Goal: Task Accomplishment & Management: Complete application form

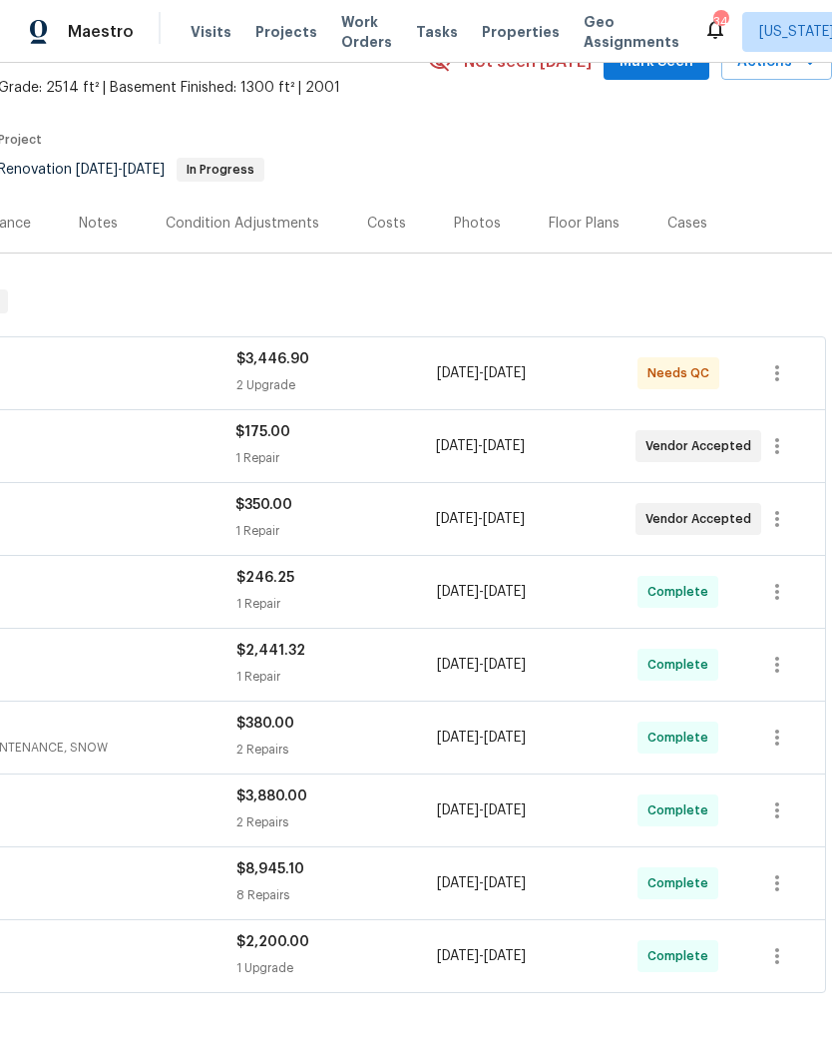
scroll to position [111, 295]
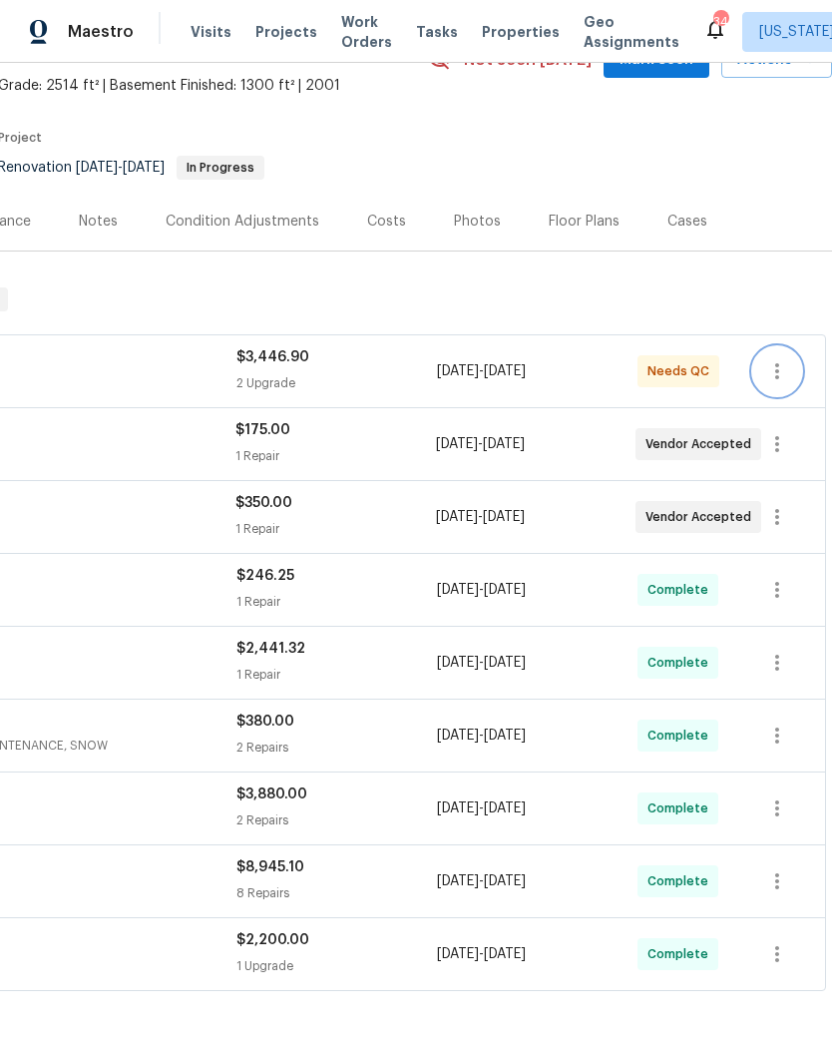
click at [774, 373] on icon "button" at bounding box center [777, 371] width 24 height 24
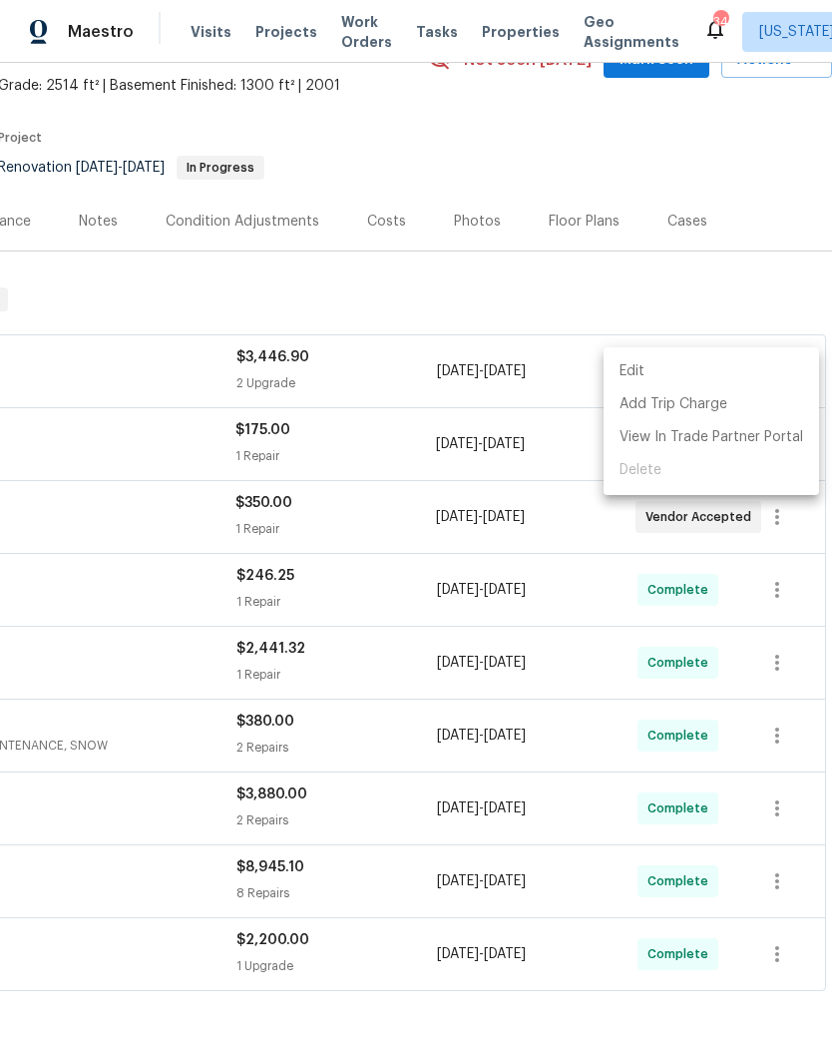
click at [733, 377] on li "Edit" at bounding box center [712, 371] width 216 height 33
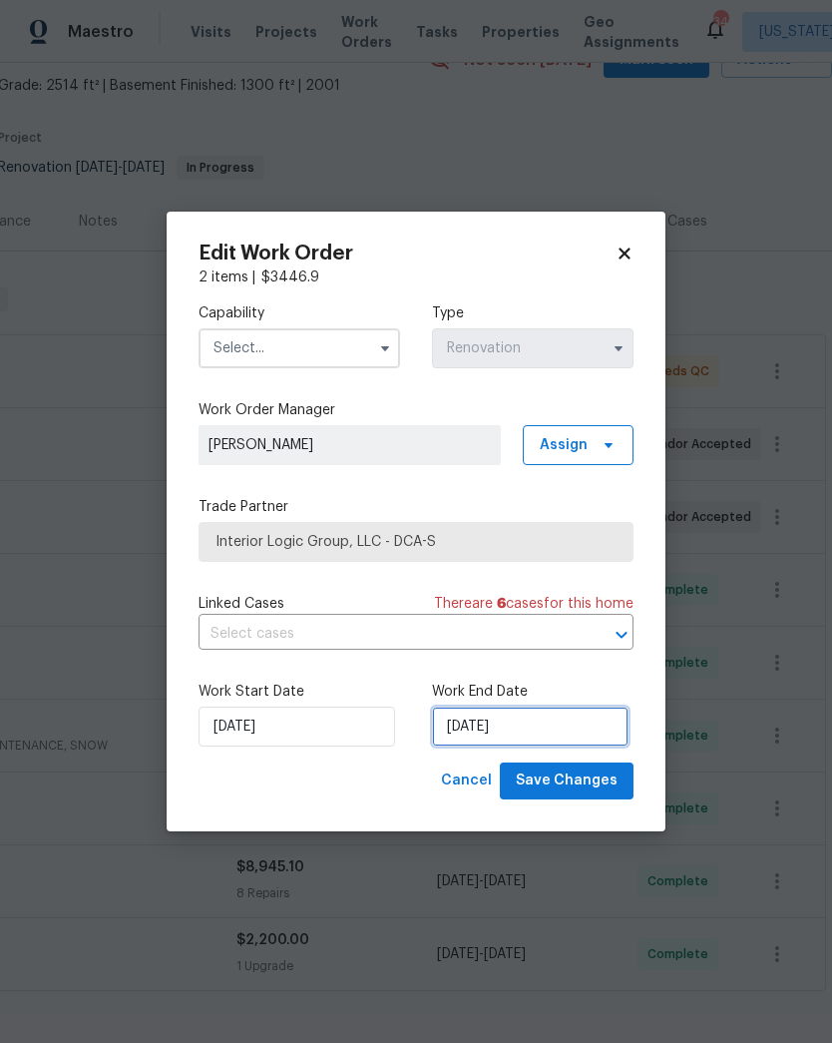
click at [552, 722] on input "8/21/2025" at bounding box center [530, 726] width 197 height 40
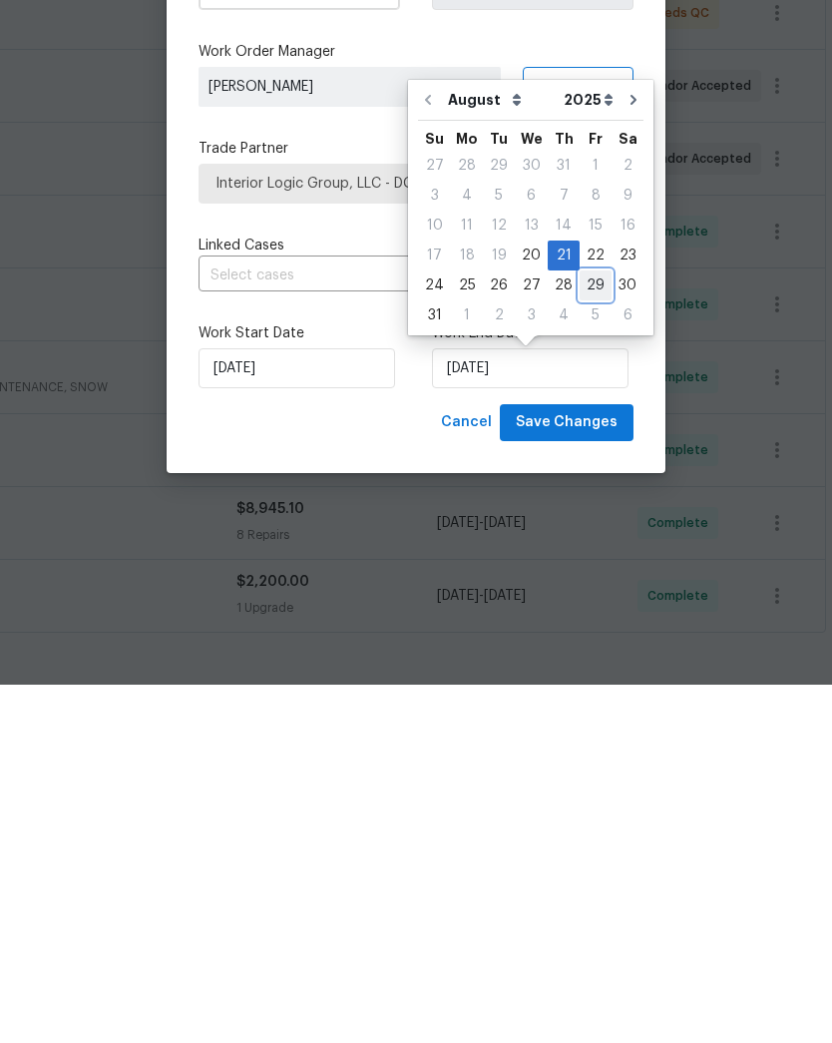
click at [592, 630] on div "29" at bounding box center [596, 644] width 32 height 28
type input "8/29/2025"
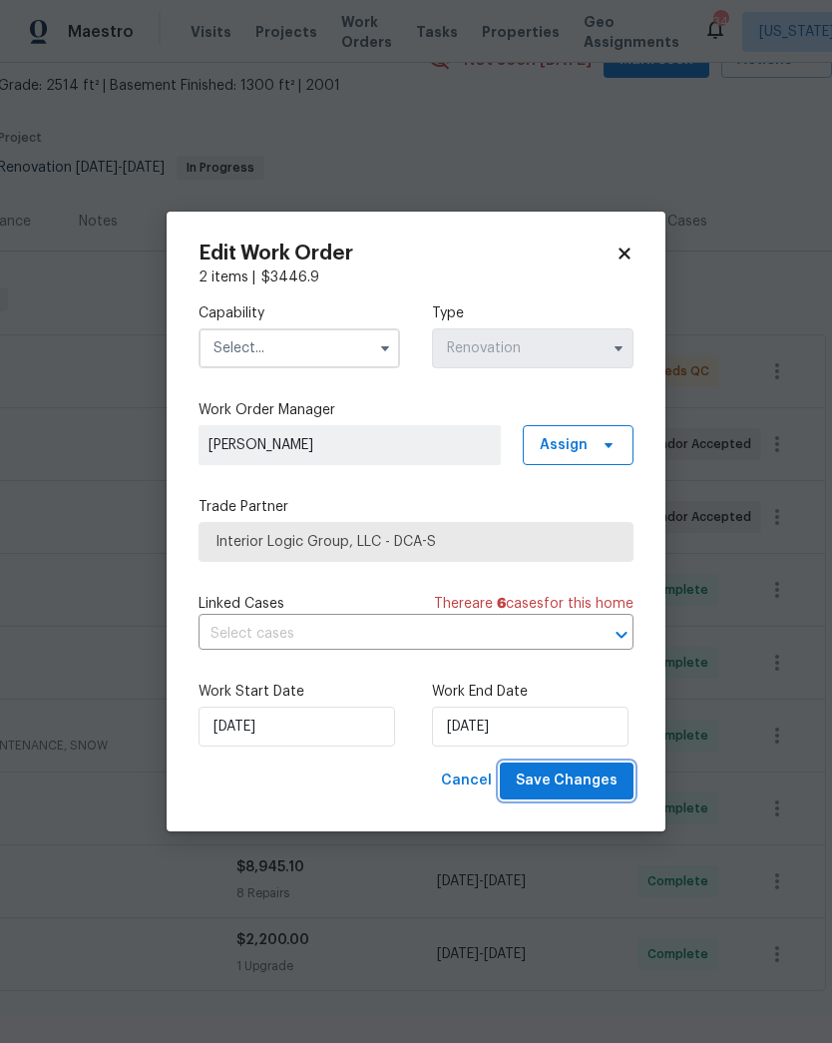
click at [594, 782] on span "Save Changes" at bounding box center [567, 780] width 102 height 25
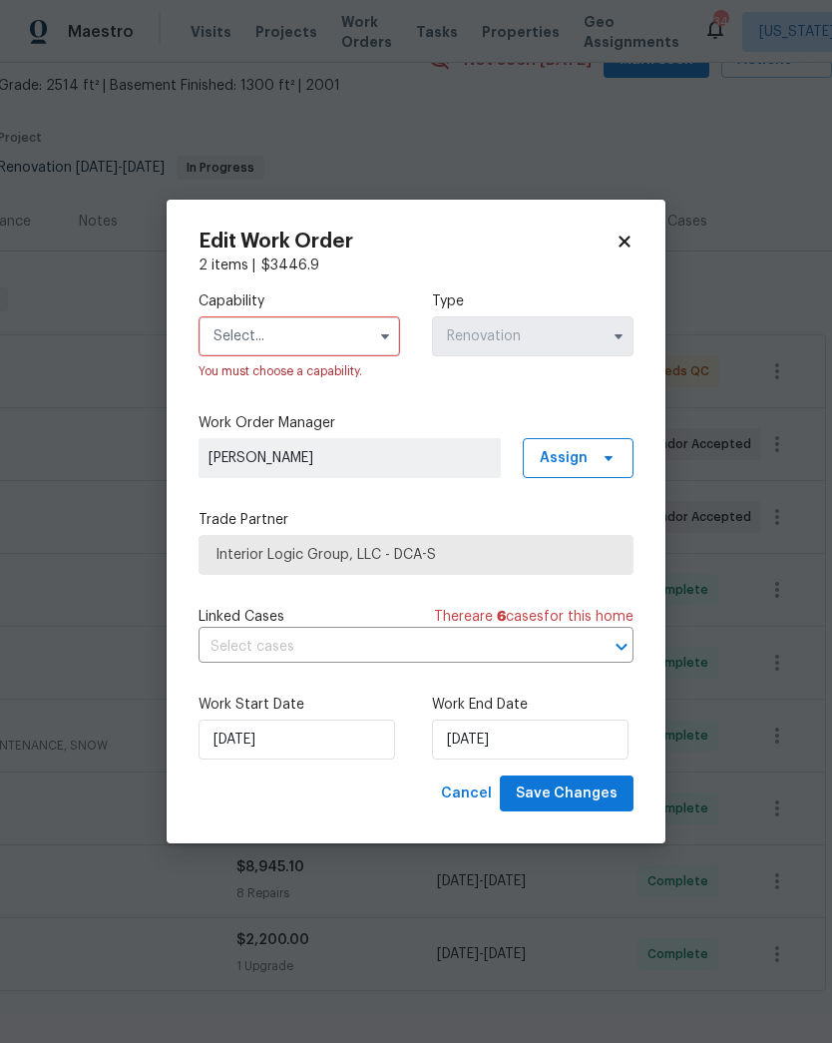
click at [377, 331] on icon "button" at bounding box center [385, 336] width 16 height 16
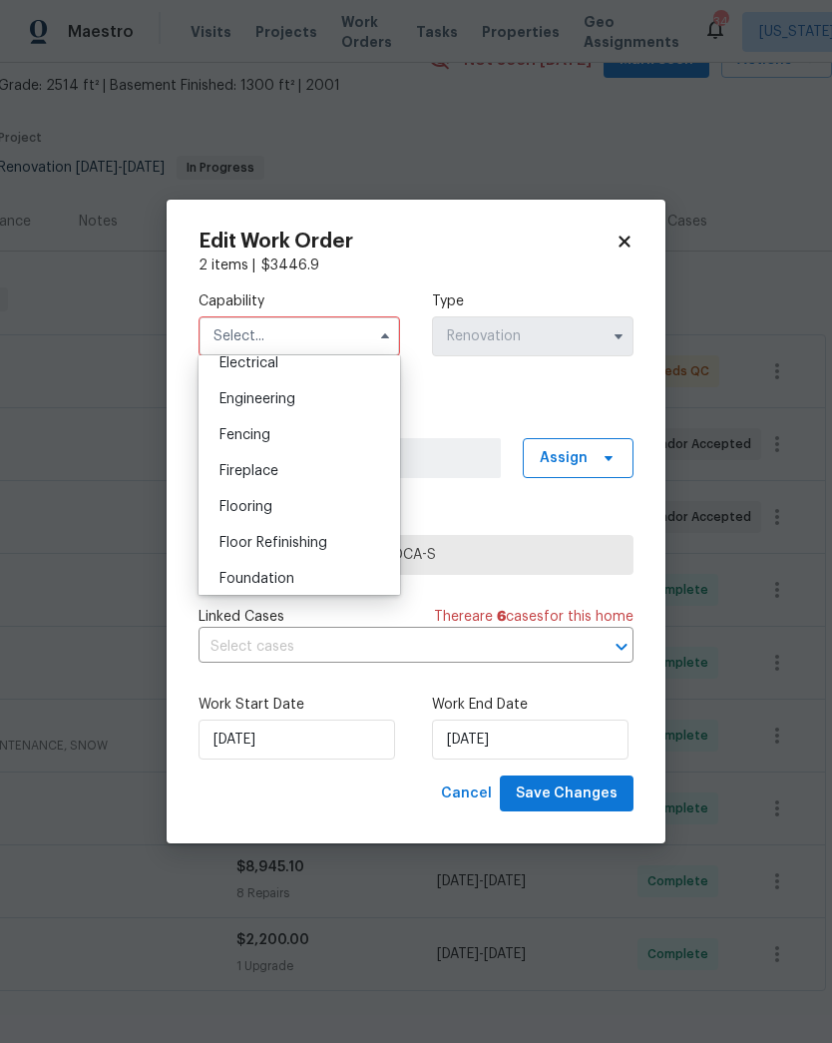
scroll to position [644, 0]
click at [338, 506] on div "Flooring" at bounding box center [300, 509] width 192 height 36
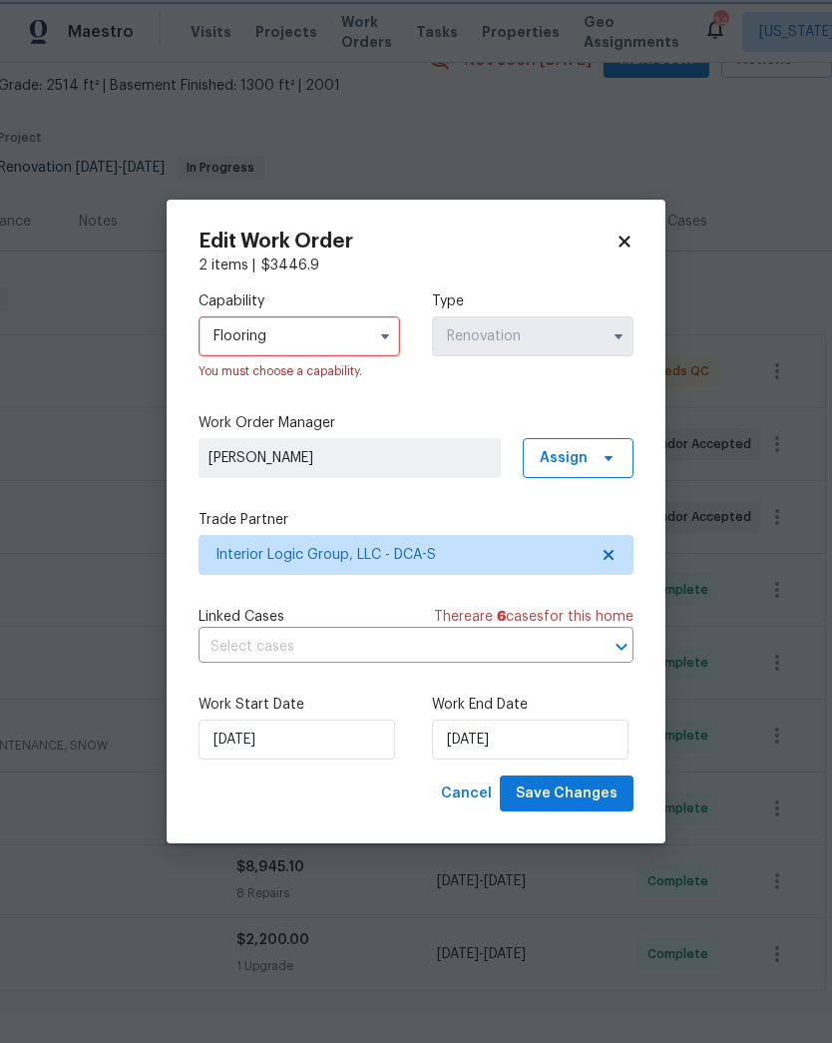
type input "Flooring"
click at [588, 790] on span "Save Changes" at bounding box center [567, 793] width 102 height 25
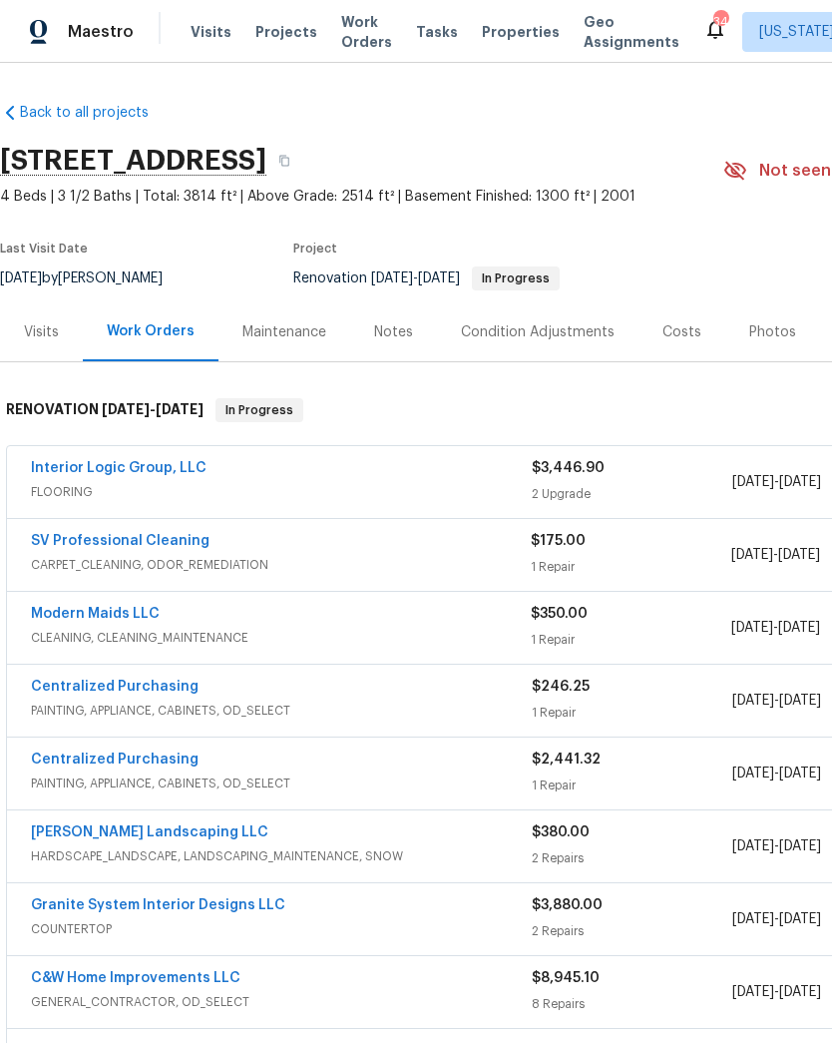
scroll to position [-4, 0]
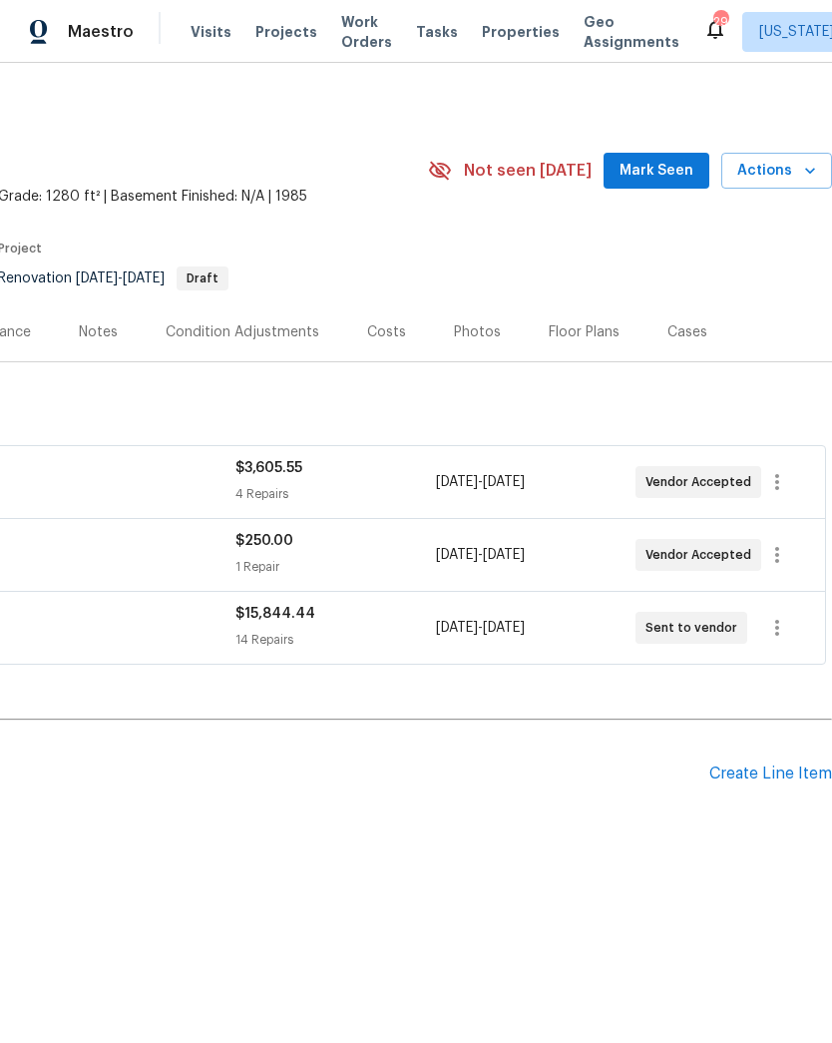
scroll to position [0, 295]
click at [762, 765] on div "Create Line Item" at bounding box center [770, 773] width 123 height 19
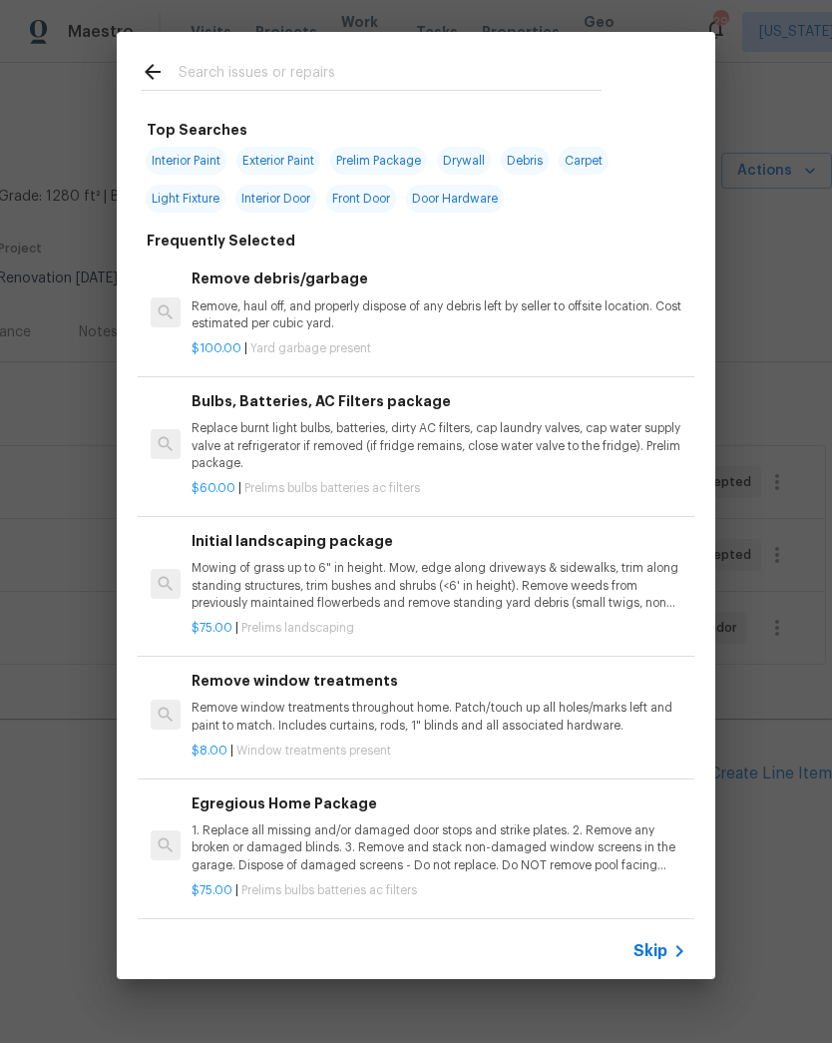
click at [447, 65] on input "text" at bounding box center [390, 75] width 423 height 30
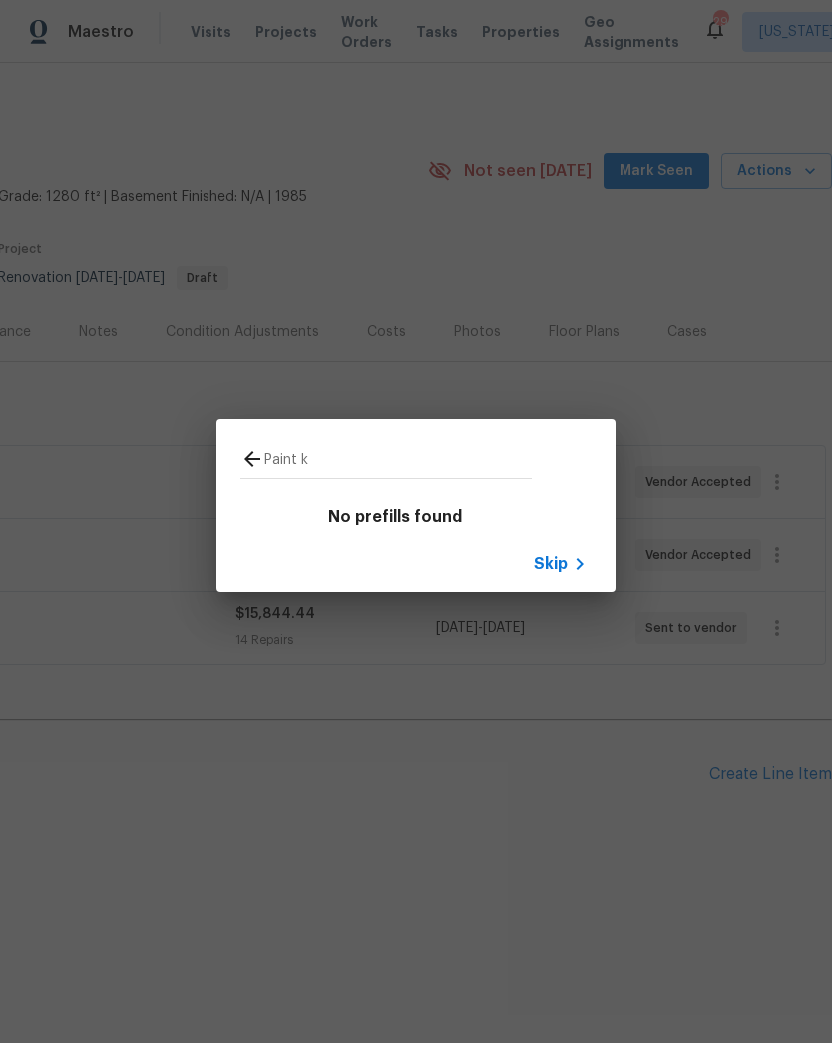
type input "Paint"
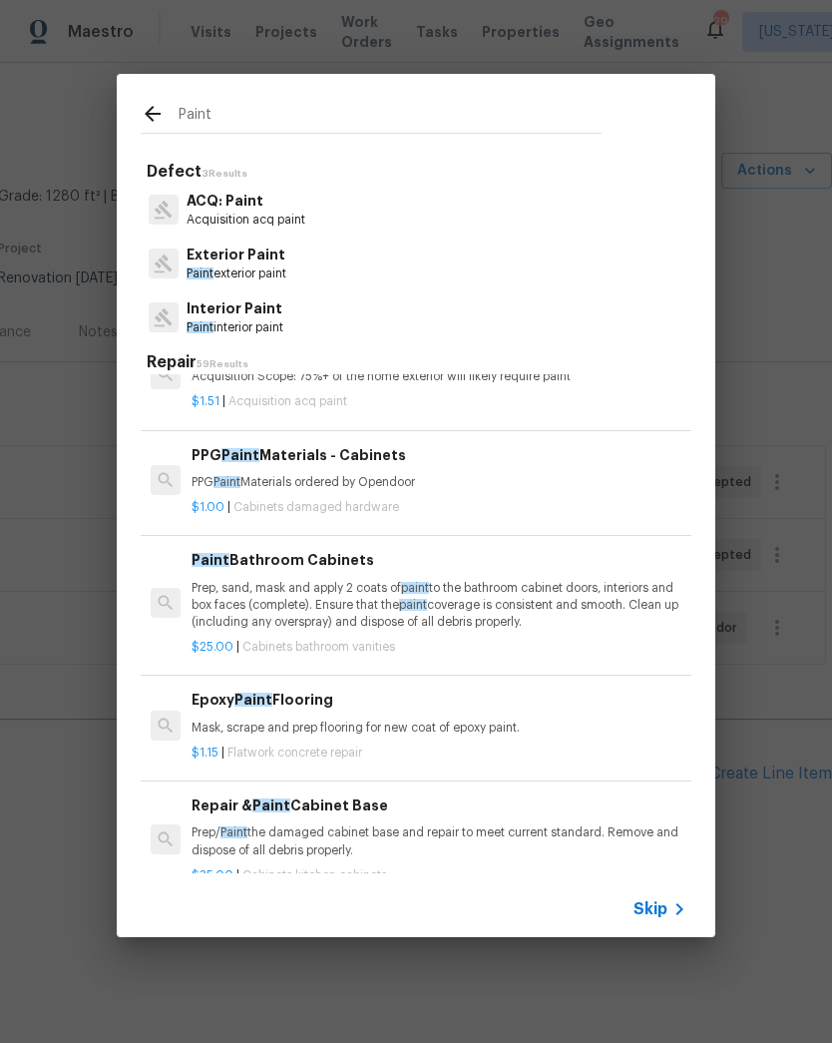
scroll to position [2083, 0]
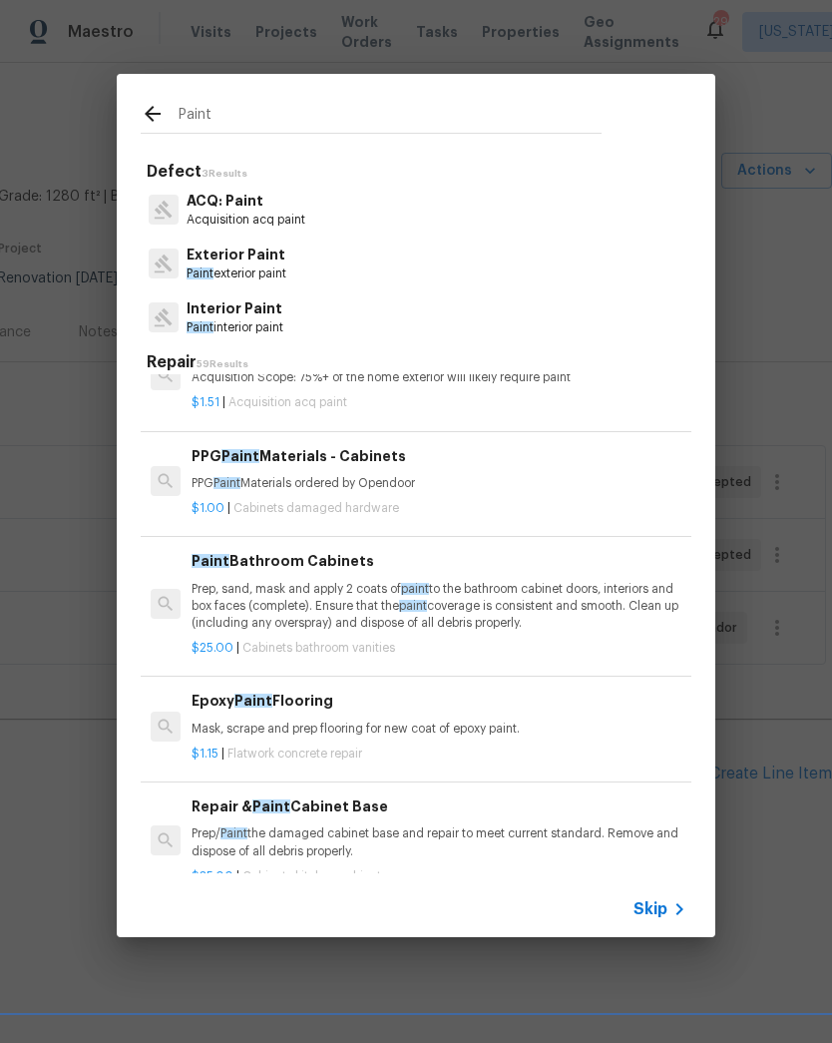
click at [503, 586] on p "Prep, sand, mask and apply 2 coats of paint to the bathroom cabinet doors, inte…" at bounding box center [439, 606] width 495 height 51
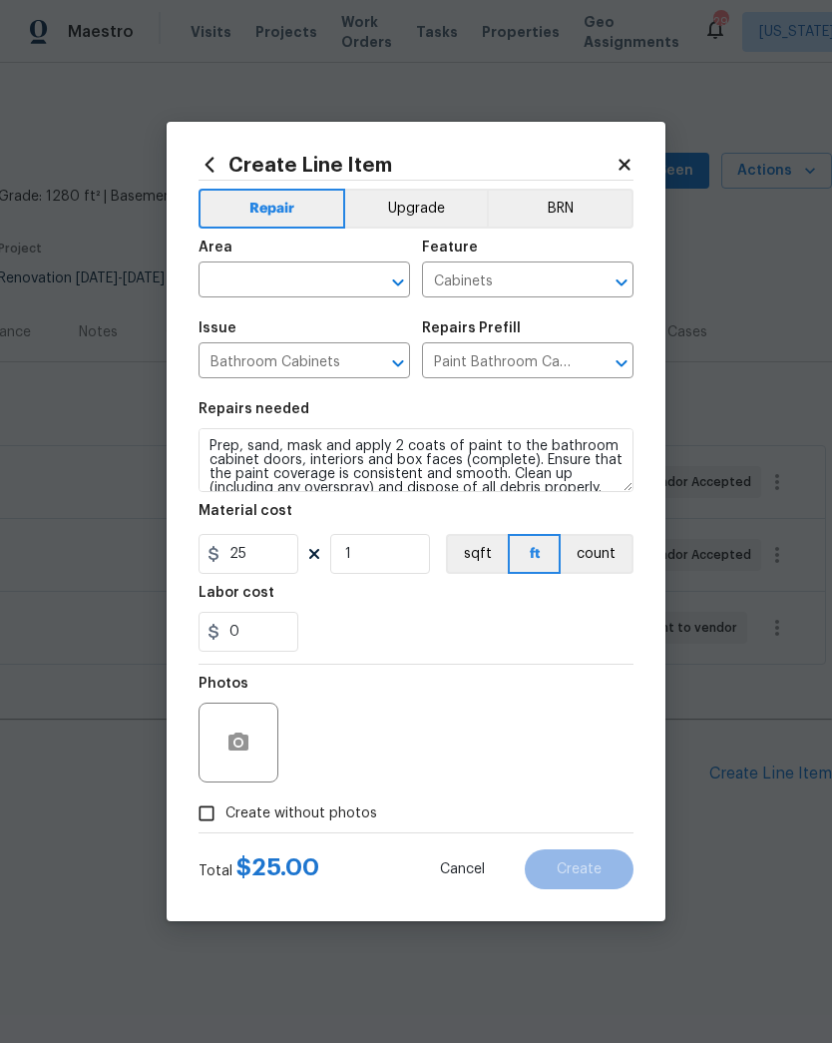
click at [397, 289] on icon "Open" at bounding box center [398, 282] width 24 height 24
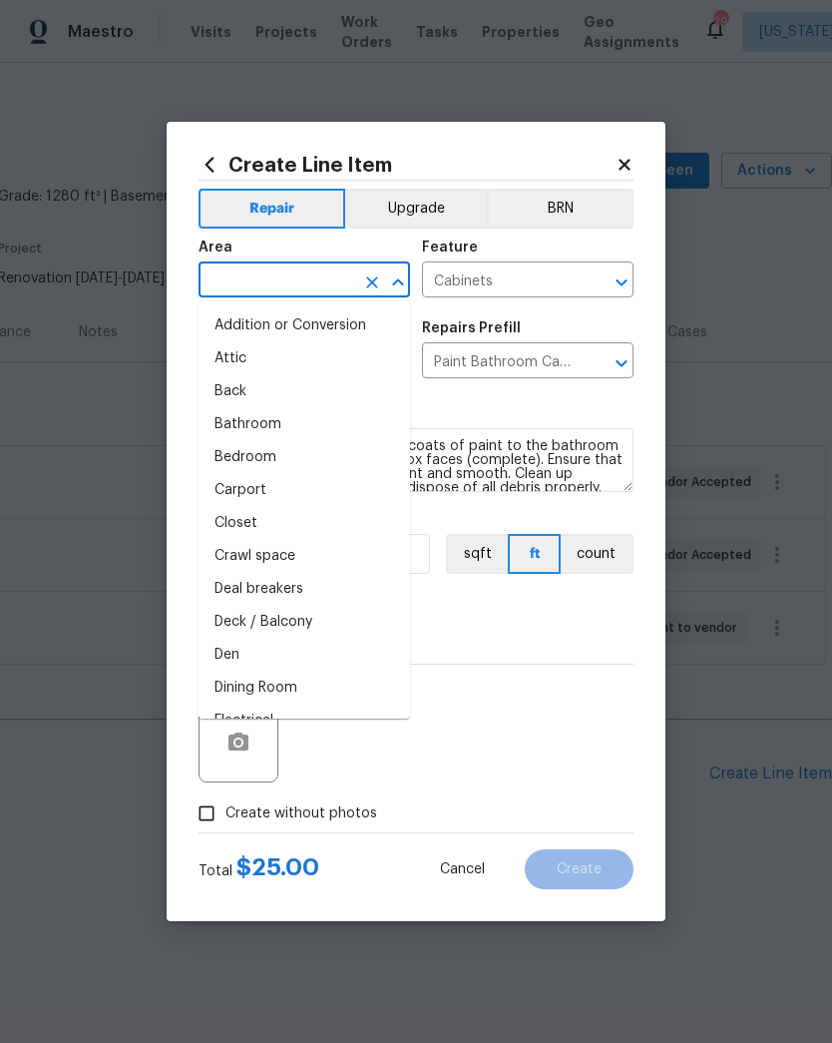
click at [429, 211] on button "Upgrade" at bounding box center [416, 209] width 143 height 40
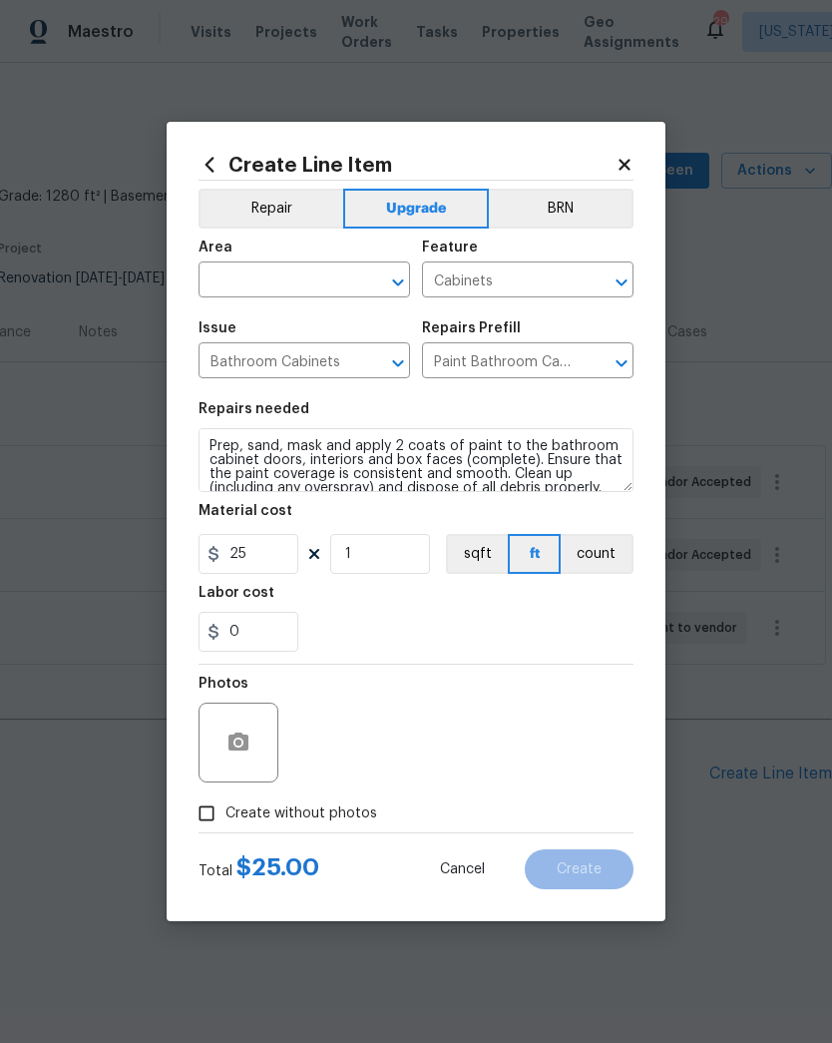
click at [403, 287] on icon "Open" at bounding box center [398, 282] width 24 height 24
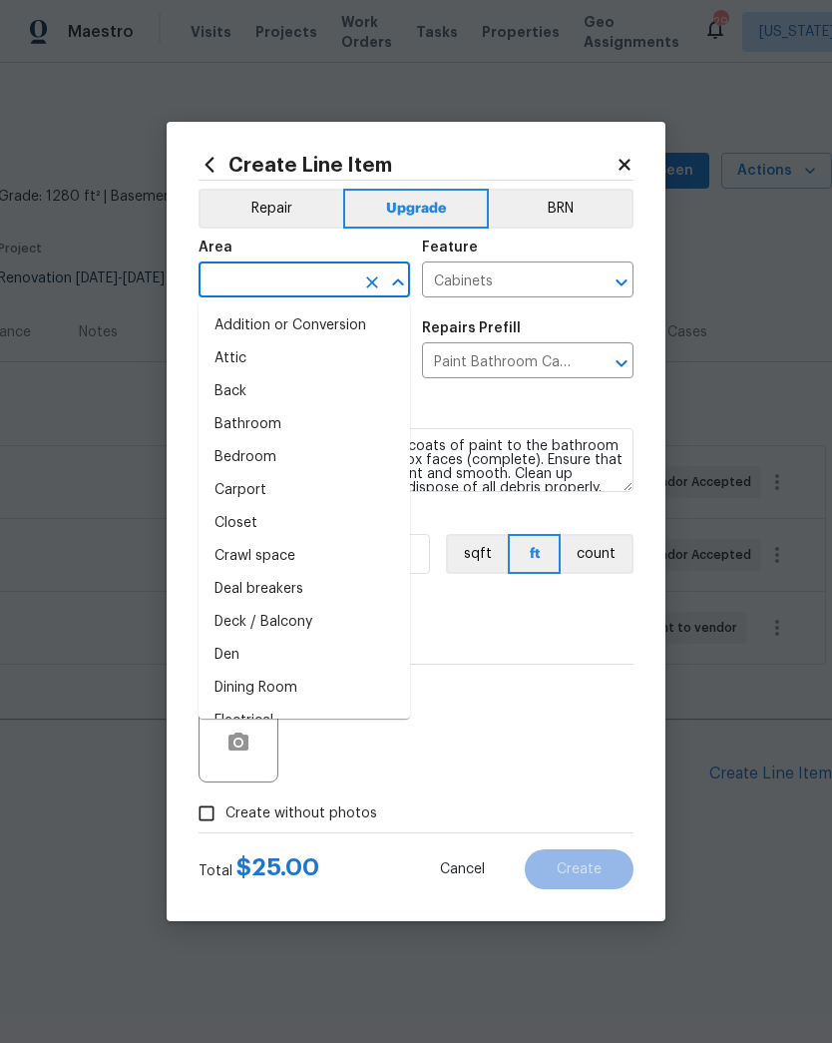
click at [328, 431] on li "Bathroom" at bounding box center [305, 424] width 212 height 33
type input "Bathroom"
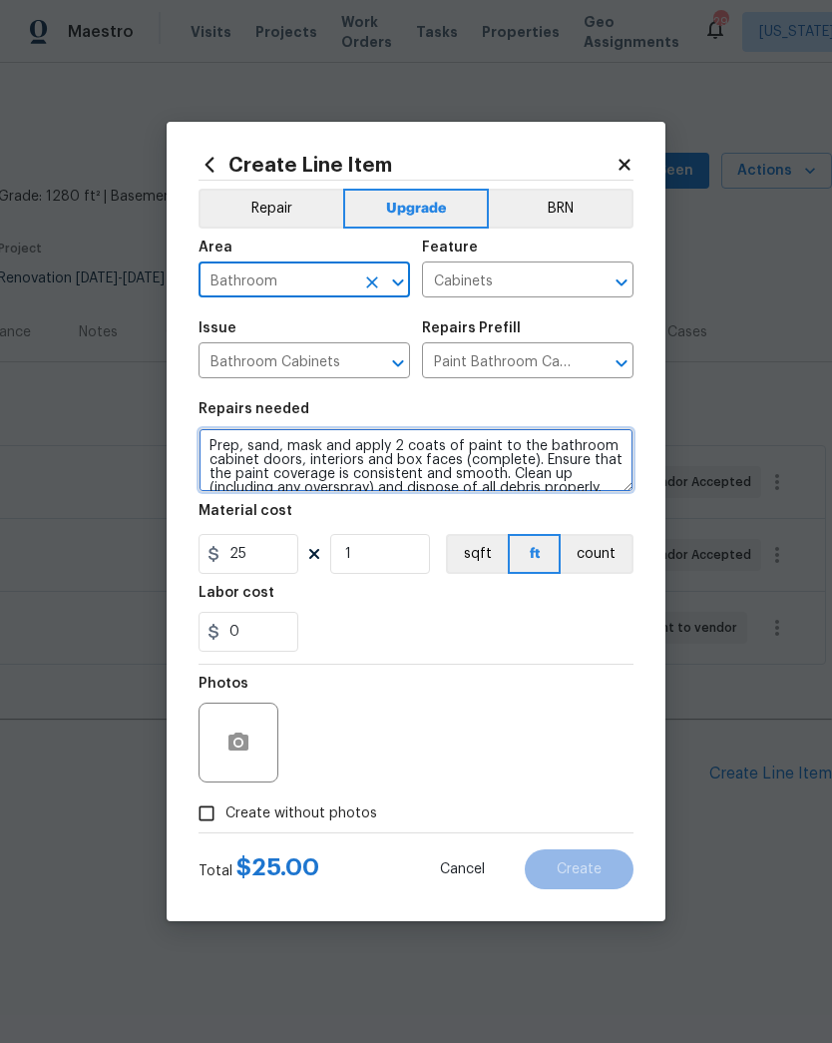
click at [217, 449] on textarea "Prep, sand, mask and apply 2 coats of paint to the bathroom cabinet doors, inte…" at bounding box center [416, 460] width 435 height 64
click at [420, 449] on textarea "Prep, sand, mask and apply 2 coats of paint to the bathroom cabinet doors, inte…" at bounding box center [416, 460] width 435 height 64
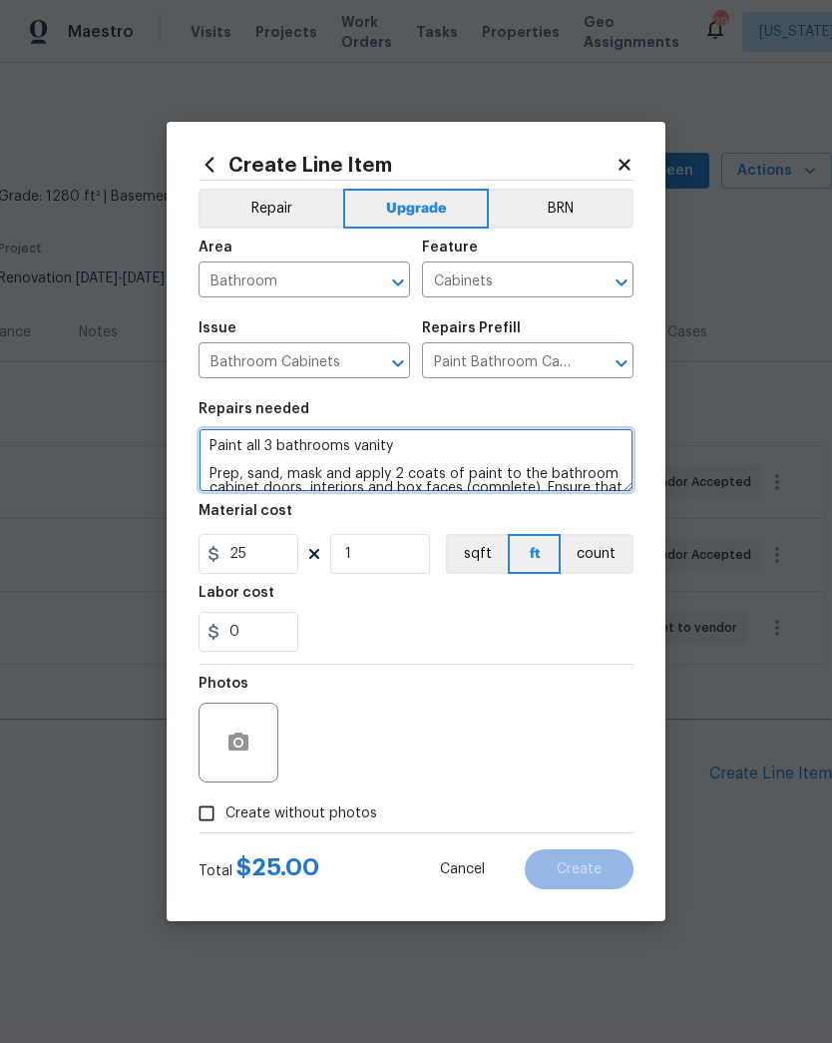
type textarea "Paint all 3 bathrooms vanity Prep, sand, mask and apply 2 coats of paint to the…"
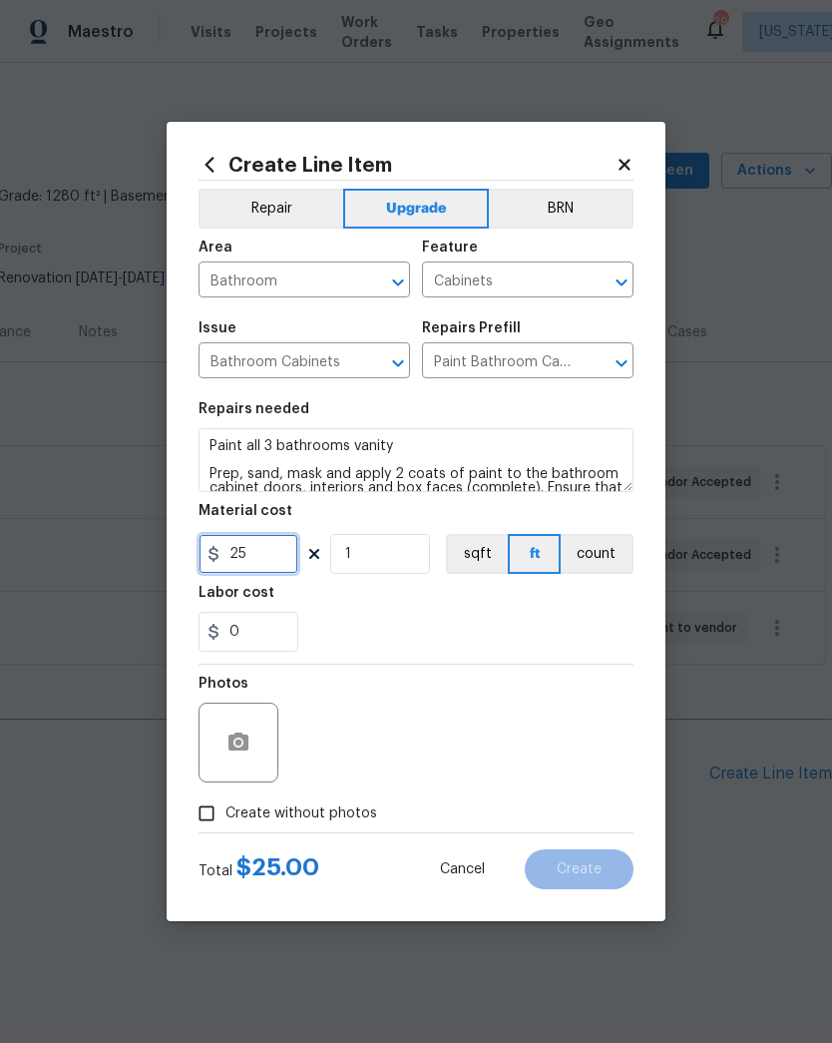
click at [262, 551] on input "25" at bounding box center [249, 554] width 100 height 40
type input "300"
click at [387, 560] on input "1" at bounding box center [380, 554] width 100 height 40
type input "3"
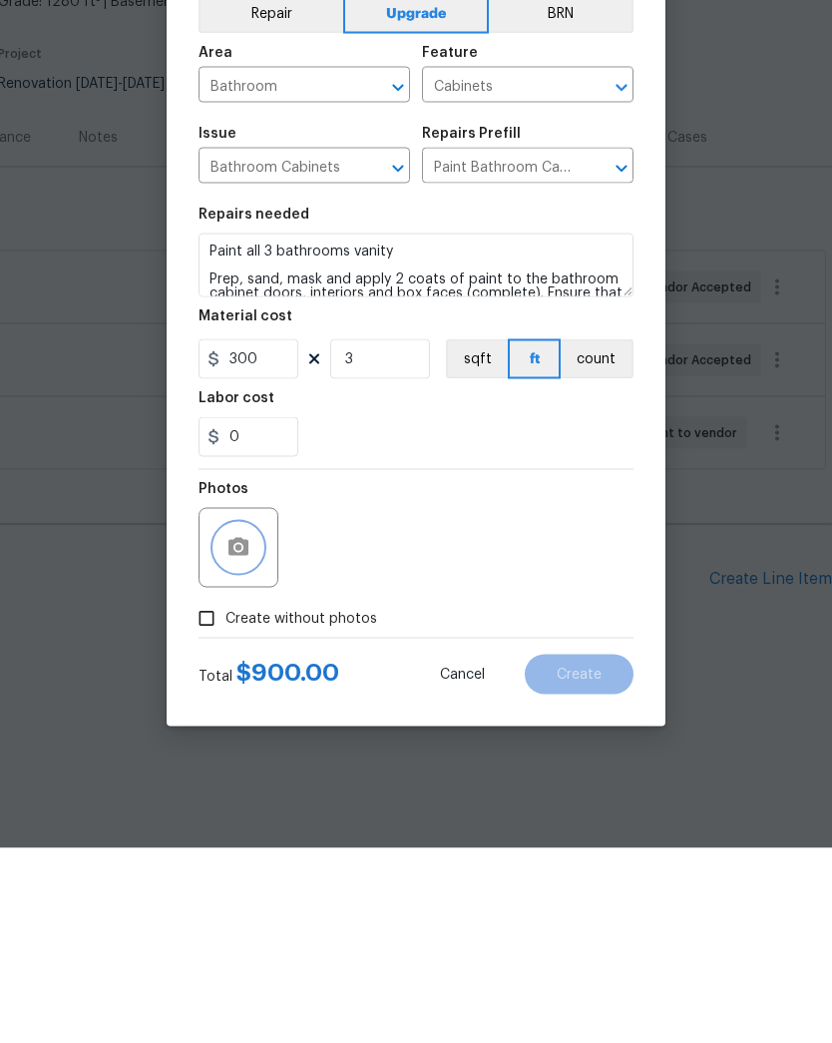
click at [245, 718] on button "button" at bounding box center [239, 742] width 48 height 48
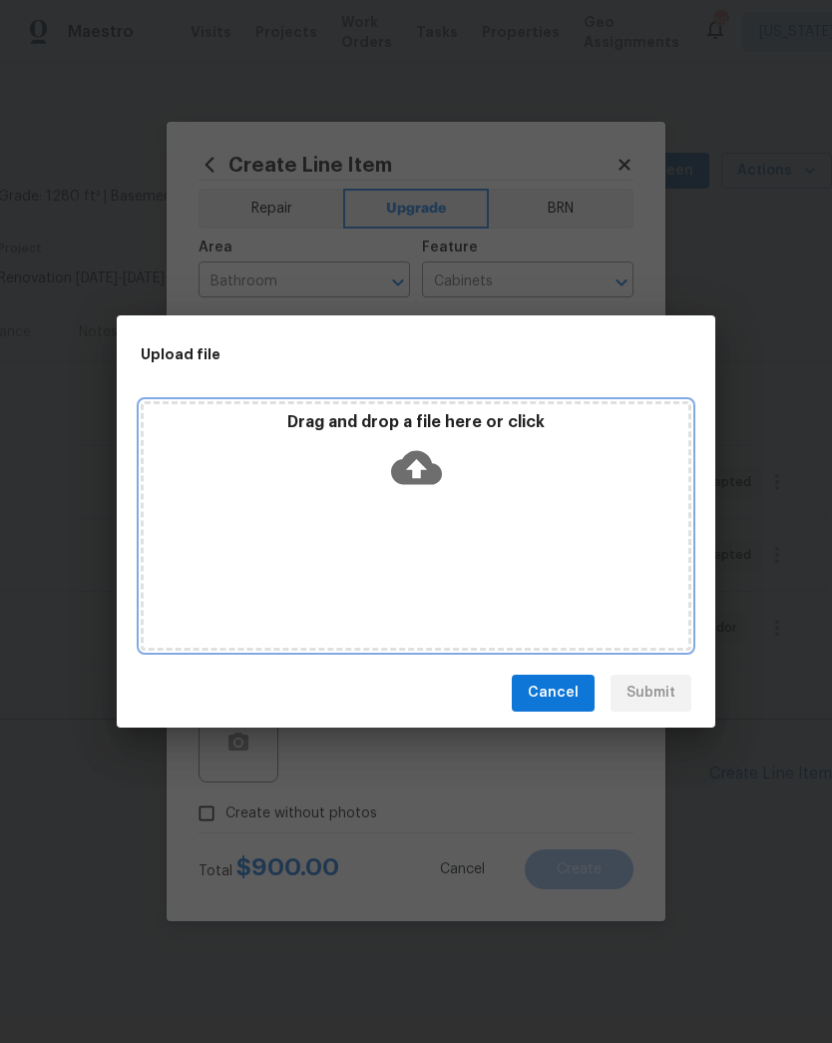
click at [424, 463] on icon at bounding box center [416, 467] width 51 height 34
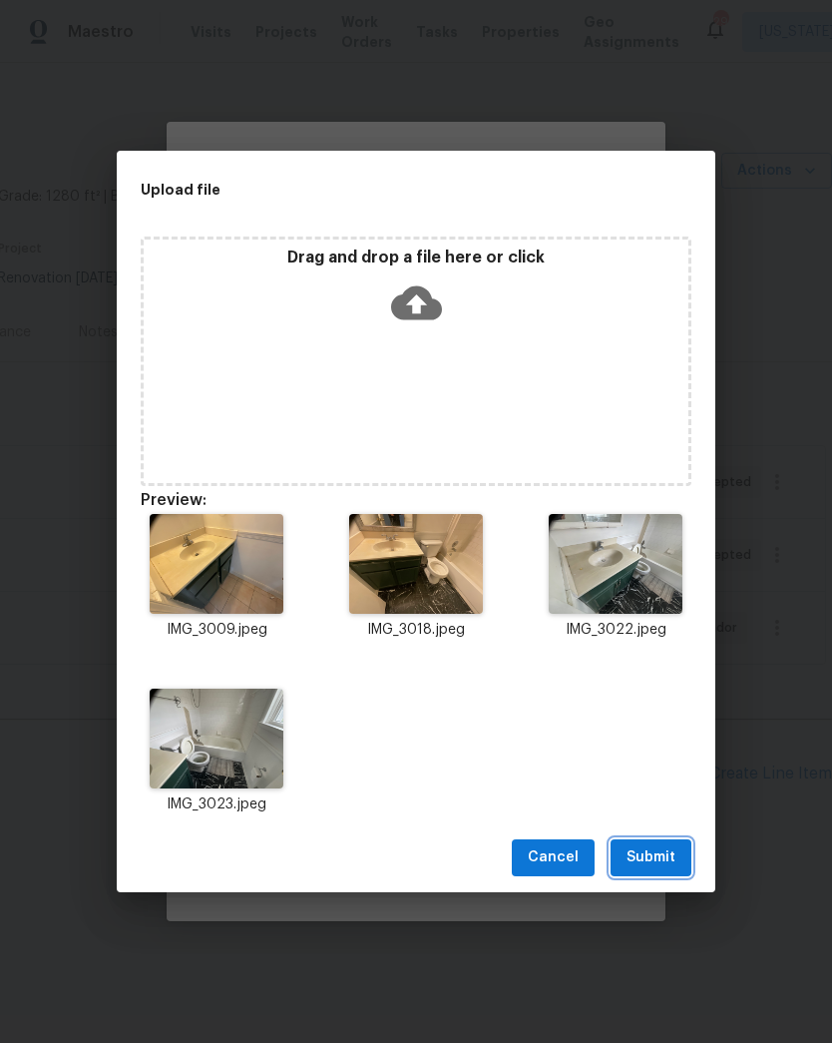
click at [663, 867] on span "Submit" at bounding box center [651, 857] width 49 height 25
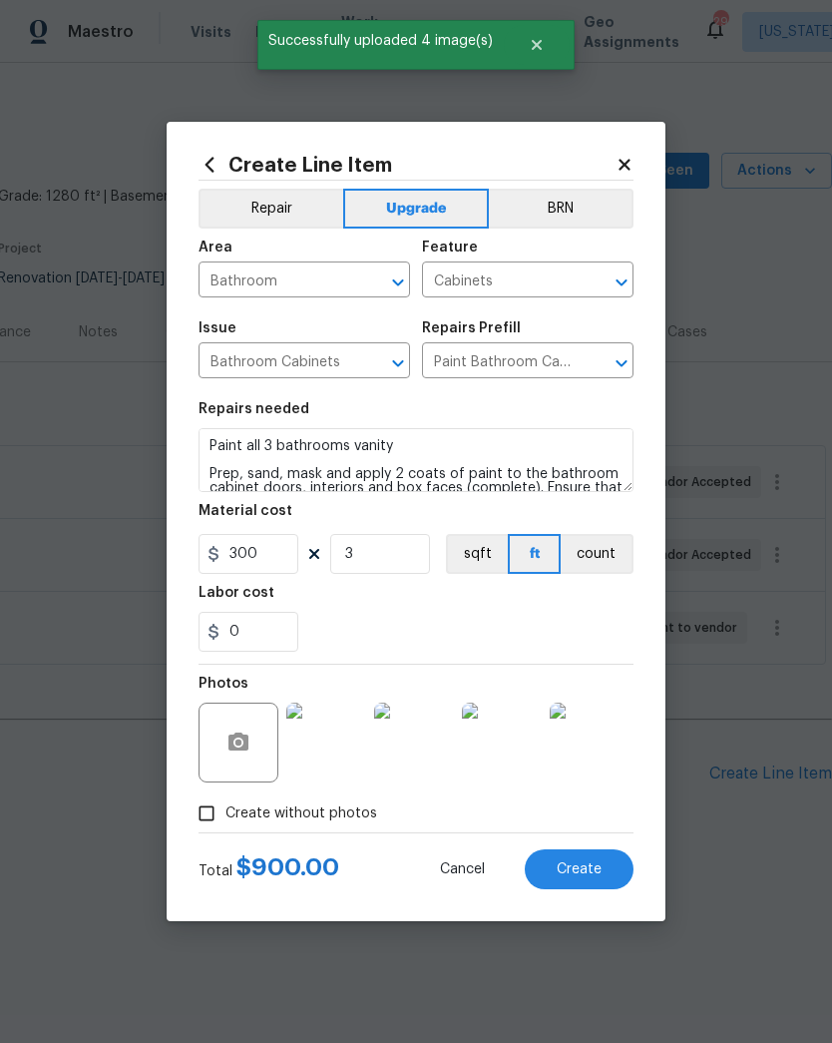
click at [590, 871] on span "Create" at bounding box center [579, 869] width 45 height 15
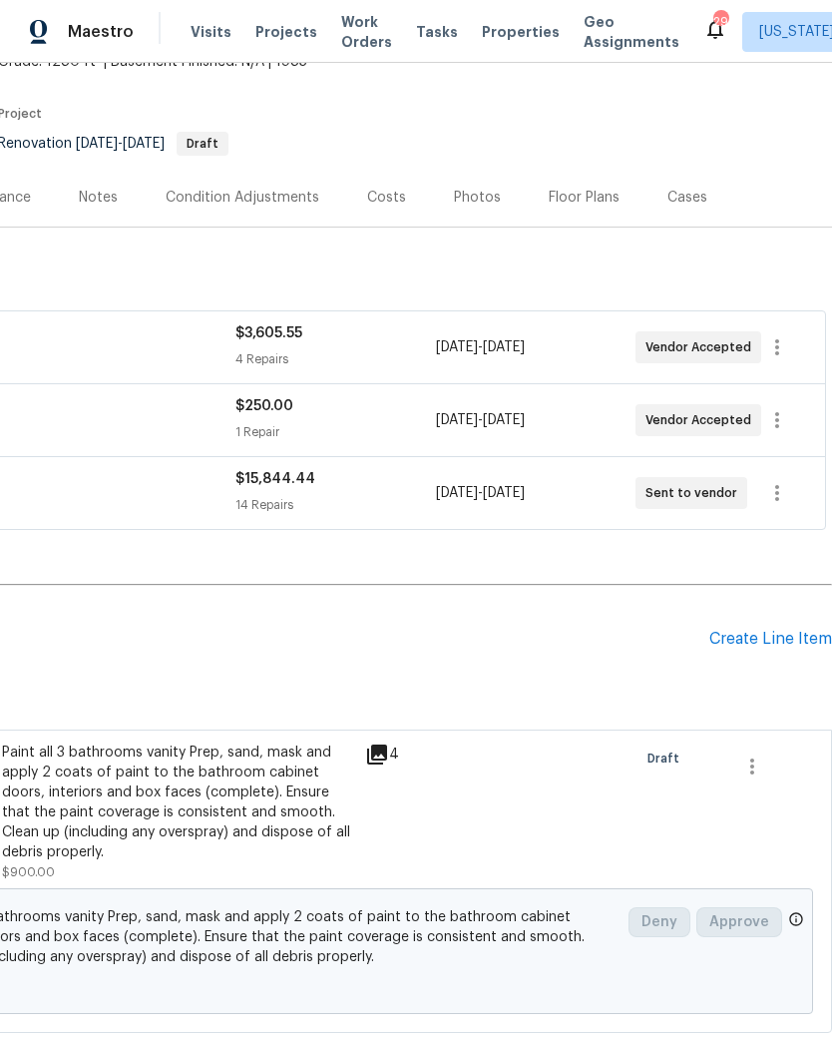
scroll to position [135, 295]
click at [762, 642] on div "Create Line Item" at bounding box center [770, 639] width 123 height 19
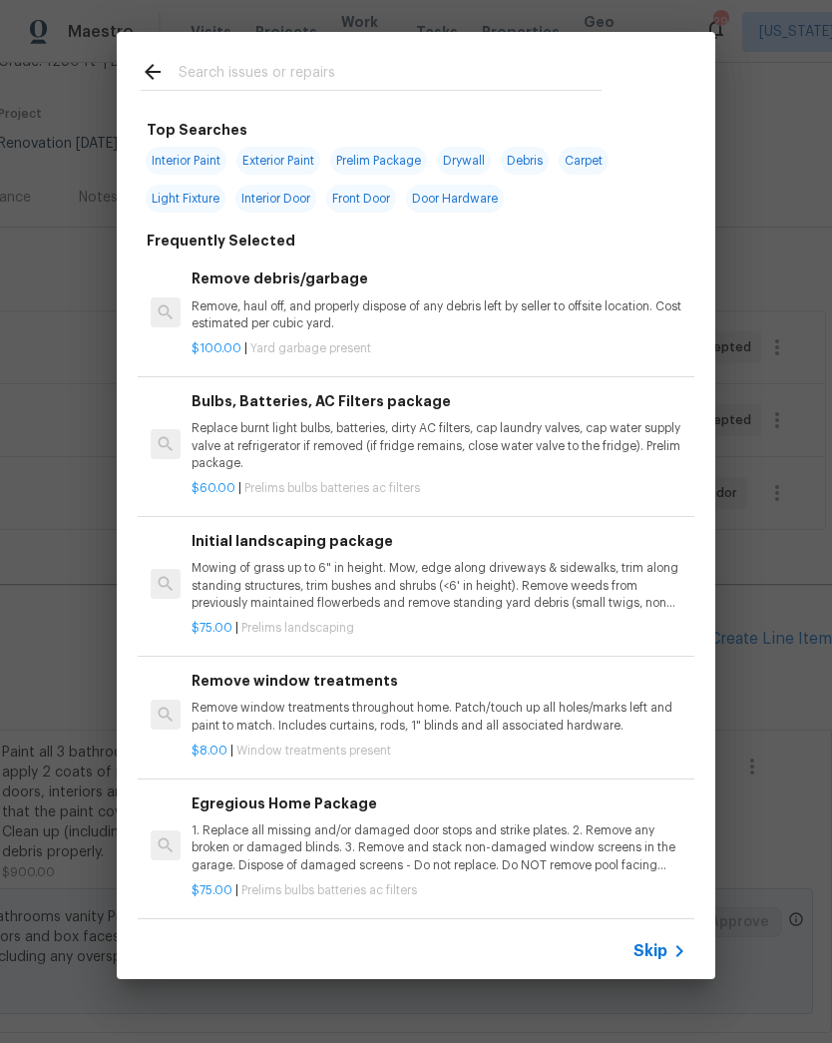
click at [400, 87] on input "text" at bounding box center [390, 75] width 423 height 30
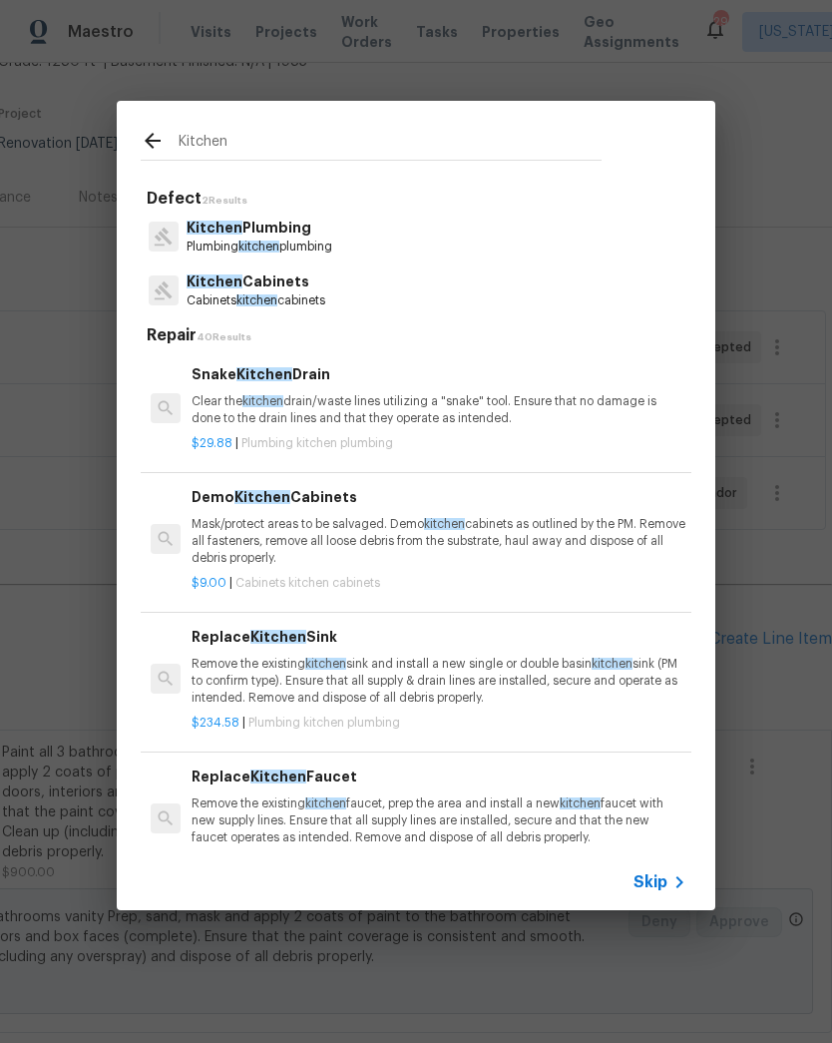
type input "Kitchen"
click at [349, 307] on div "Kitchen Cabinets Cabinets kitchen cabinets" at bounding box center [416, 290] width 551 height 54
click at [325, 295] on p "Cabinets kitchen cabinets" at bounding box center [256, 300] width 139 height 17
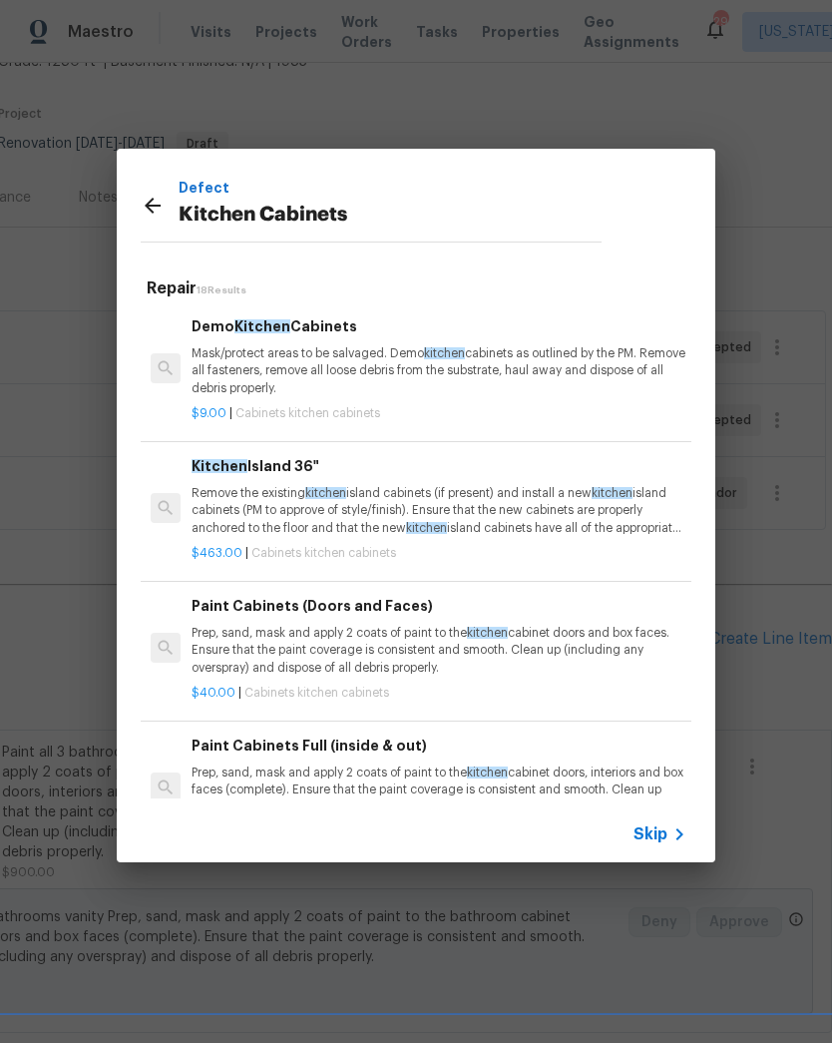
click at [391, 653] on p "Prep, sand, mask and apply 2 coats of paint to the kitchen cabinet doors and bo…" at bounding box center [439, 650] width 495 height 51
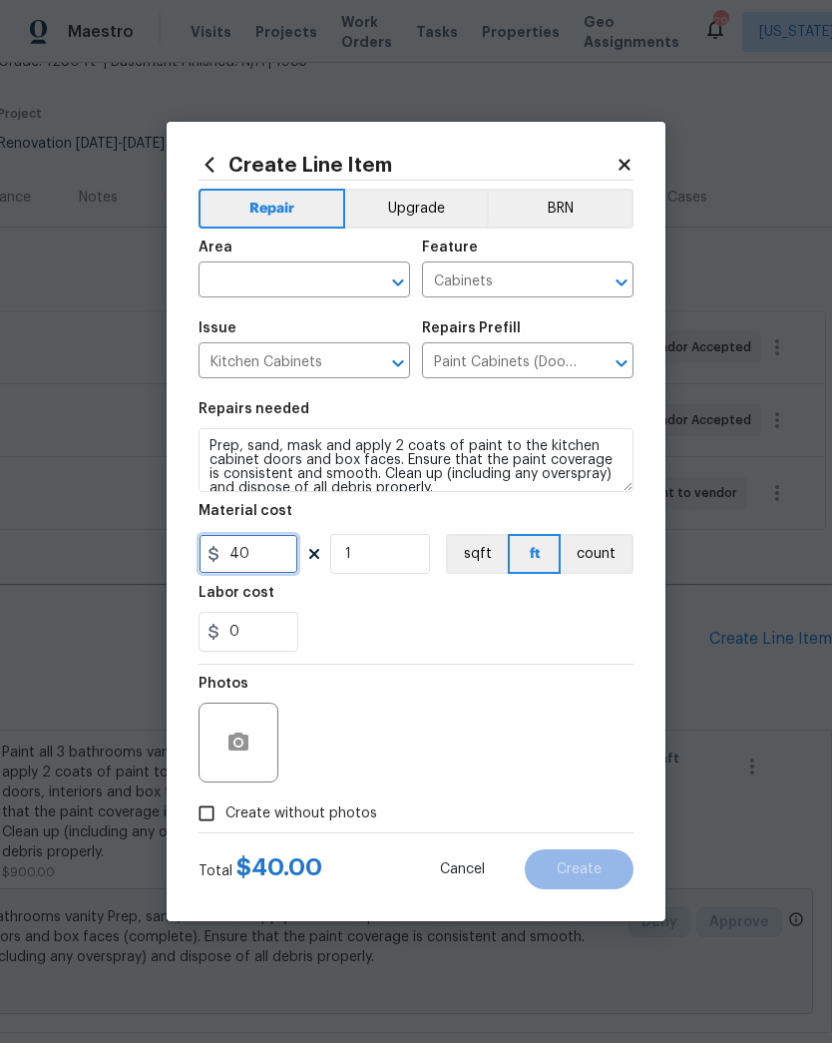
click at [267, 546] on input "40" at bounding box center [249, 554] width 100 height 40
click at [274, 559] on input "40" at bounding box center [249, 554] width 100 height 40
type input "1850"
click at [408, 606] on div "Labor cost" at bounding box center [416, 599] width 435 height 26
click at [400, 281] on icon "Open" at bounding box center [397, 281] width 11 height 7
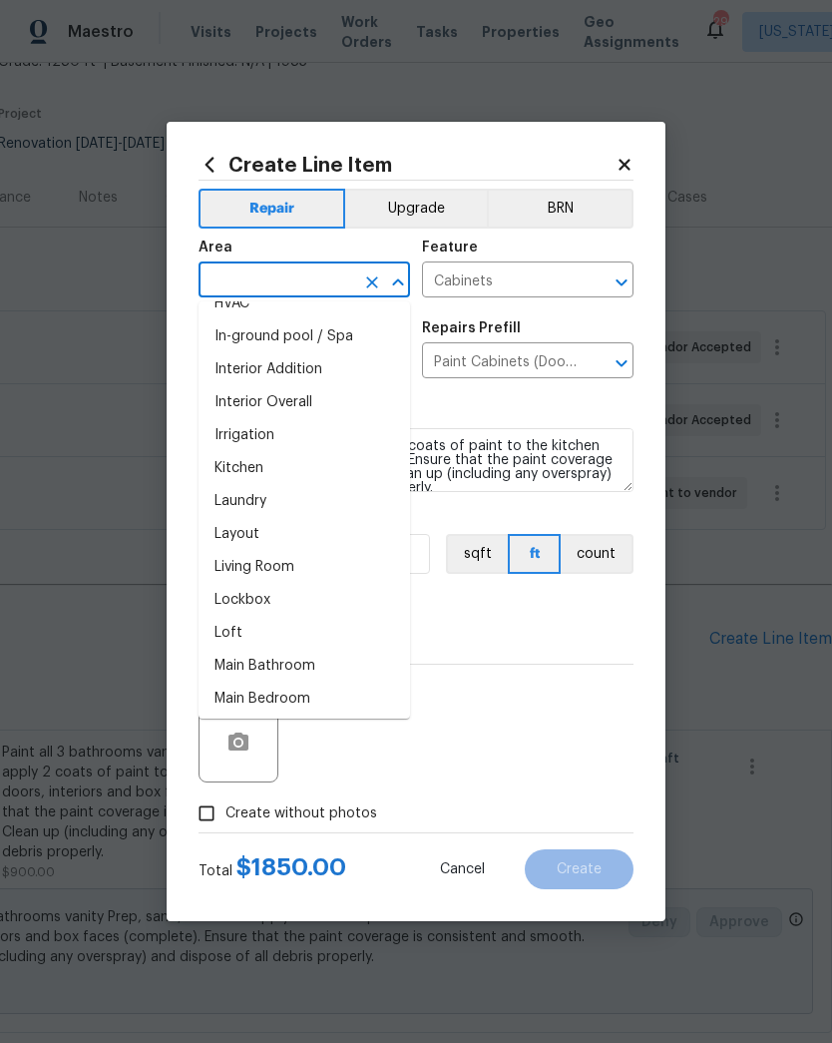
scroll to position [744, 0]
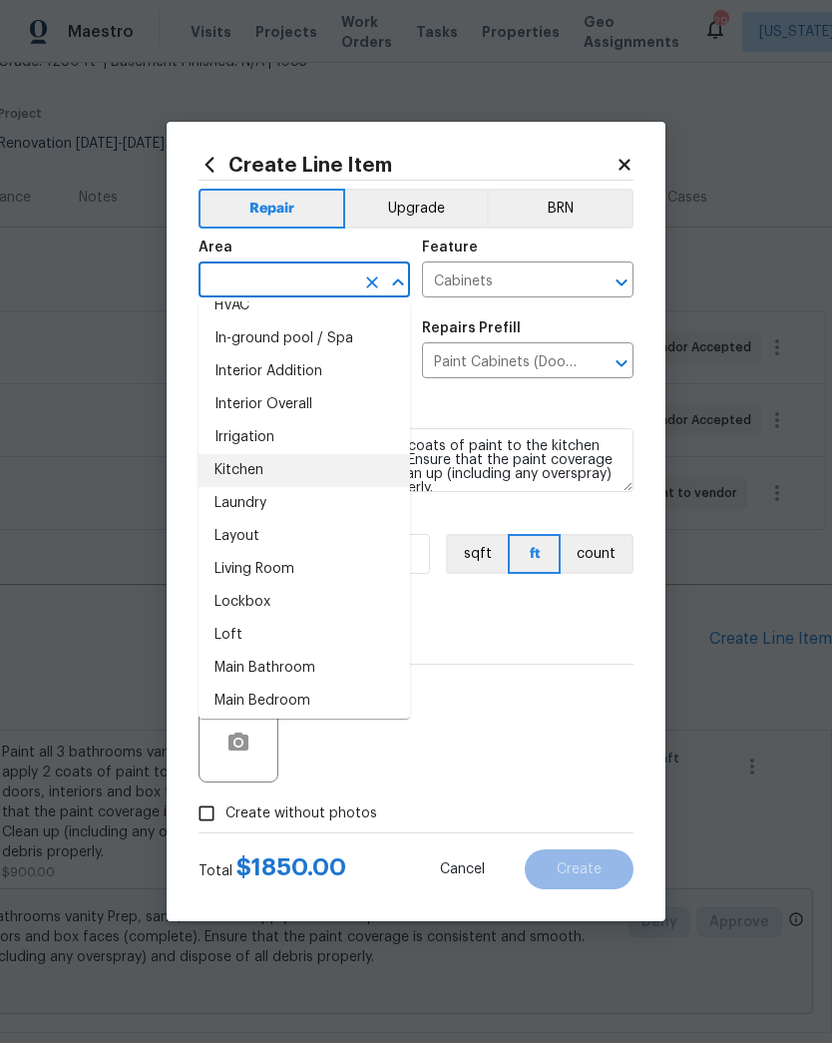
click at [324, 468] on li "Kitchen" at bounding box center [305, 470] width 212 height 33
type input "Kitchen"
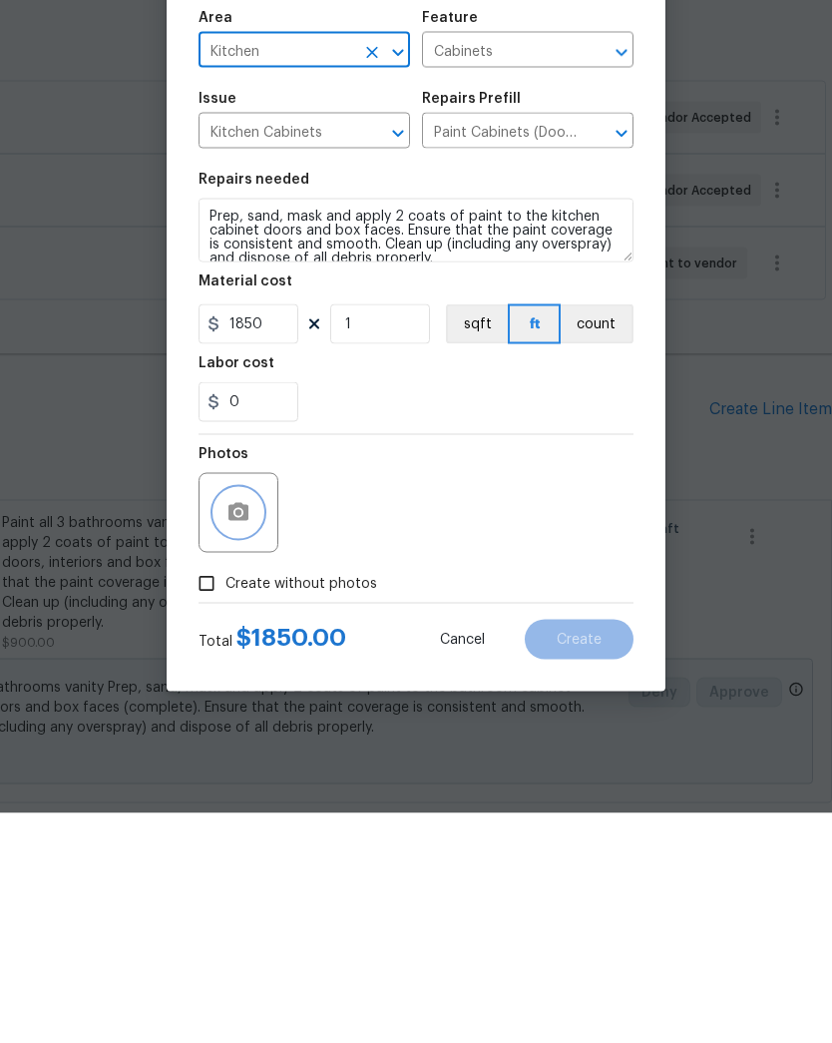
click at [251, 718] on button "button" at bounding box center [239, 742] width 48 height 48
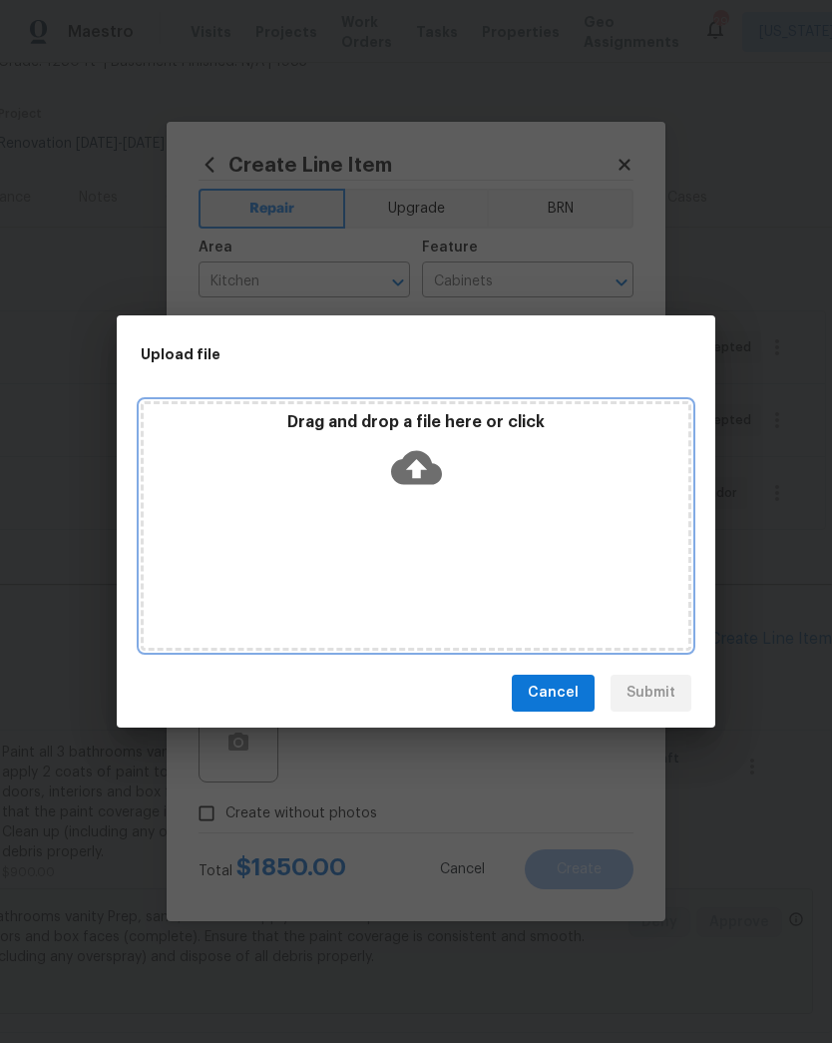
click at [417, 471] on icon at bounding box center [416, 467] width 51 height 51
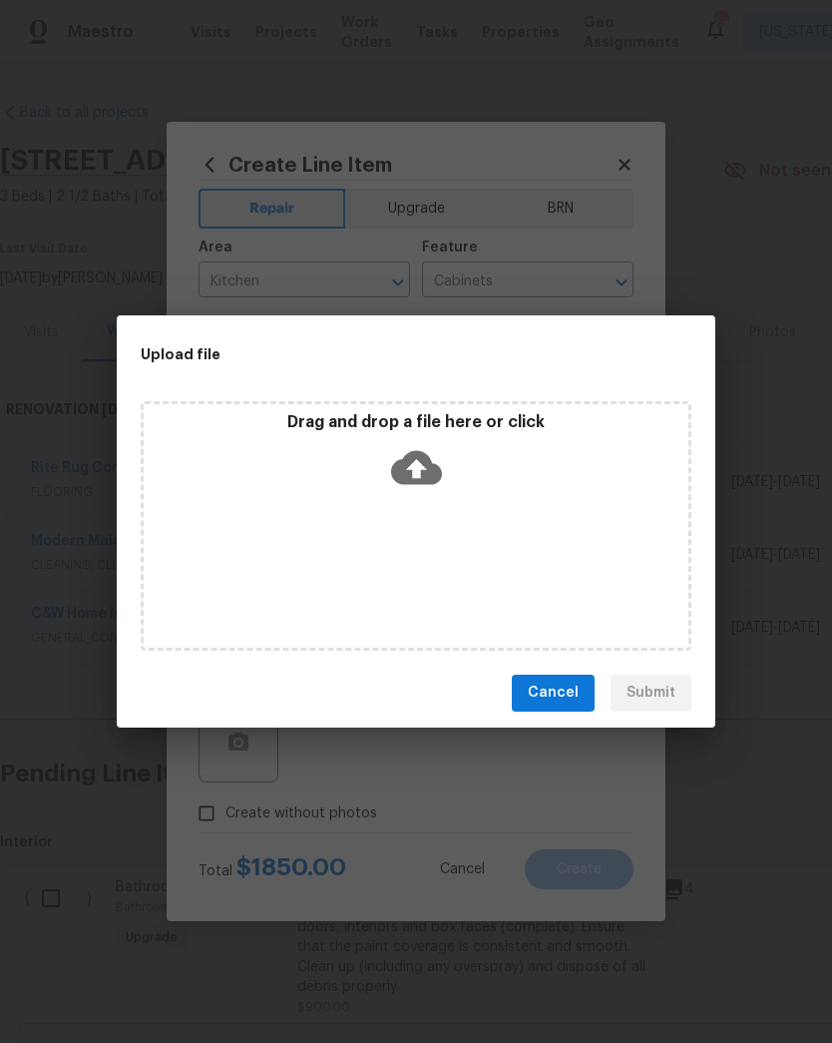
scroll to position [135, 295]
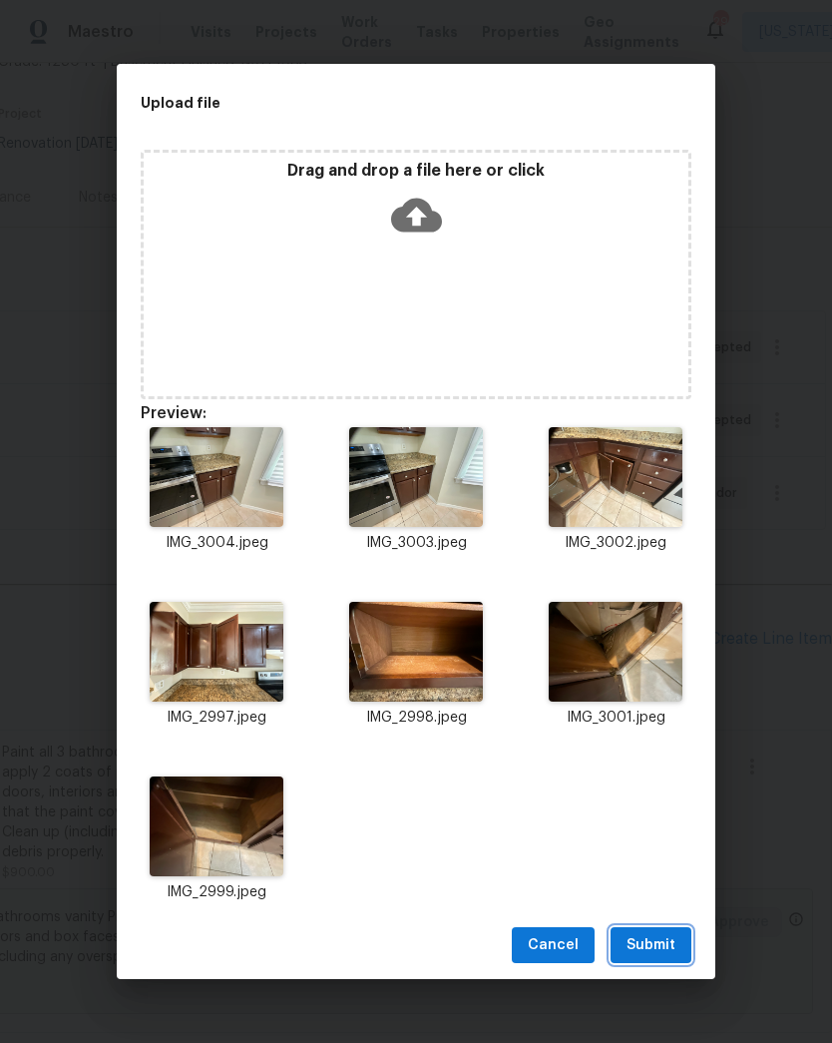
click at [649, 940] on span "Submit" at bounding box center [651, 945] width 49 height 25
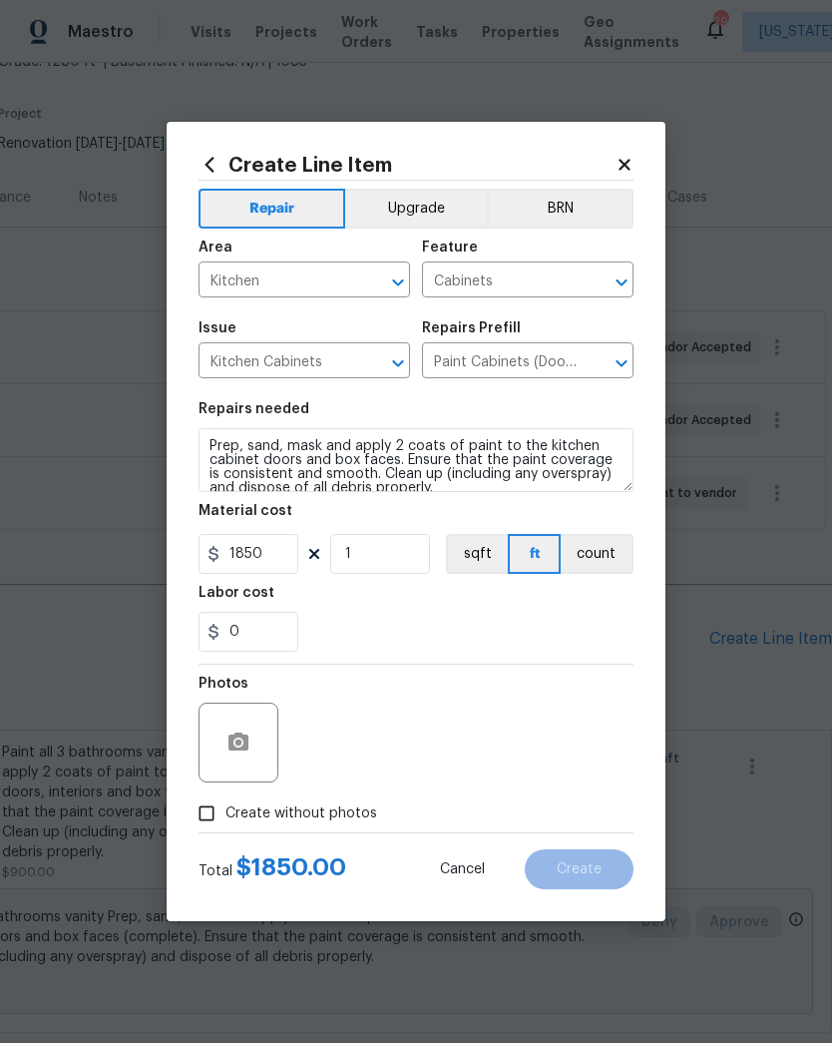
click at [444, 198] on button "Upgrade" at bounding box center [416, 209] width 143 height 40
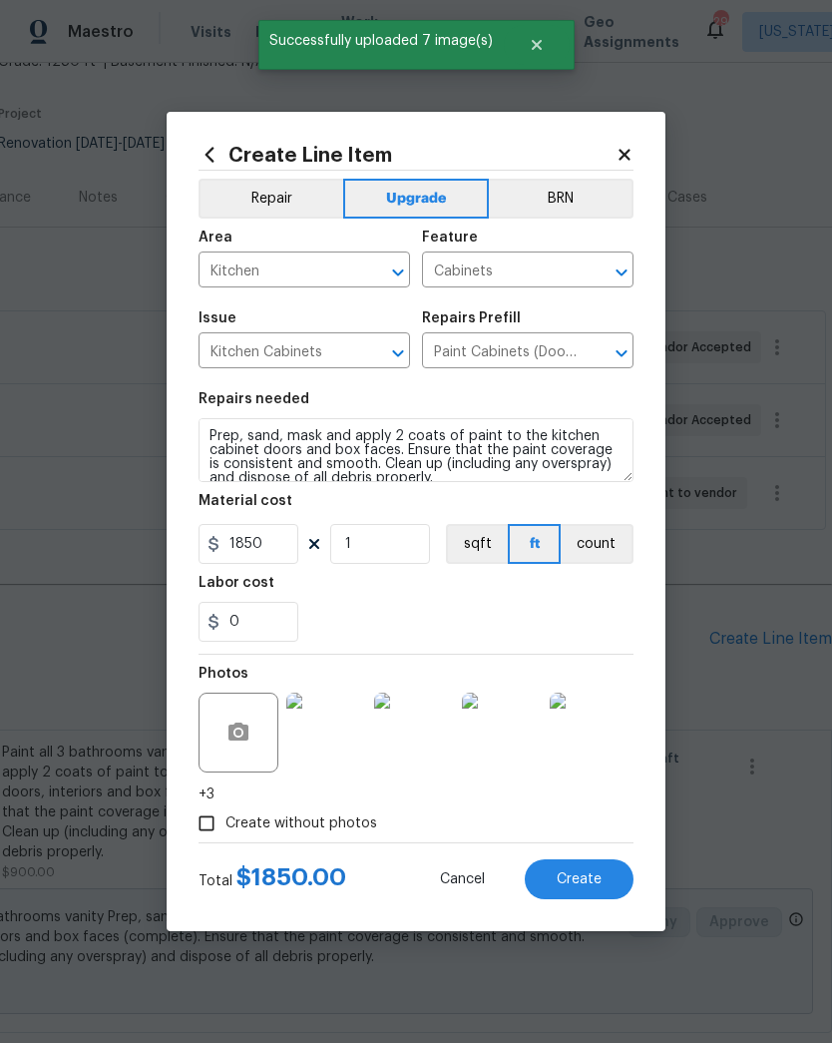
click at [590, 885] on span "Create" at bounding box center [579, 879] width 45 height 15
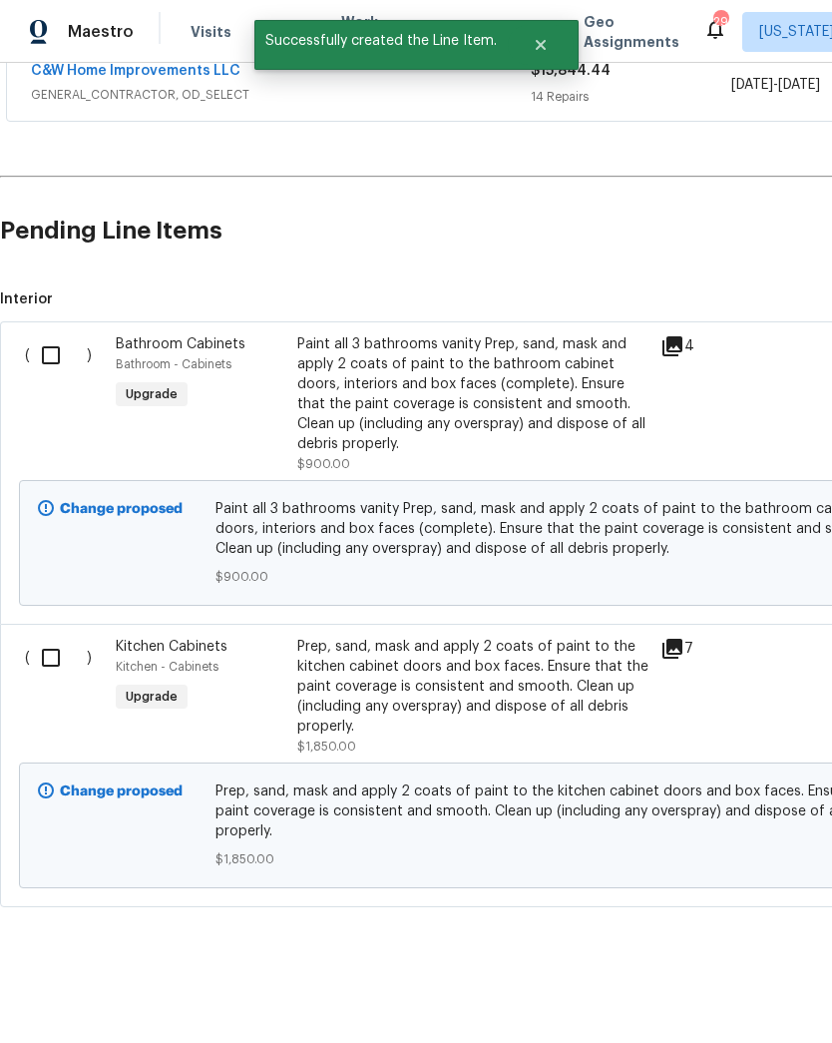
scroll to position [544, 0]
click at [66, 363] on input "checkbox" at bounding box center [58, 355] width 57 height 42
checkbox input "true"
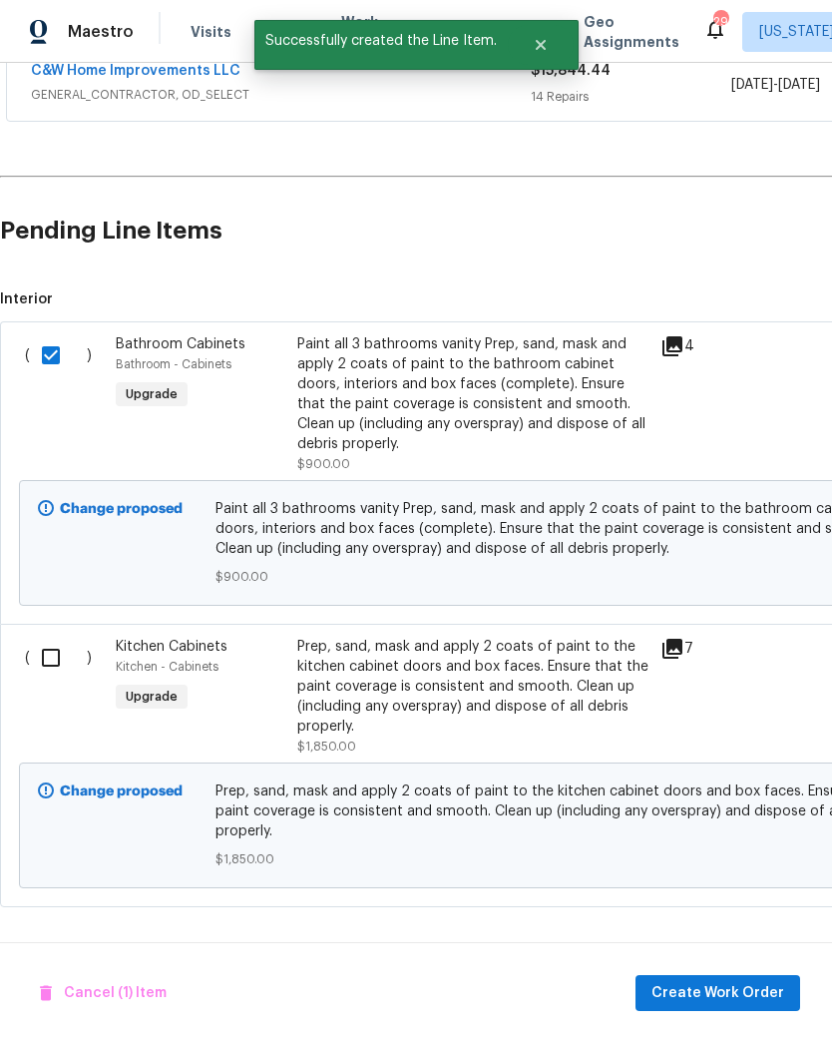
click at [59, 670] on input "checkbox" at bounding box center [58, 658] width 57 height 42
checkbox input "true"
click at [715, 994] on span "Create Work Order" at bounding box center [718, 993] width 133 height 25
checkbox input "false"
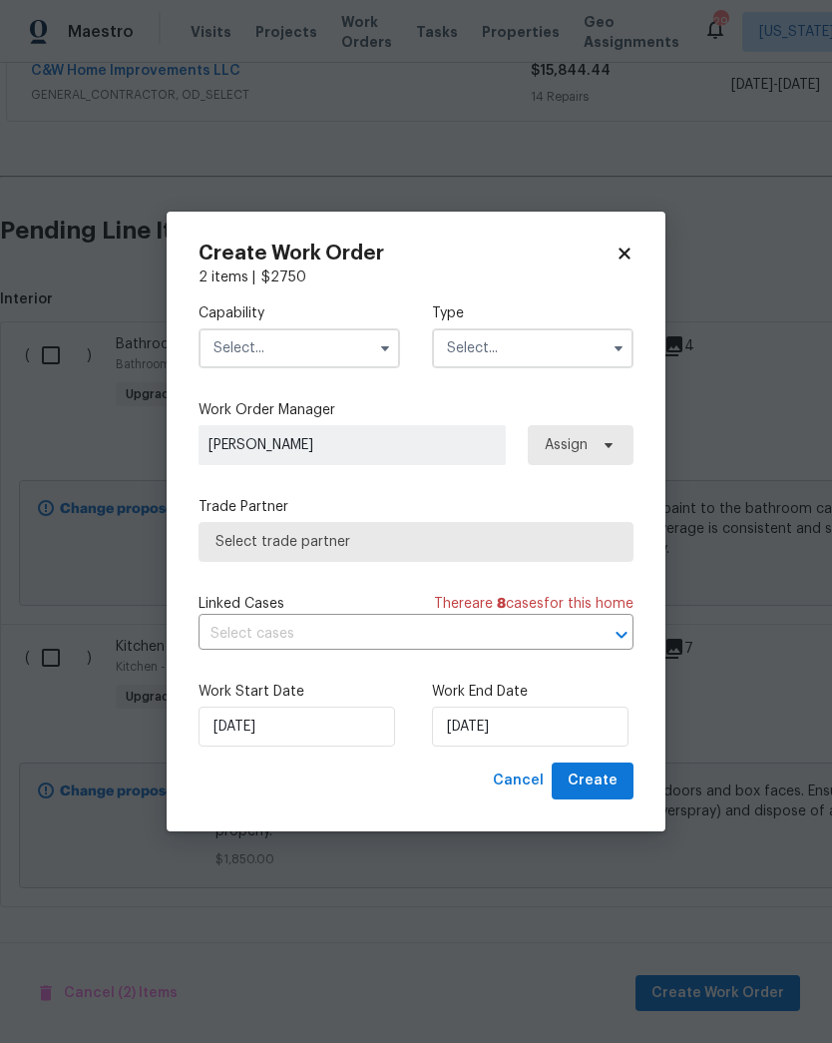
click at [378, 343] on icon "button" at bounding box center [385, 348] width 16 height 16
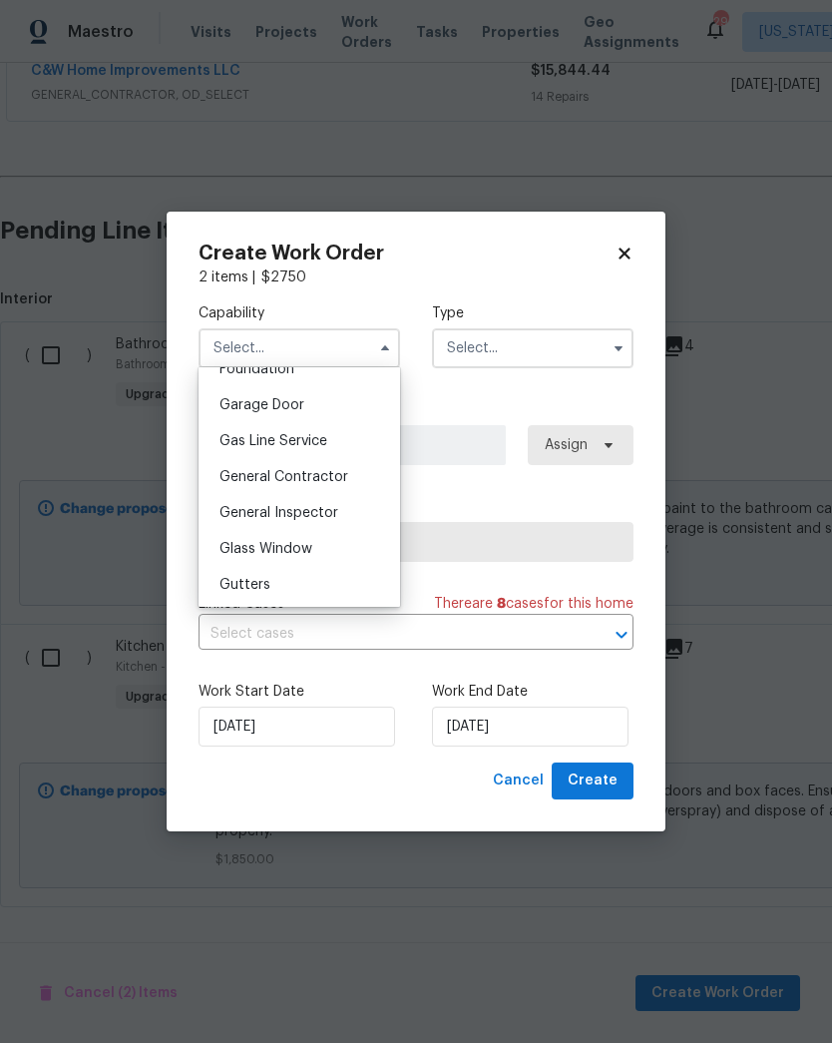
scroll to position [862, 0]
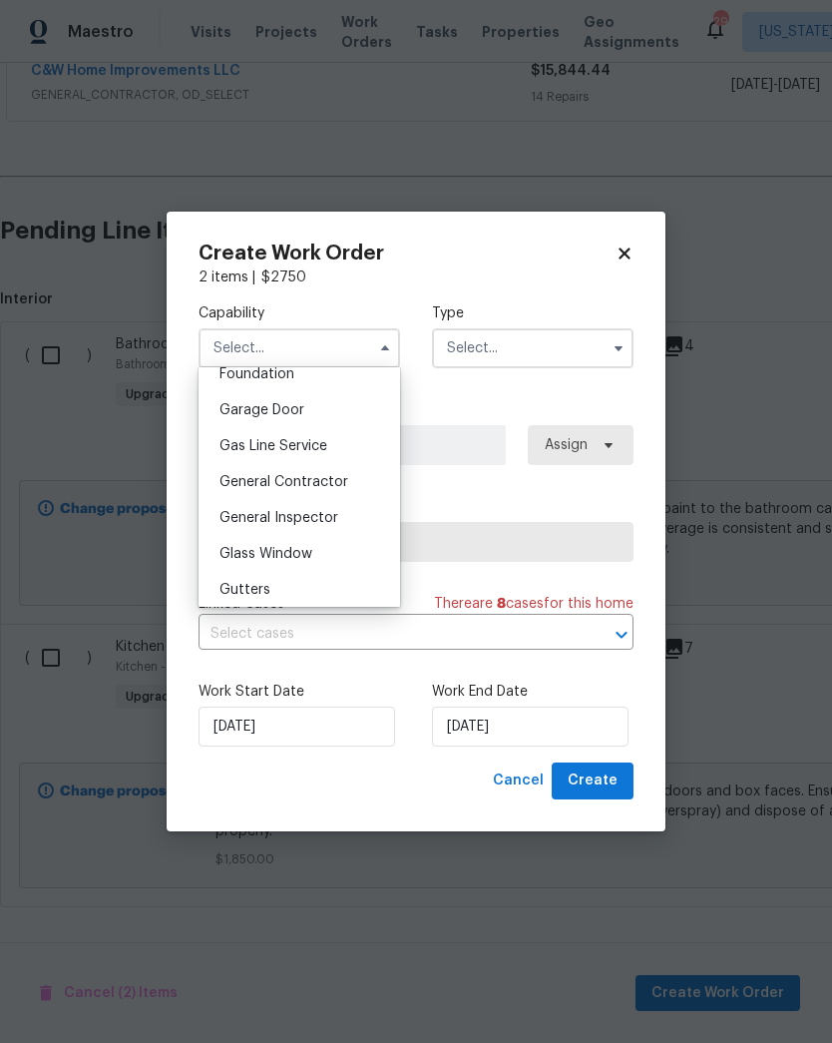
click at [355, 482] on div "General Contractor" at bounding box center [300, 482] width 192 height 36
type input "General Contractor"
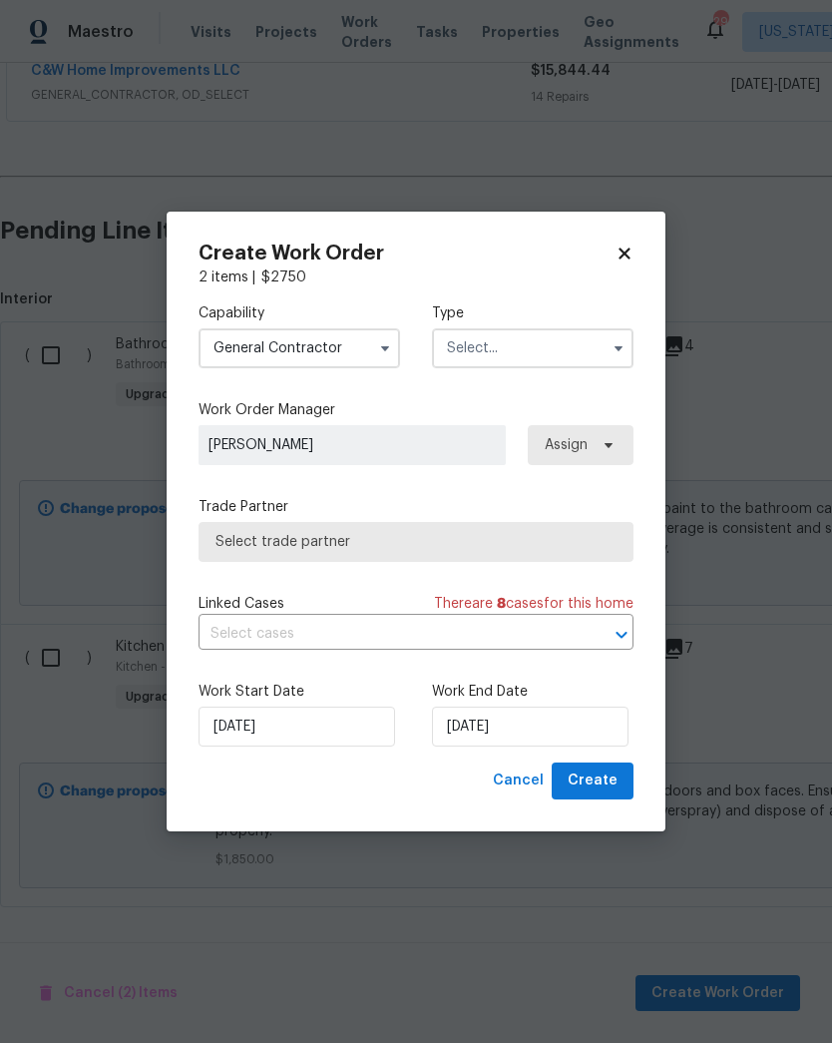
click at [571, 351] on input "text" at bounding box center [533, 348] width 202 height 40
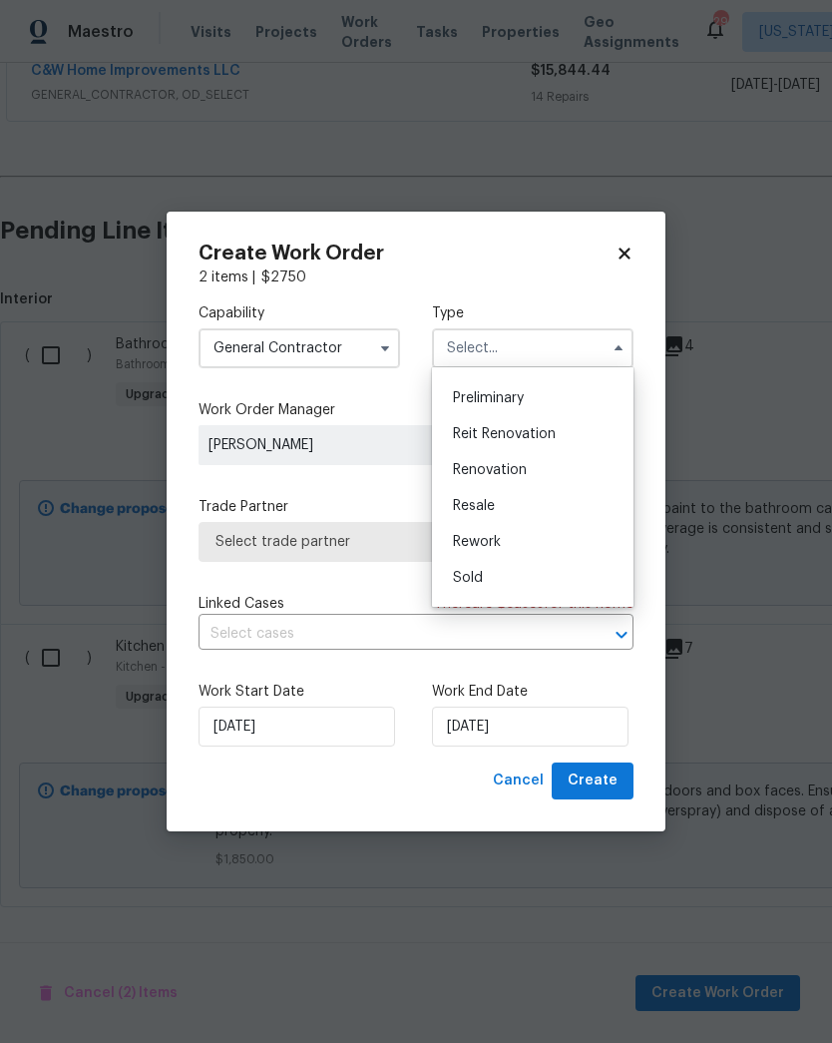
scroll to position [421, 0]
click at [554, 477] on div "Renovation" at bounding box center [533, 472] width 192 height 36
type input "Renovation"
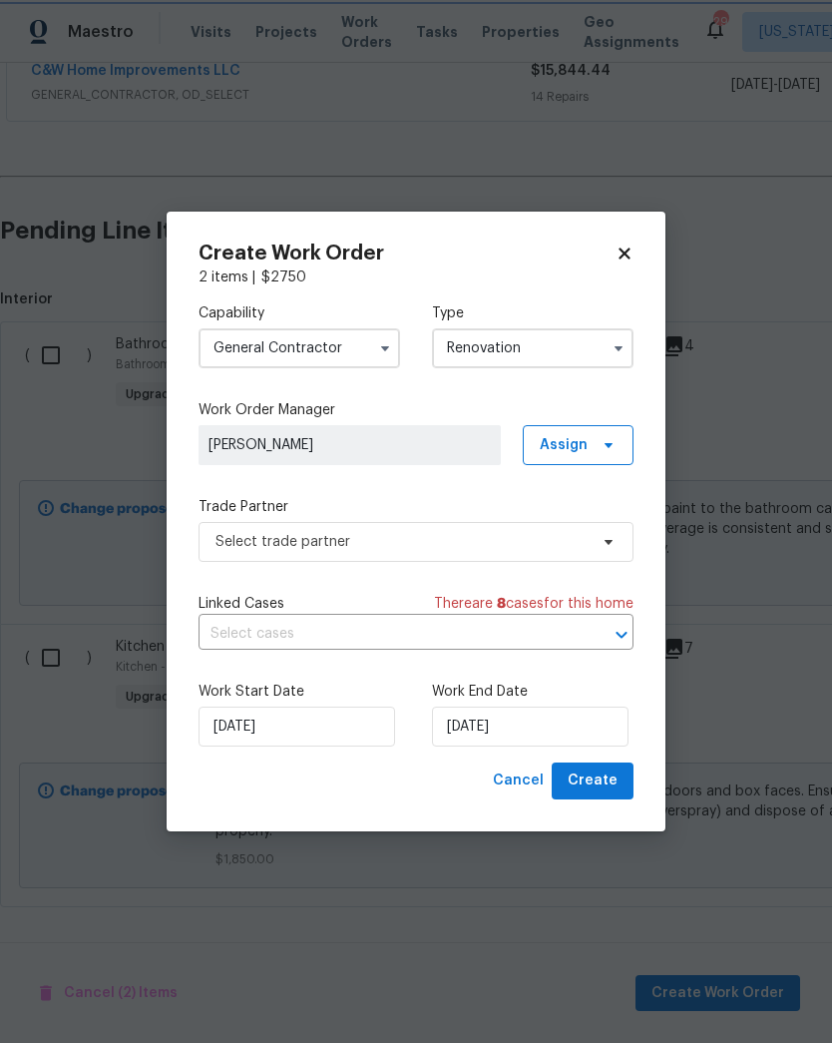
scroll to position [0, 0]
click at [526, 733] on input "8/29/2025" at bounding box center [530, 726] width 197 height 40
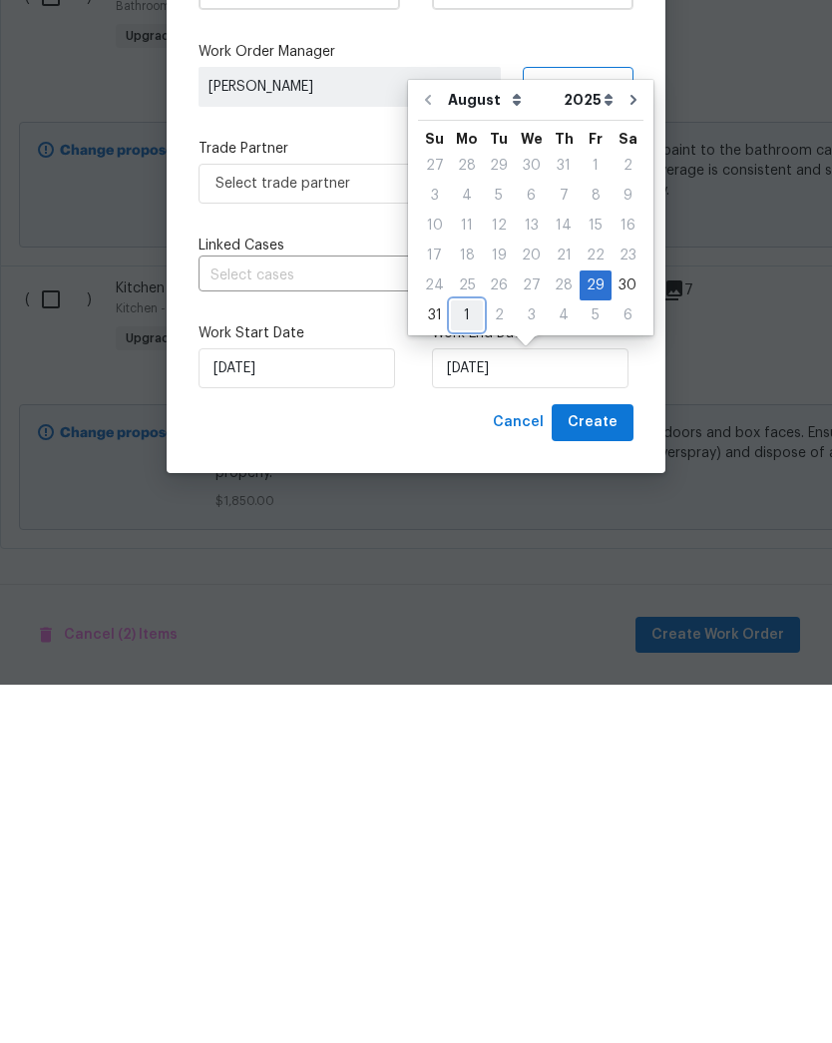
click at [468, 660] on div "1" at bounding box center [467, 674] width 32 height 28
type input "9/1/2025"
select select "8"
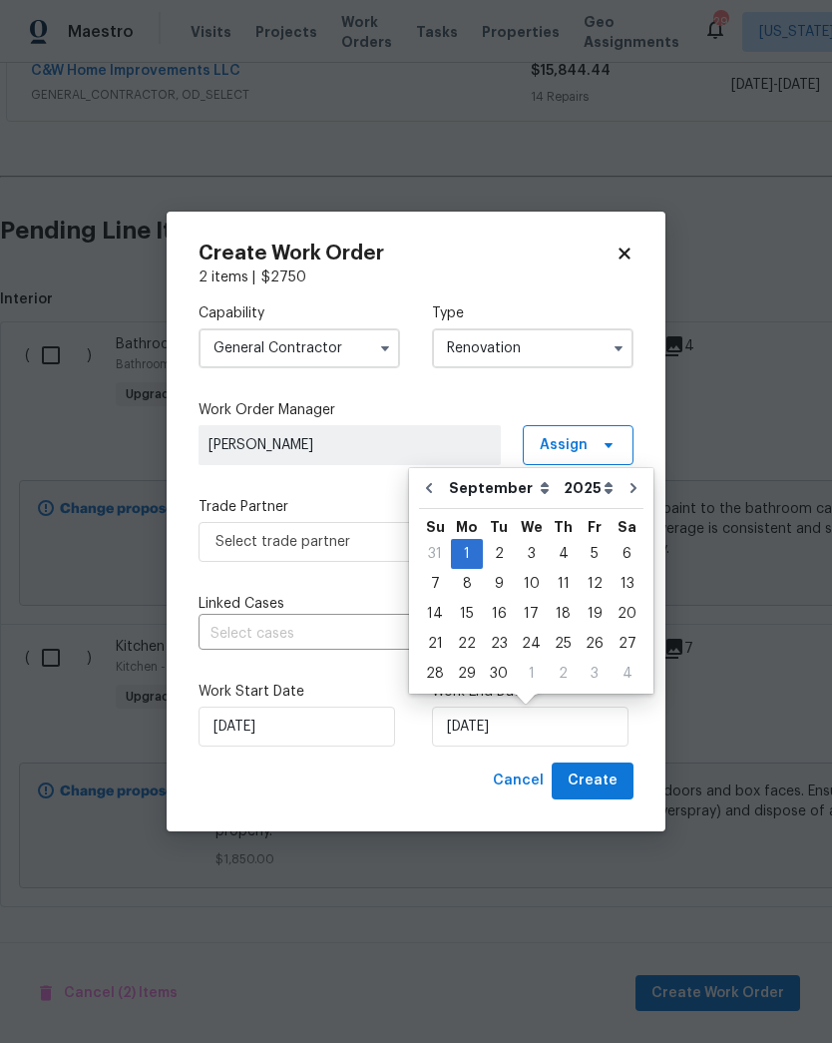
click at [424, 775] on div "Cancel Create" at bounding box center [416, 780] width 435 height 37
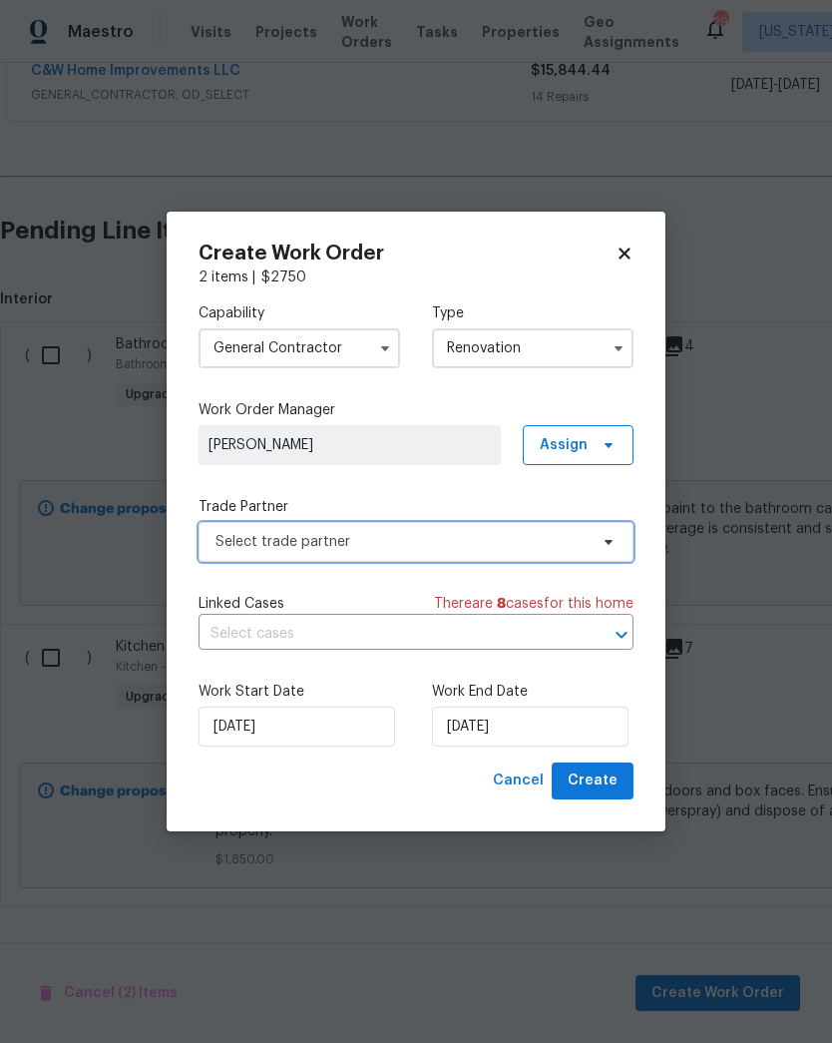
click at [595, 545] on span at bounding box center [606, 542] width 22 height 16
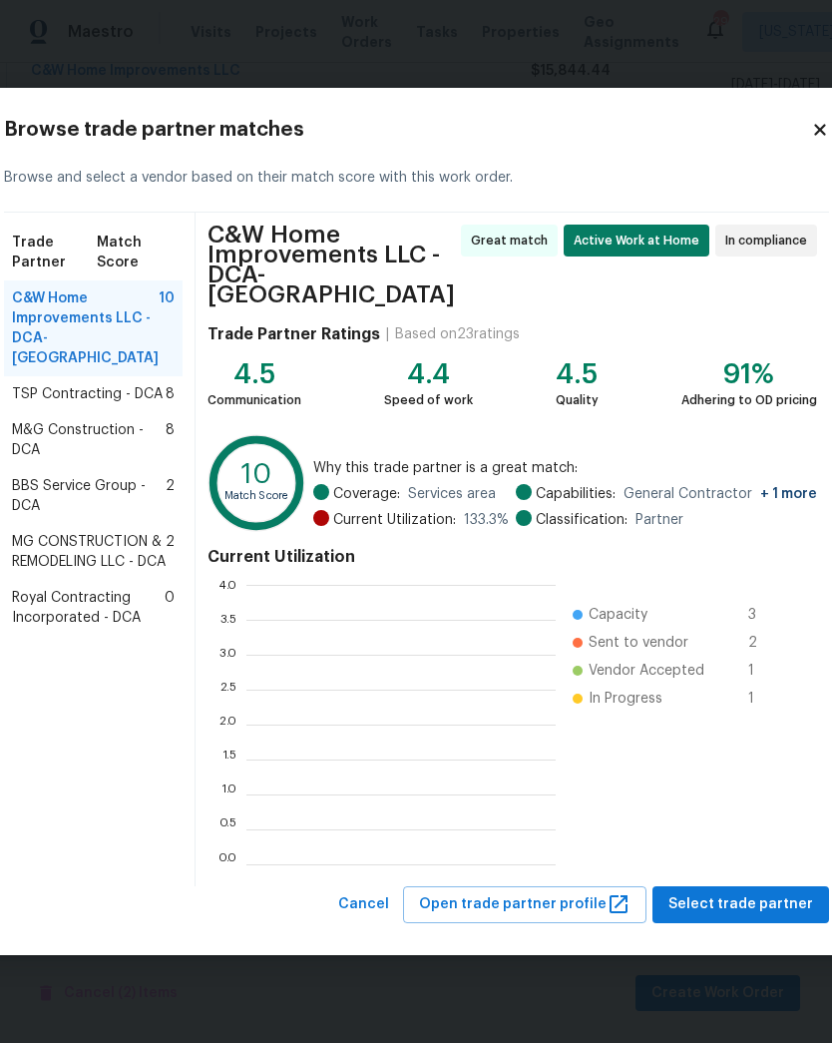
scroll to position [279, 309]
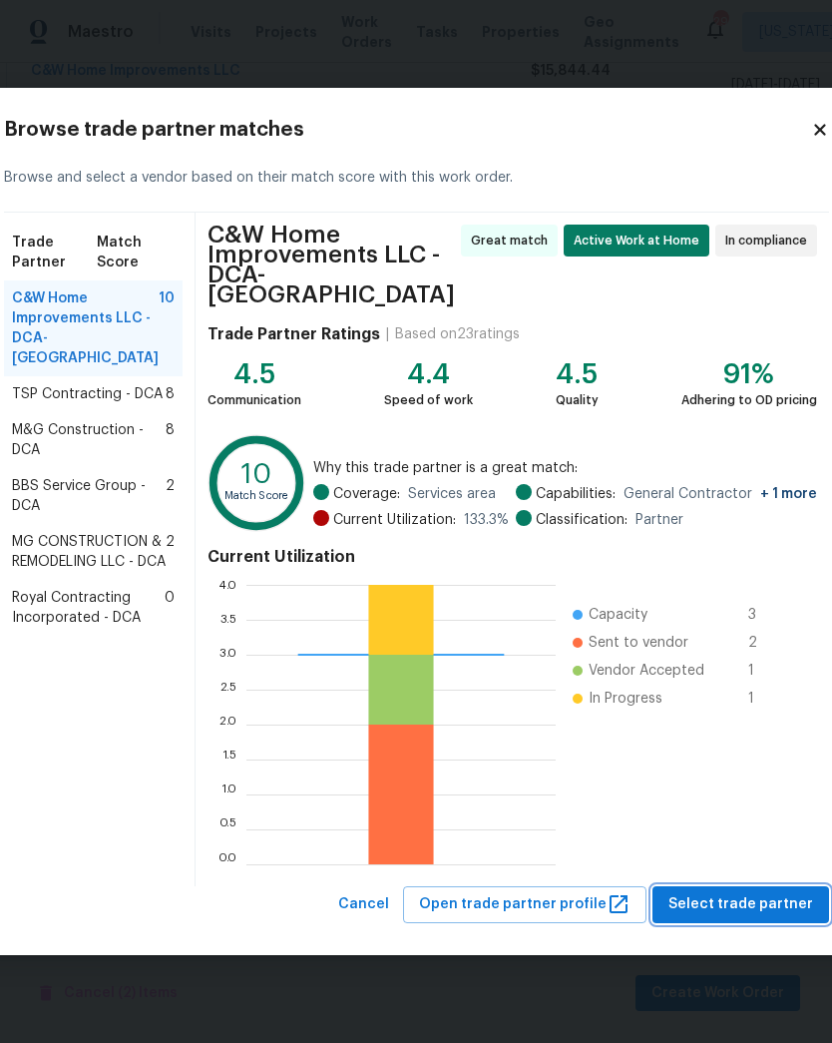
click at [736, 903] on span "Select trade partner" at bounding box center [741, 904] width 145 height 25
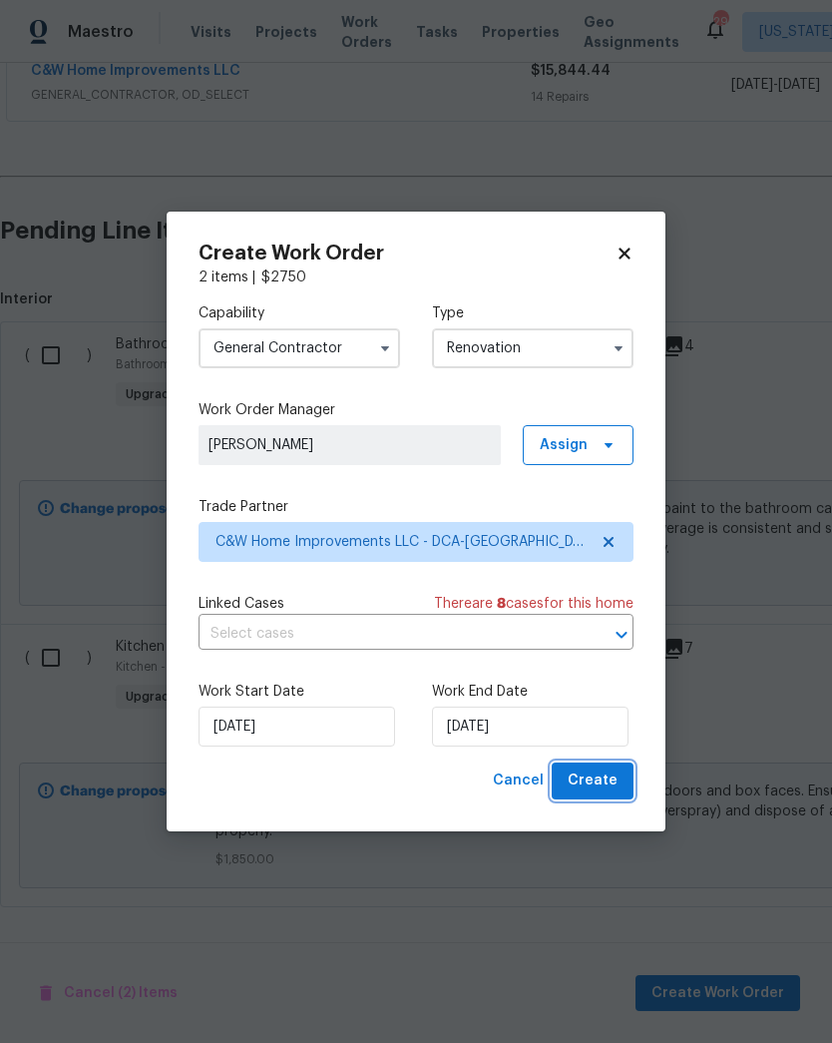
click at [608, 788] on span "Create" at bounding box center [593, 780] width 50 height 25
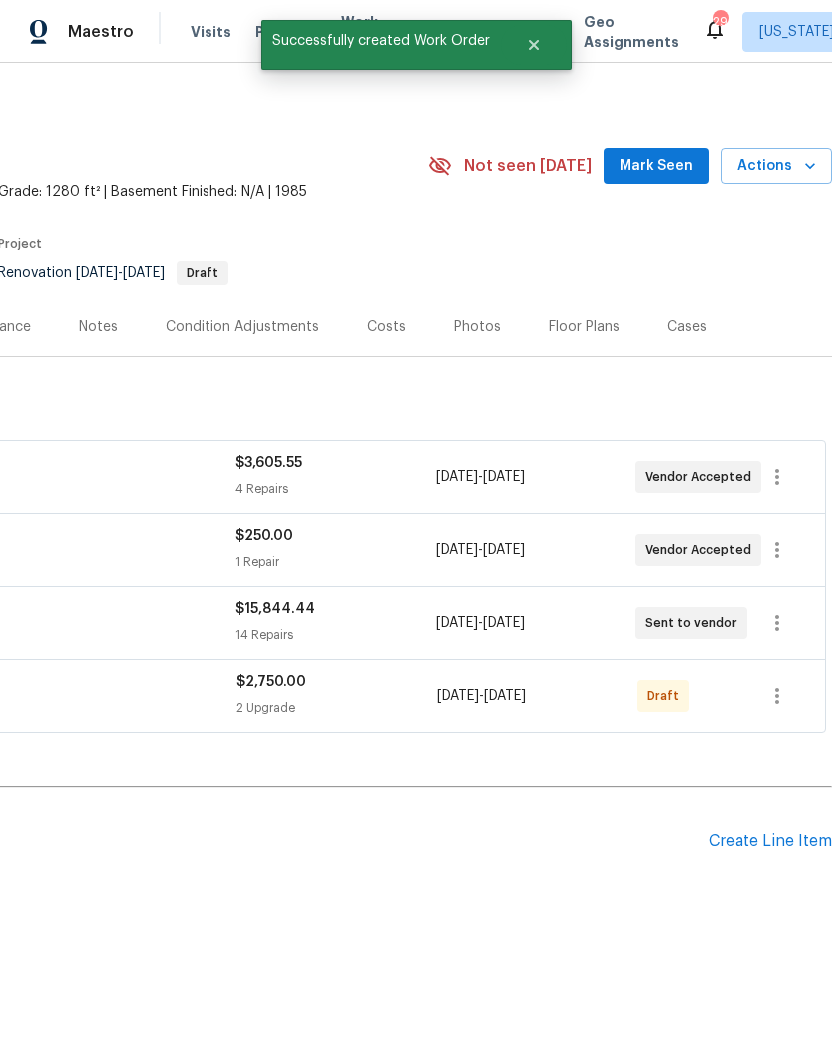
scroll to position [5, 295]
click at [767, 697] on icon "button" at bounding box center [777, 695] width 24 height 24
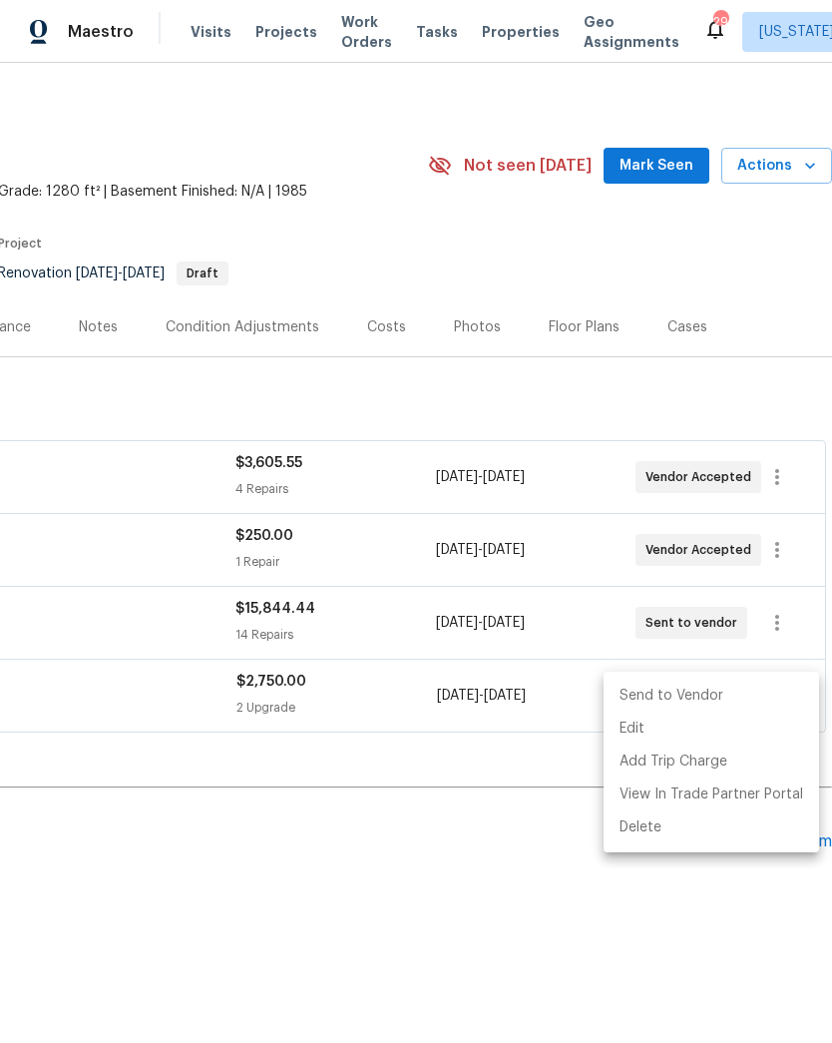
click at [728, 695] on li "Send to Vendor" at bounding box center [712, 695] width 216 height 33
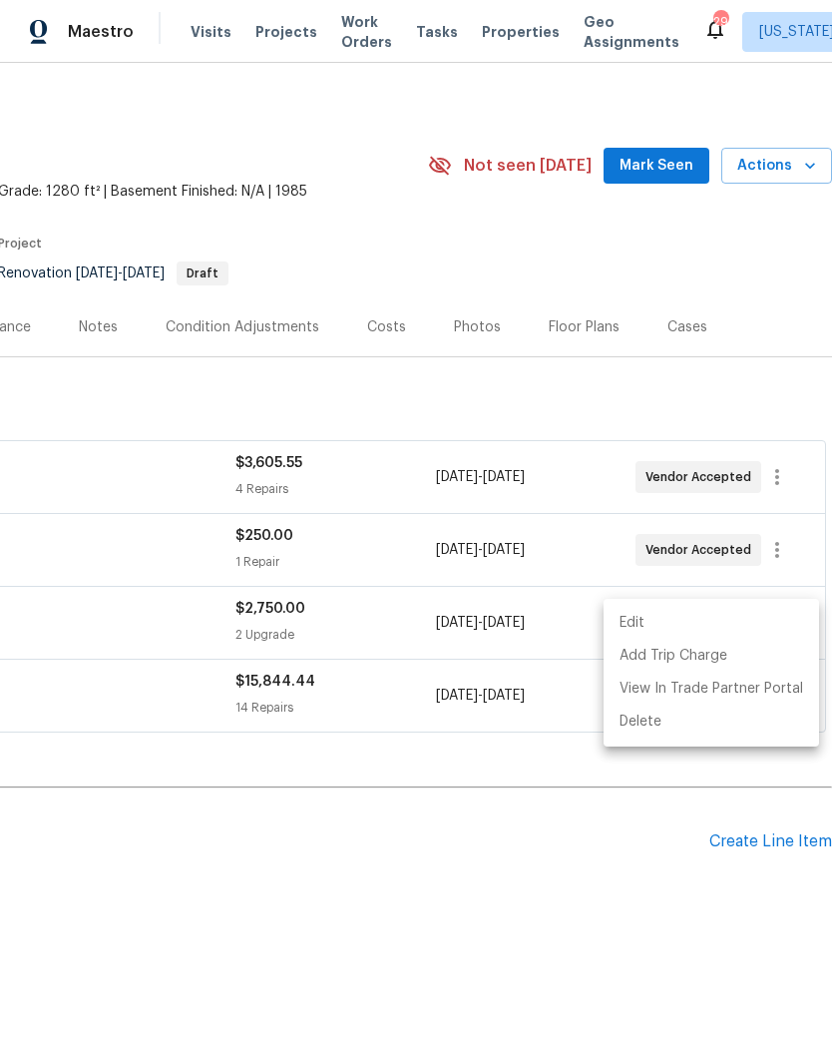
click at [615, 859] on div at bounding box center [416, 521] width 832 height 1043
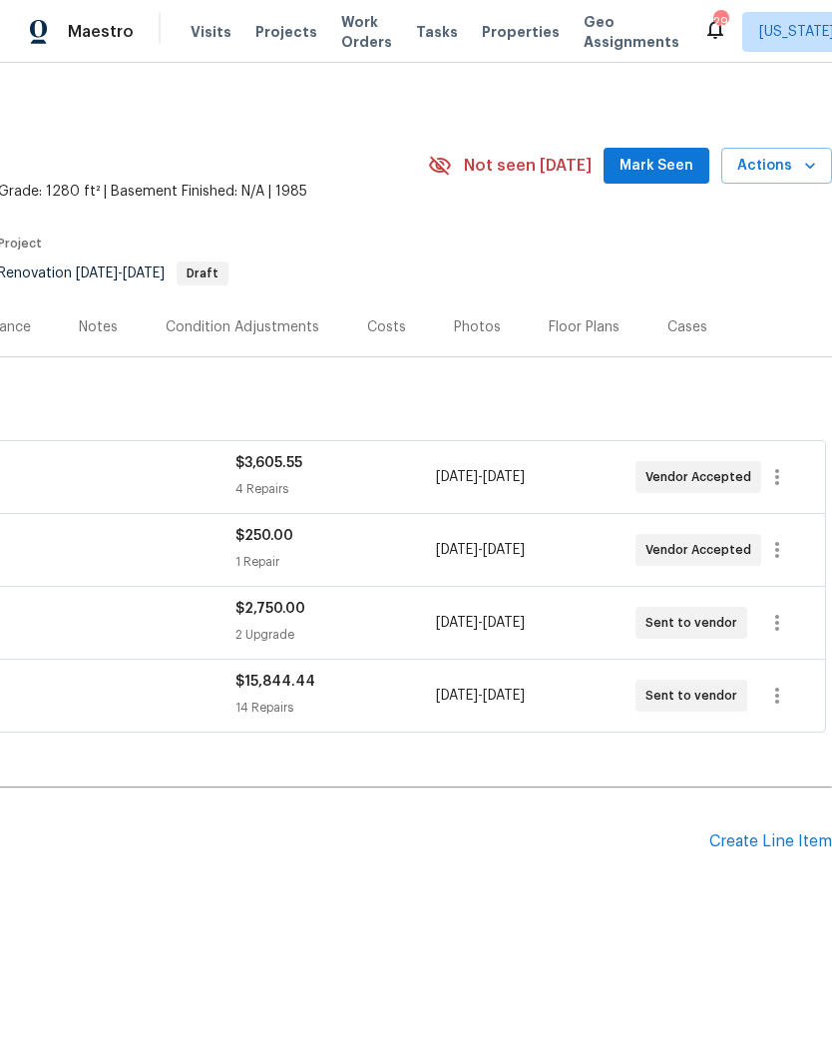
click at [569, 875] on div "Edit Add Trip Charge View In Trade Partner Portal Delete" at bounding box center [416, 521] width 832 height 1043
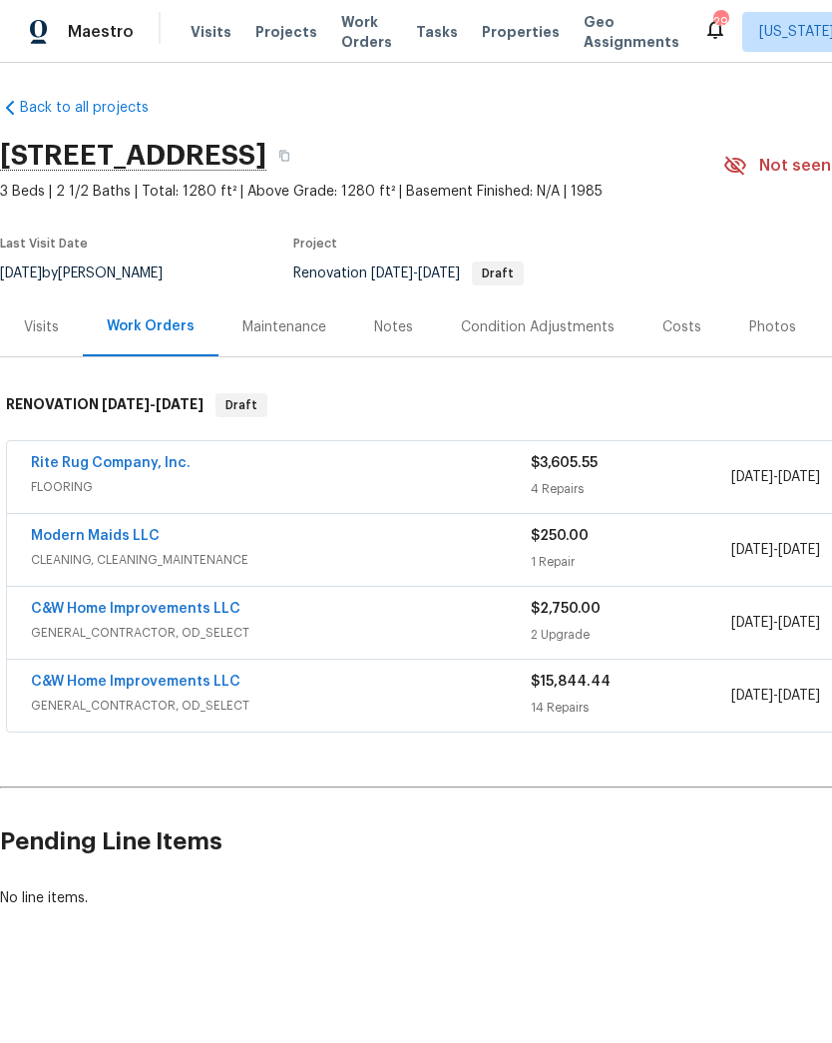
scroll to position [5, 0]
click at [392, 328] on div "Notes" at bounding box center [393, 327] width 39 height 20
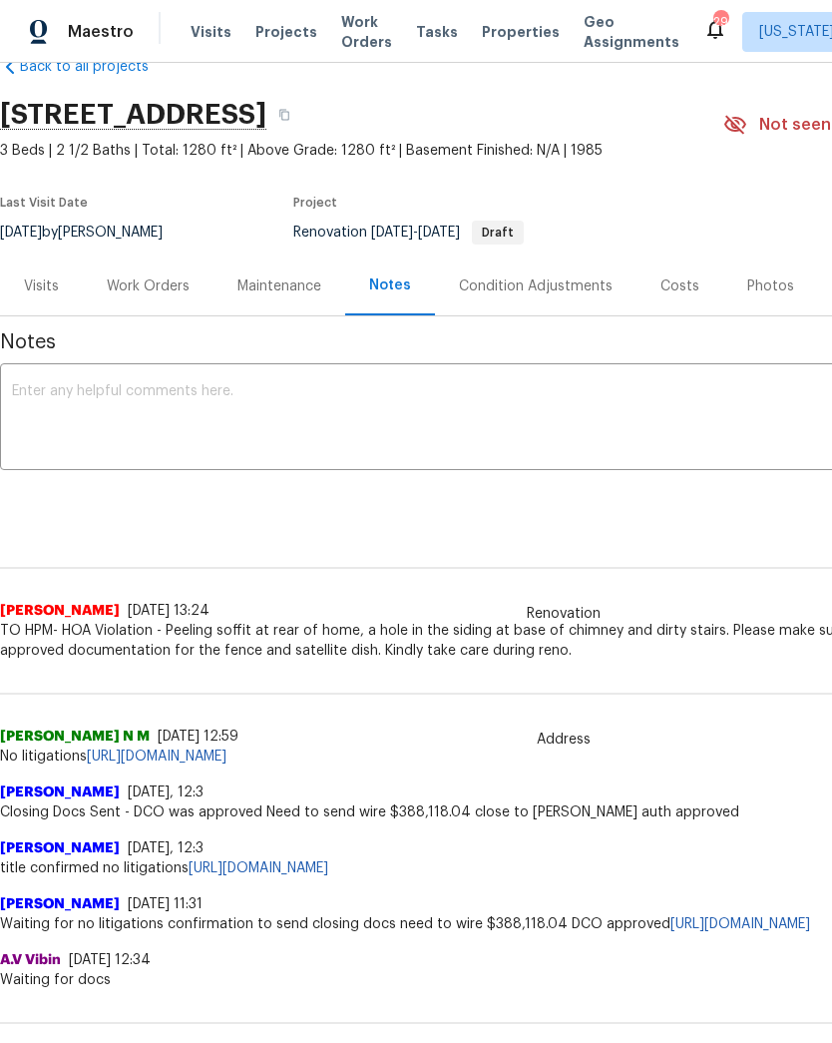
scroll to position [46, 0]
click at [344, 417] on textarea at bounding box center [564, 419] width 1104 height 70
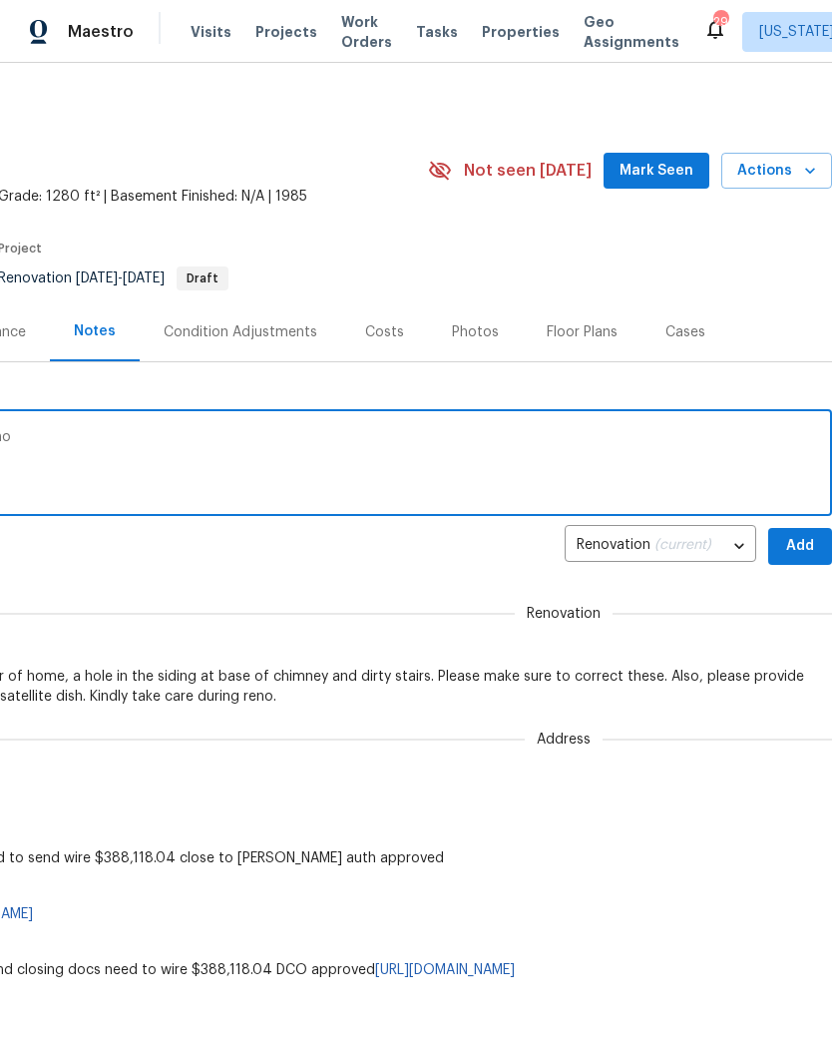
scroll to position [0, 295]
type textarea "HOA violations will be addressed during reno"
click at [800, 550] on span "Add" at bounding box center [800, 546] width 32 height 25
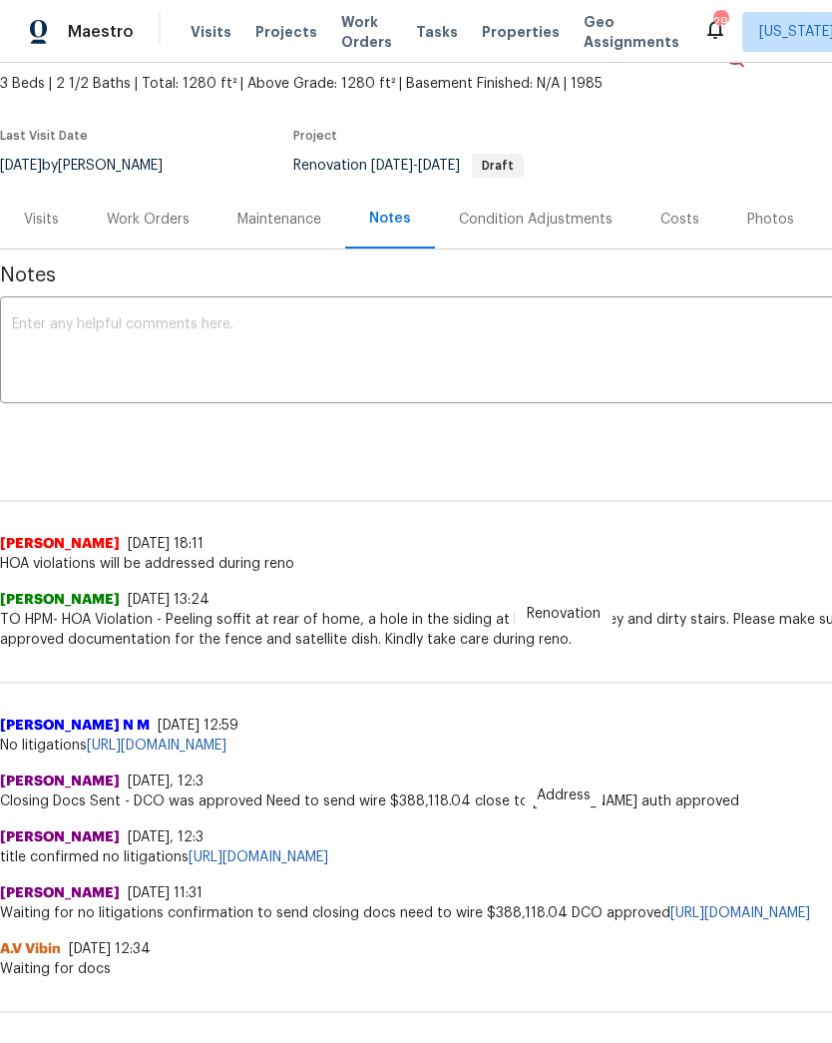
scroll to position [115, 0]
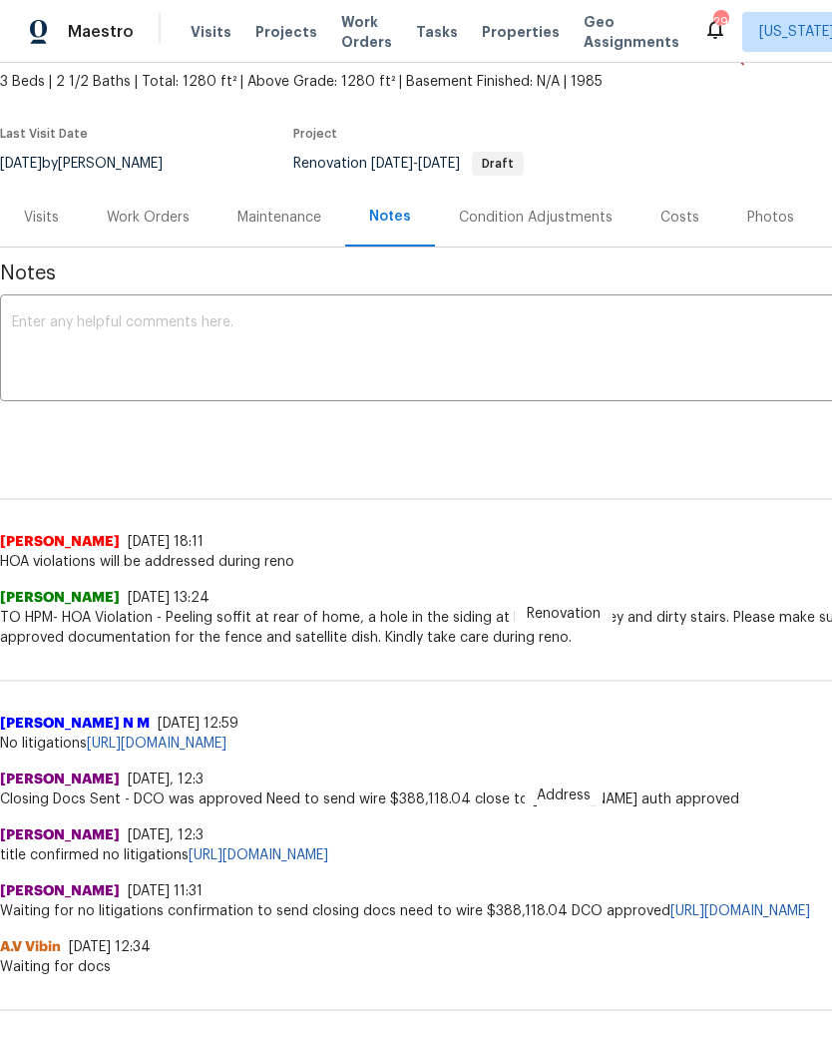
click at [459, 332] on textarea at bounding box center [564, 350] width 1104 height 70
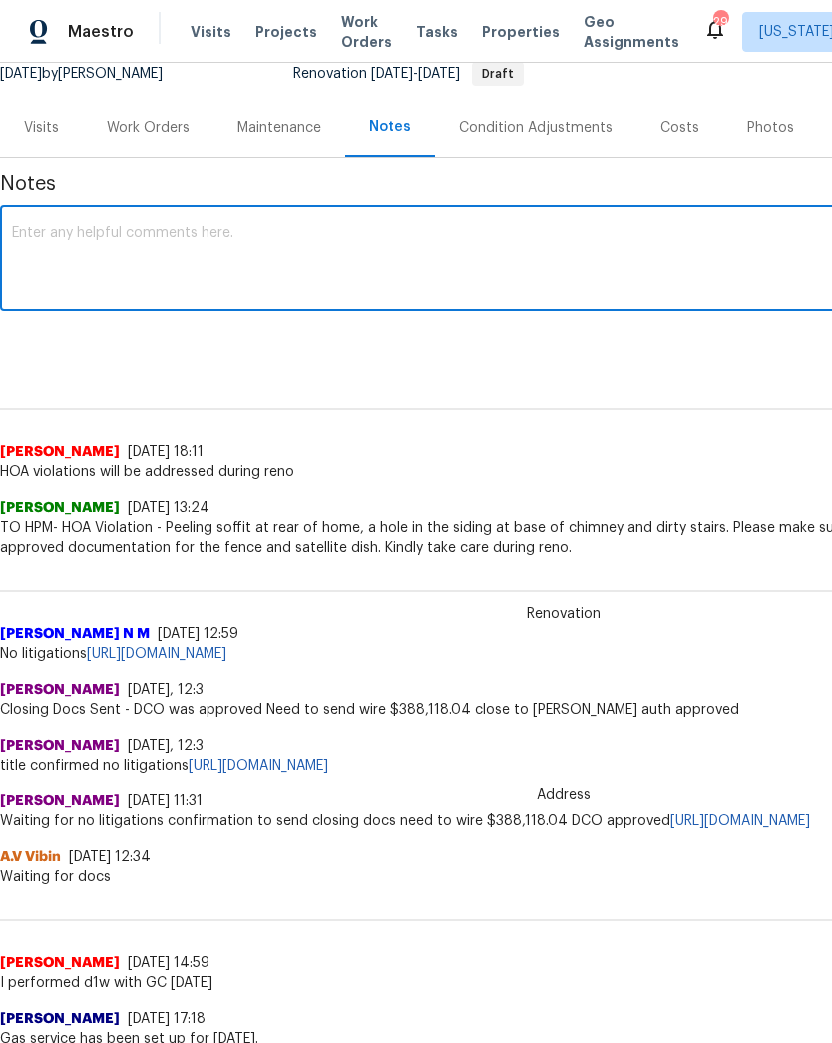
scroll to position [205, 0]
click at [316, 255] on textarea at bounding box center [564, 260] width 1104 height 70
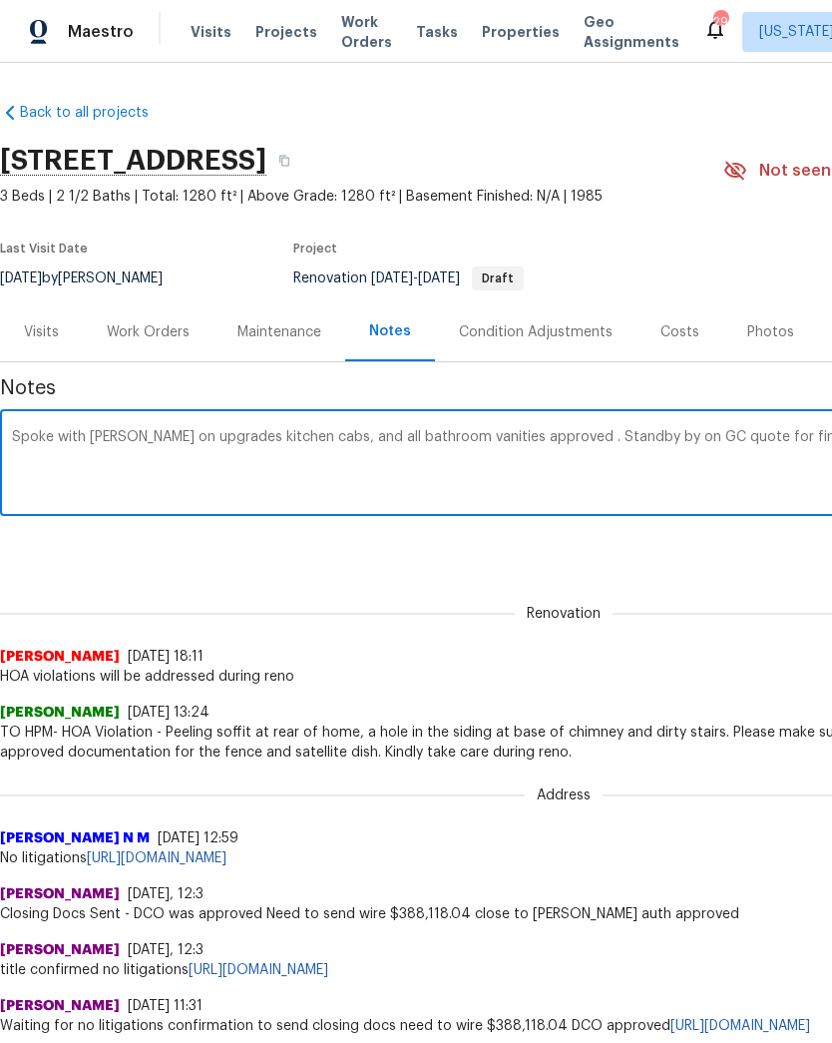
scroll to position [0, 295]
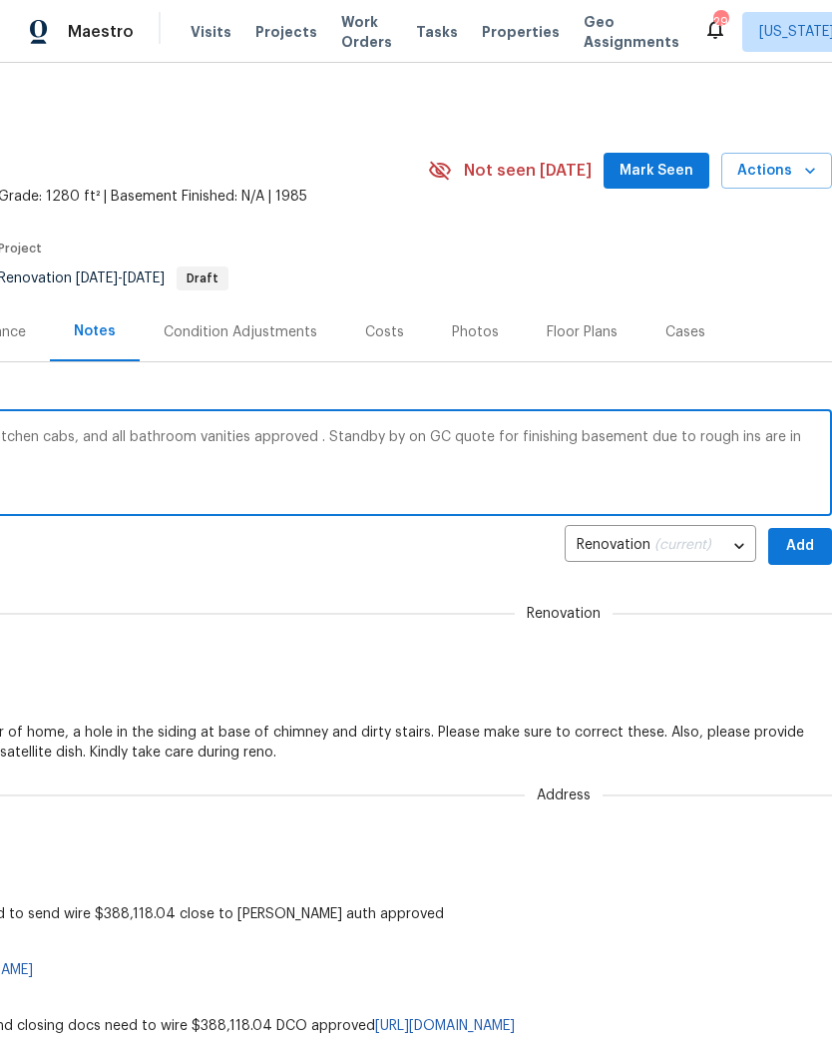
click at [330, 447] on textarea "Spoke with Mayes on upgrades kitchen cabs, and all bathroom vanities approved .…" at bounding box center [269, 465] width 1104 height 70
click at [329, 442] on textarea "Spoke with Mayes on upgrades kitchen cabs, and all bathroom vanities approved .…" at bounding box center [269, 465] width 1104 height 70
click at [751, 444] on textarea "Spoke with Mayes on upgrades kitchen cabs, and all bathroom vanities approved .…" at bounding box center [269, 465] width 1104 height 70
type textarea "Spoke with Mayes on upgrades kitchen cabs, and all bathroom vanities approved .…"
click at [796, 545] on span "Add" at bounding box center [800, 546] width 32 height 25
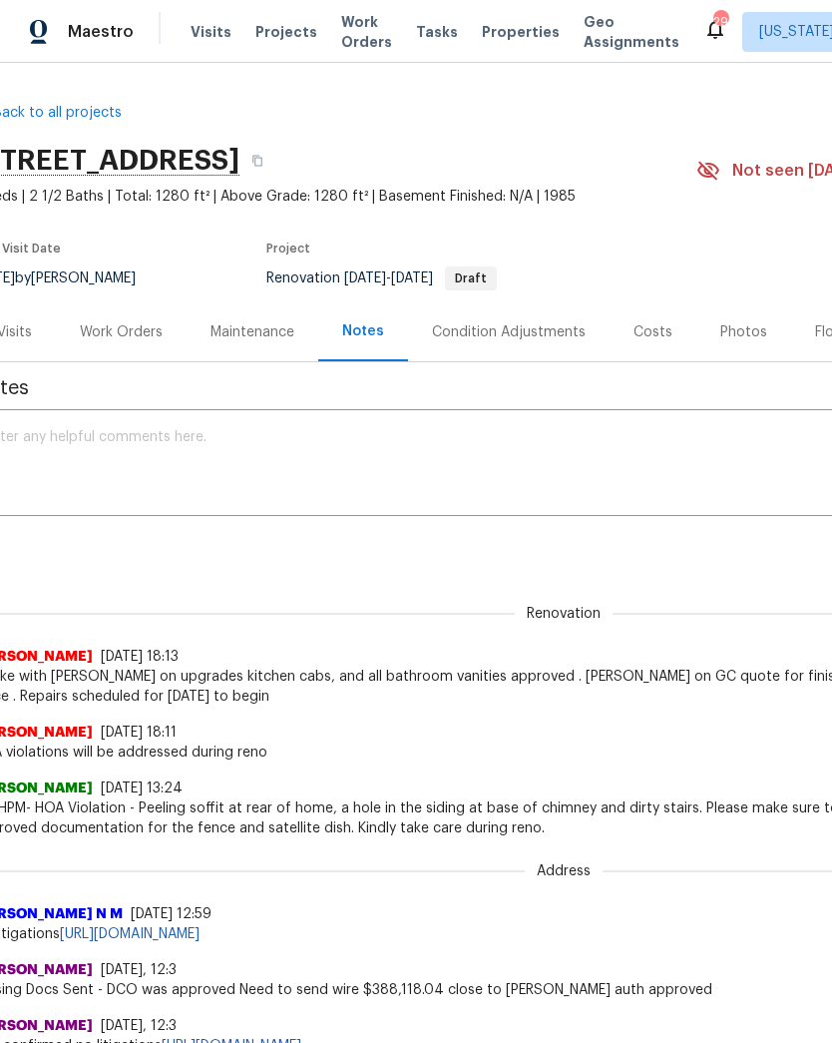
scroll to position [0, 27]
click at [634, 327] on div "Costs" at bounding box center [653, 332] width 39 height 20
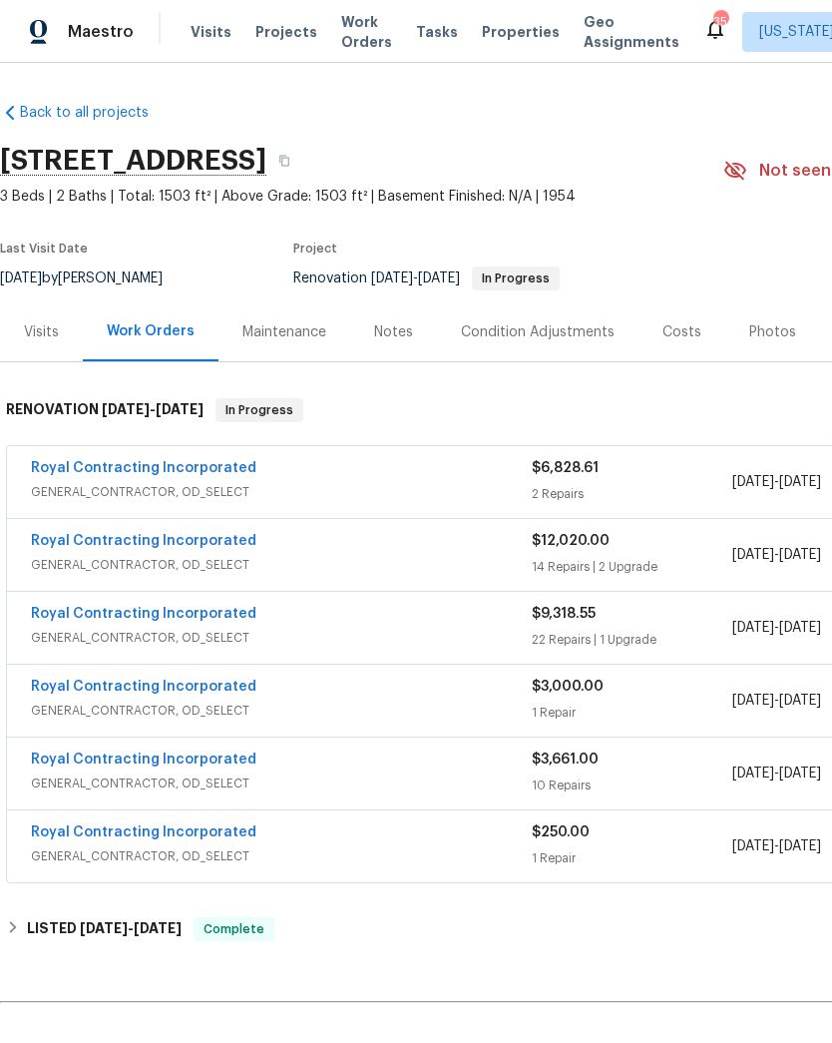
click at [210, 474] on link "Royal Contracting Incorporated" at bounding box center [143, 468] width 225 height 14
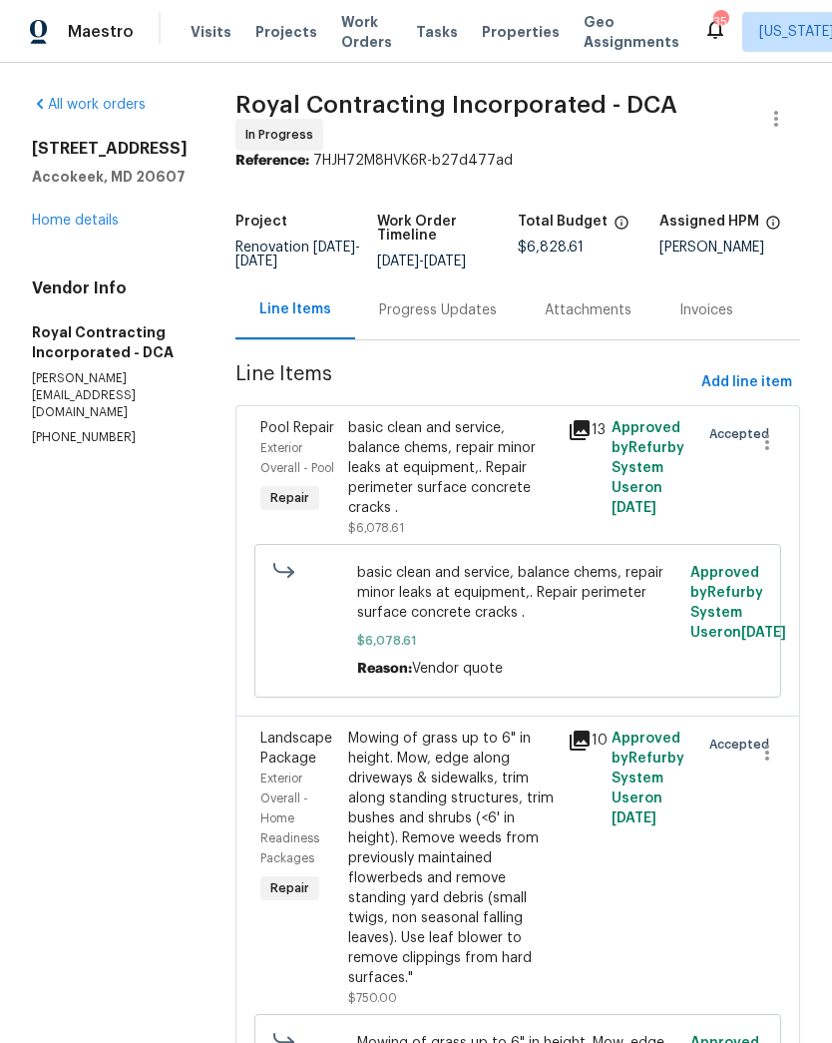
click at [435, 320] on div "Progress Updates" at bounding box center [438, 310] width 118 height 20
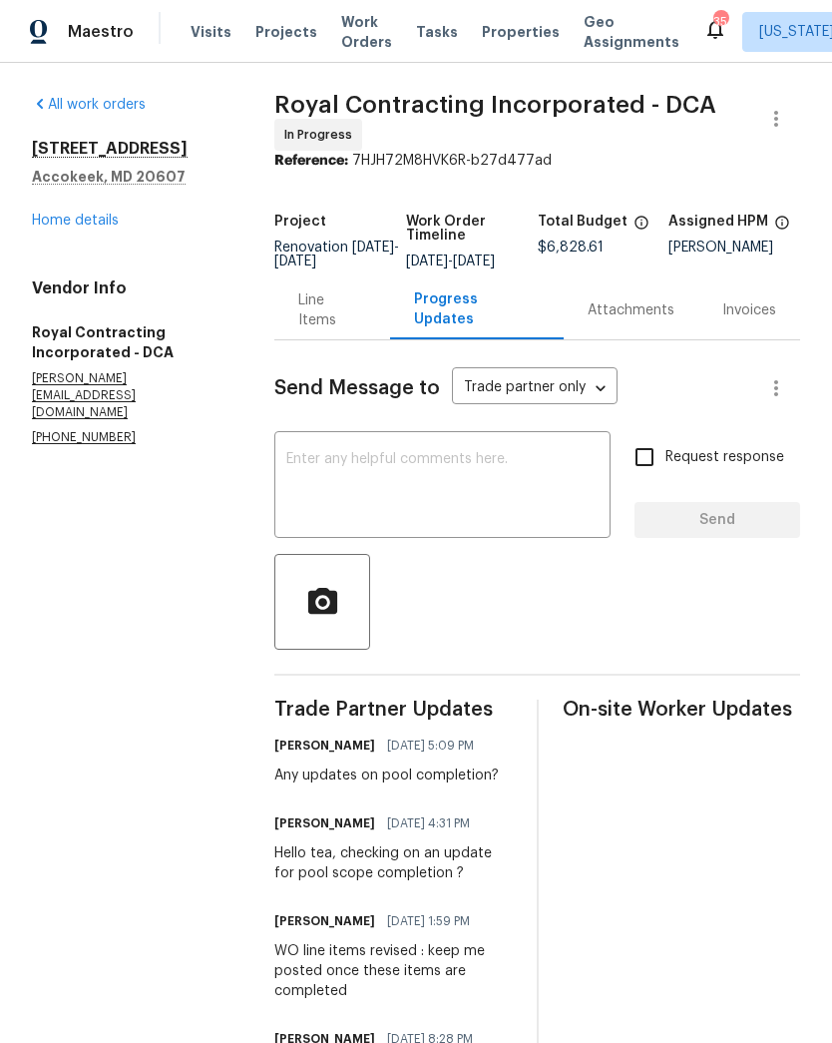
click at [90, 225] on link "Home details" at bounding box center [75, 221] width 87 height 14
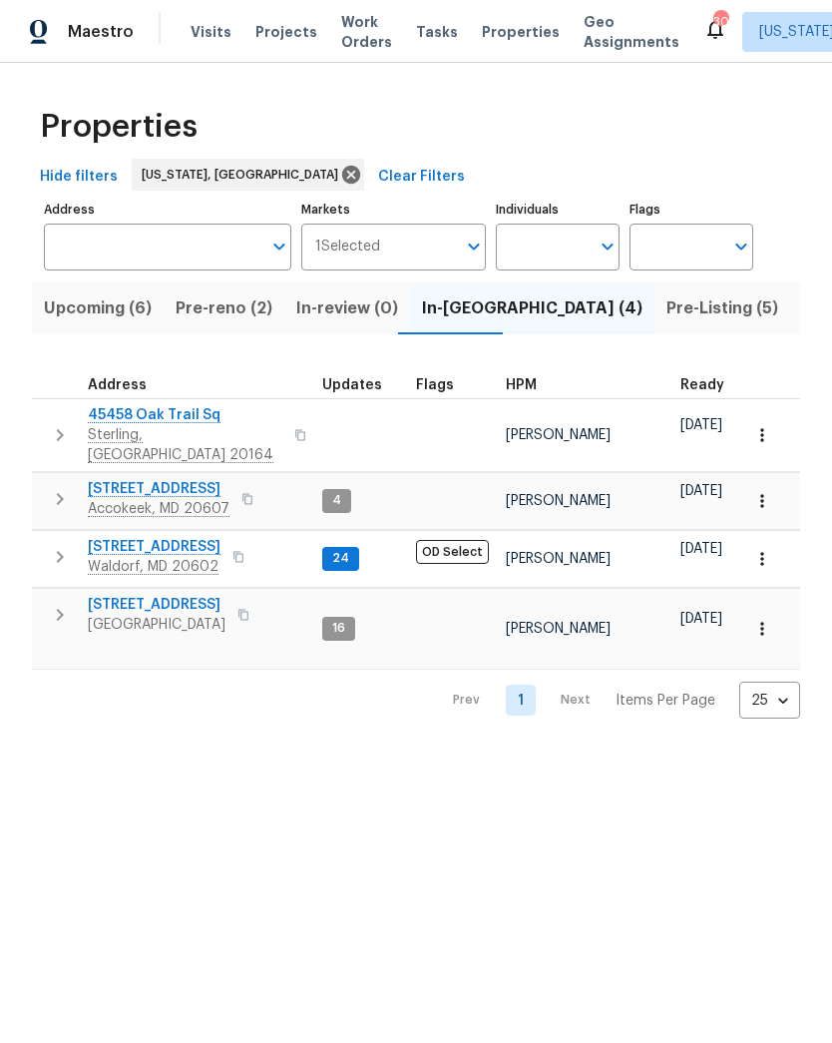
scroll to position [0, 7]
click at [667, 296] on span "Pre-Listing (5)" at bounding box center [723, 308] width 112 height 28
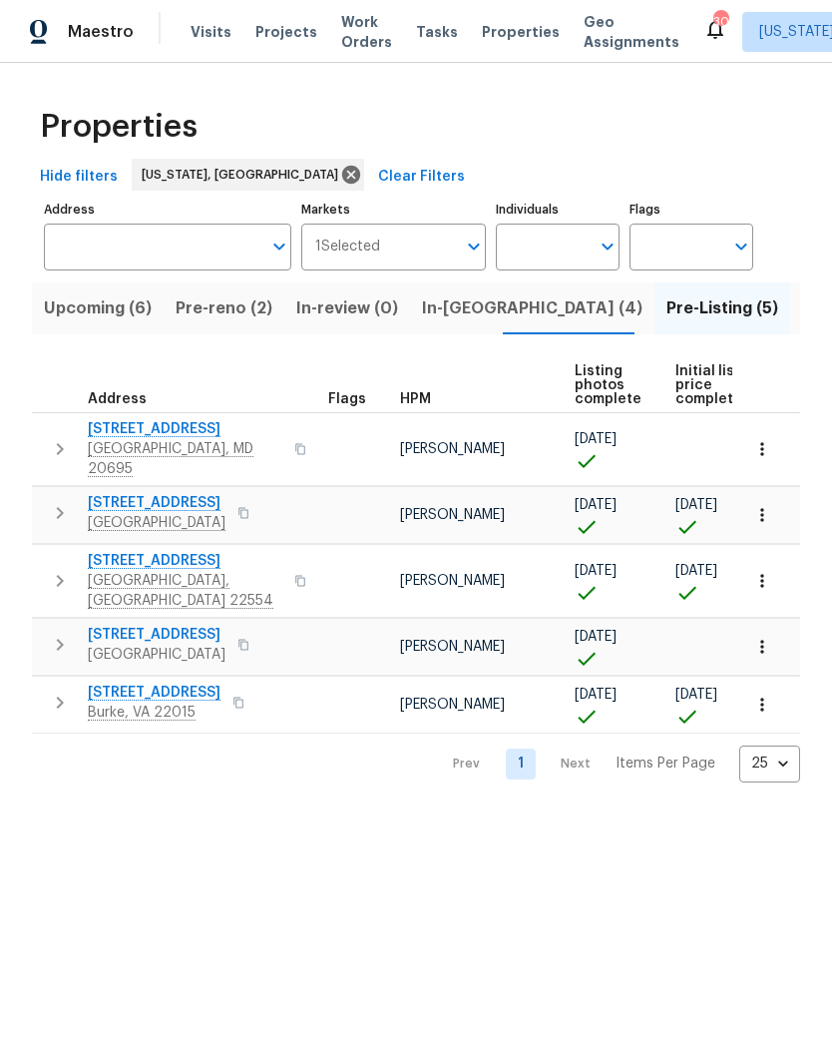
click at [457, 314] on span "In-[GEOGRAPHIC_DATA] (4)" at bounding box center [532, 308] width 221 height 28
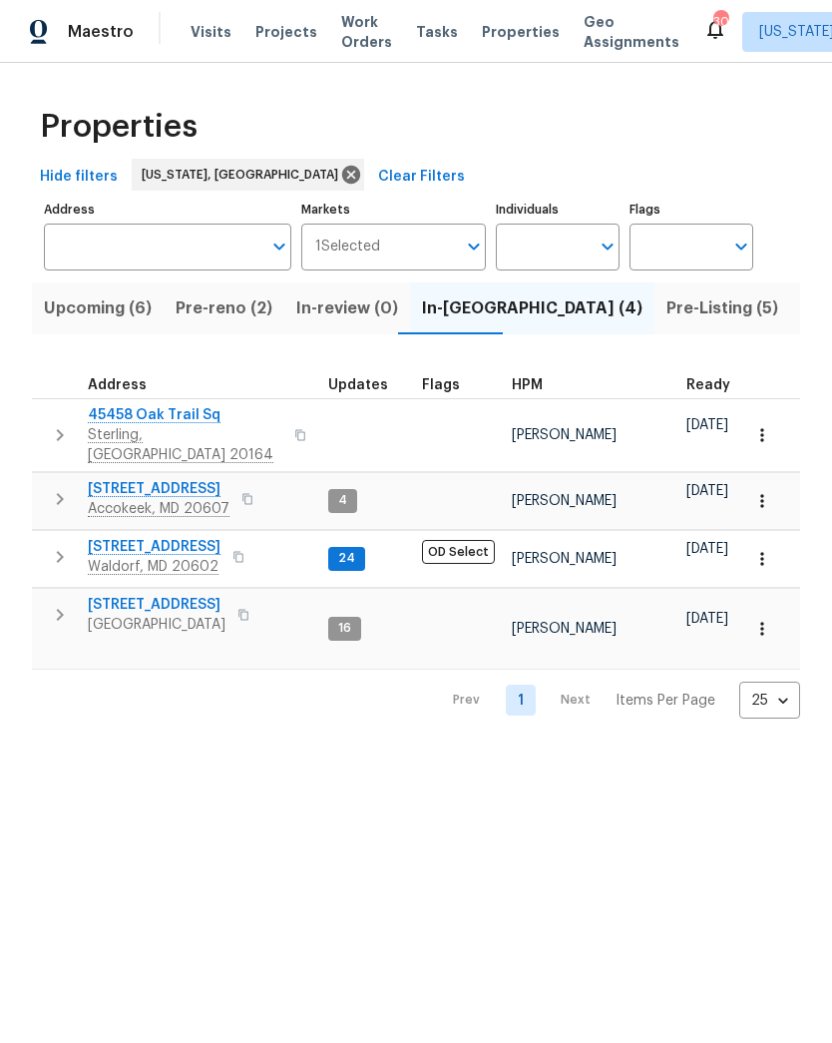
click at [226, 315] on span "Pre-reno (2)" at bounding box center [224, 308] width 97 height 28
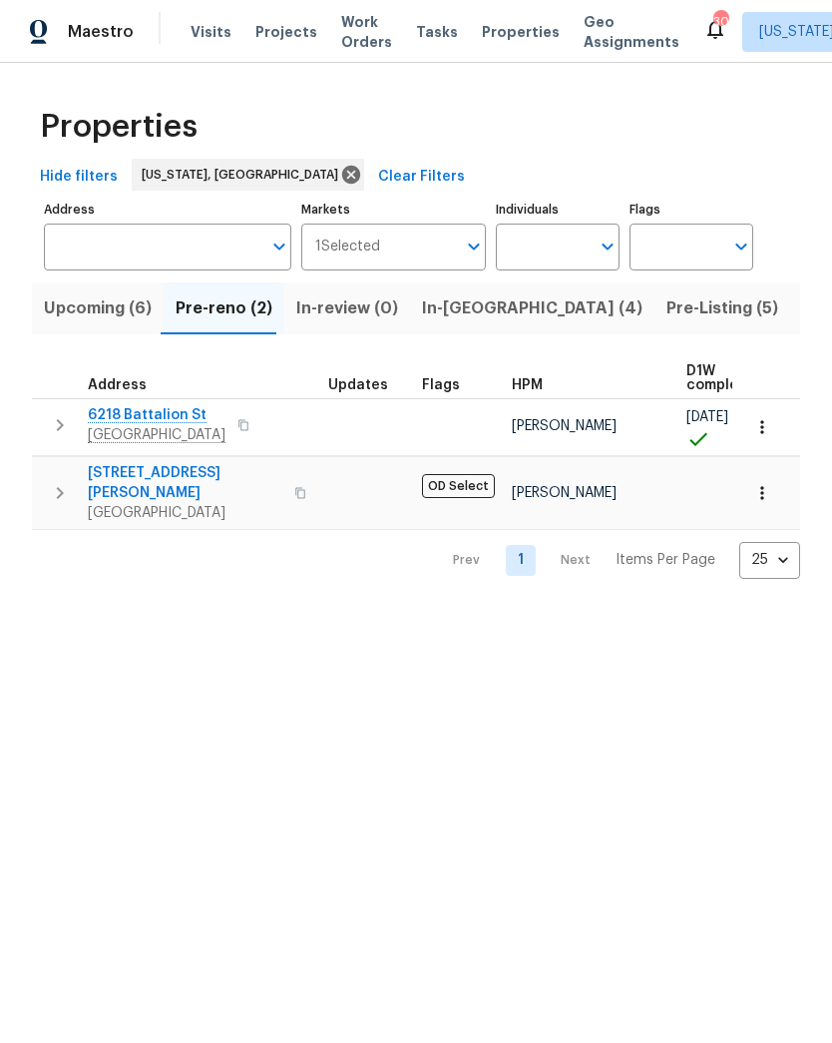
click at [91, 305] on span "Upcoming (6)" at bounding box center [98, 308] width 108 height 28
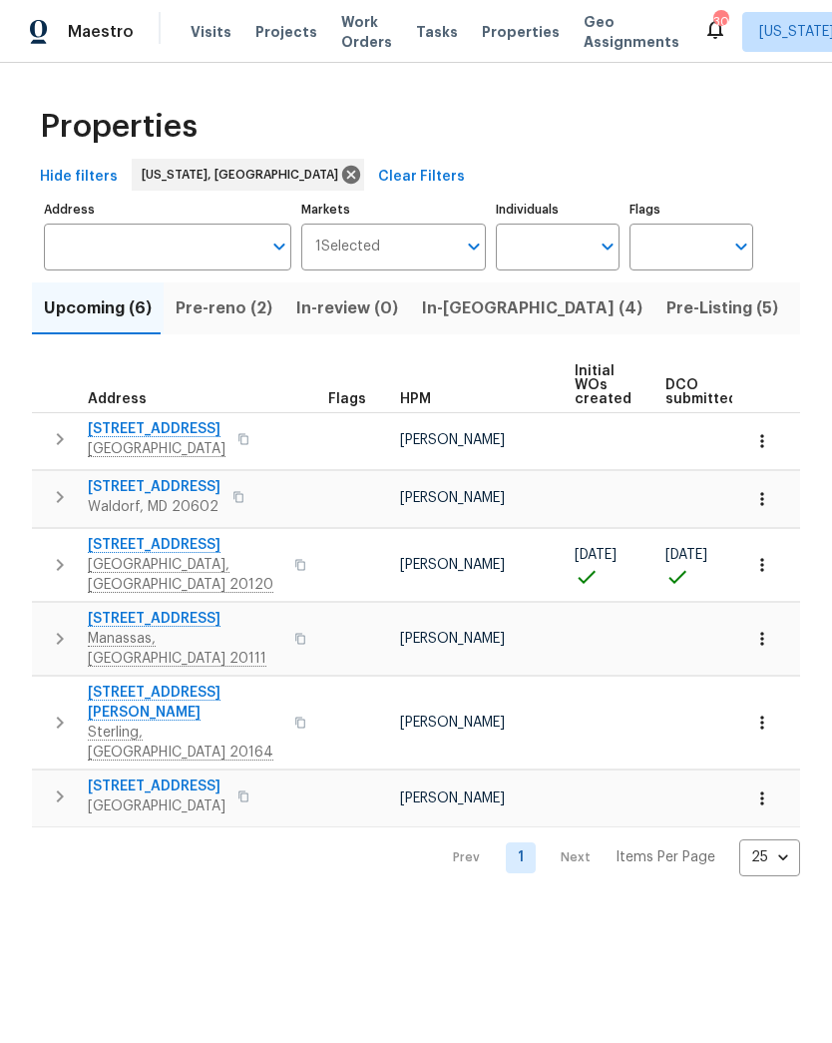
click at [222, 306] on span "Pre-reno (2)" at bounding box center [224, 308] width 97 height 28
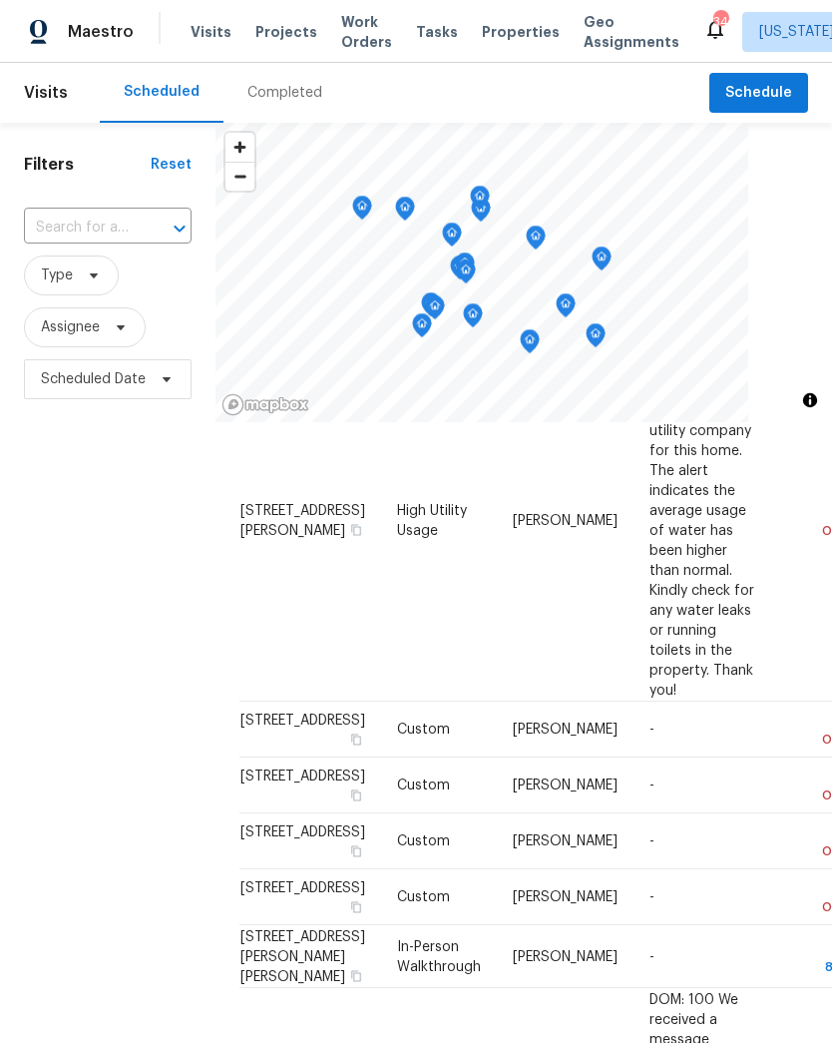
scroll to position [689, 0]
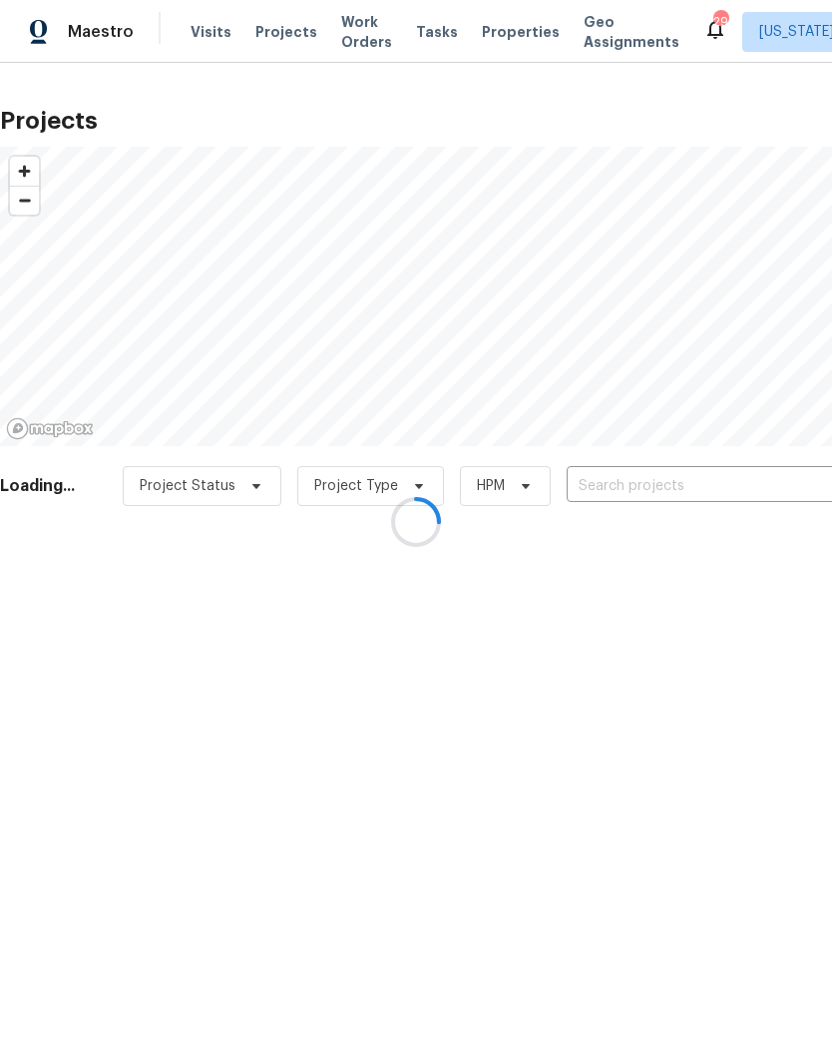
click at [636, 490] on div at bounding box center [416, 521] width 832 height 1043
click at [633, 486] on div at bounding box center [416, 521] width 832 height 1043
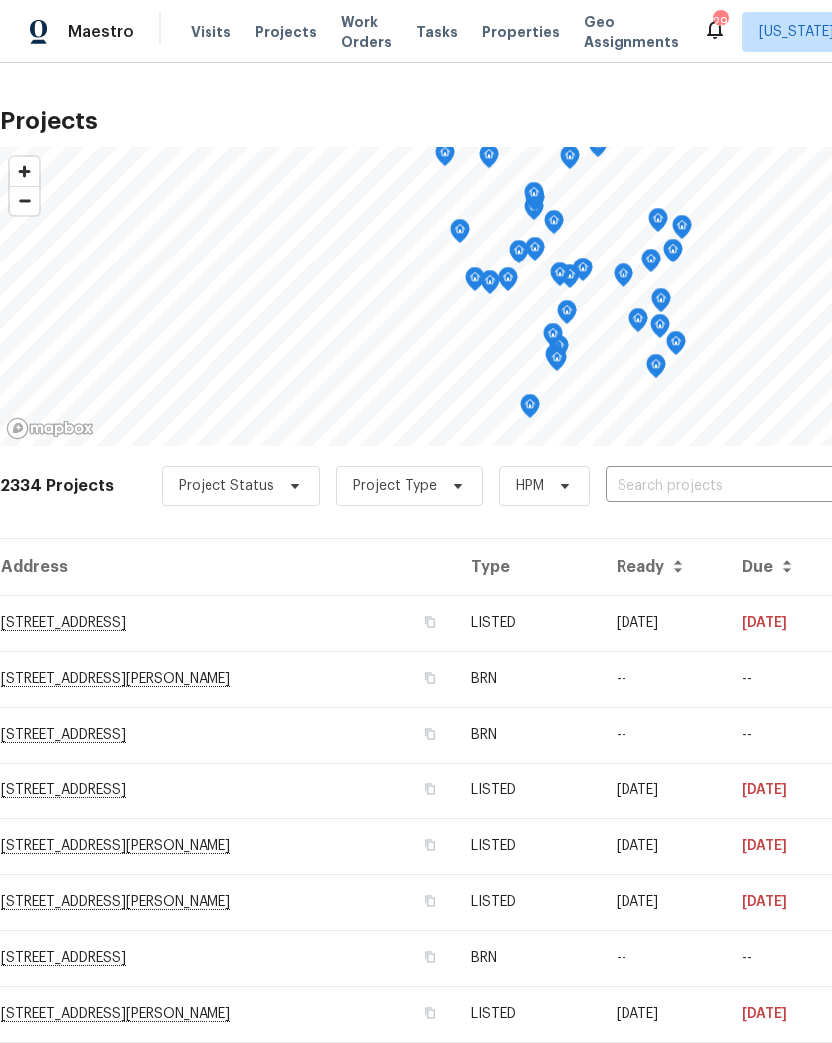
click at [673, 489] on input "text" at bounding box center [720, 486] width 228 height 31
type input "crac"
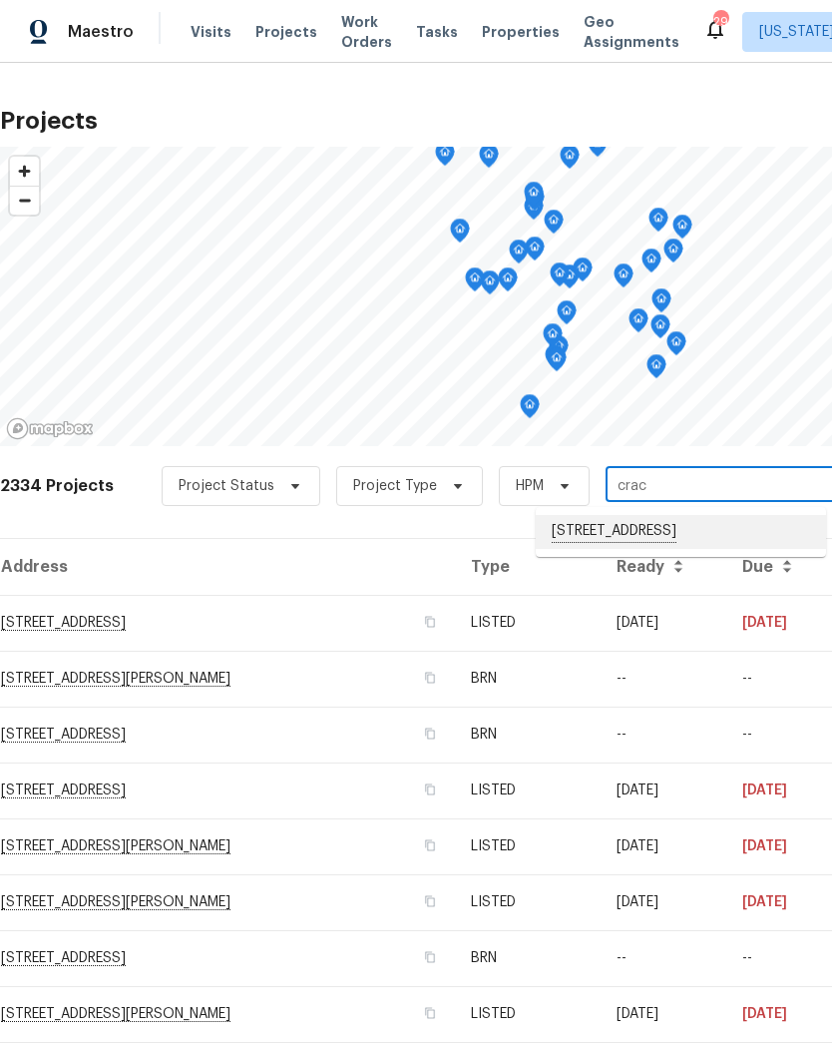
click at [665, 529] on li "[STREET_ADDRESS]" at bounding box center [681, 532] width 290 height 34
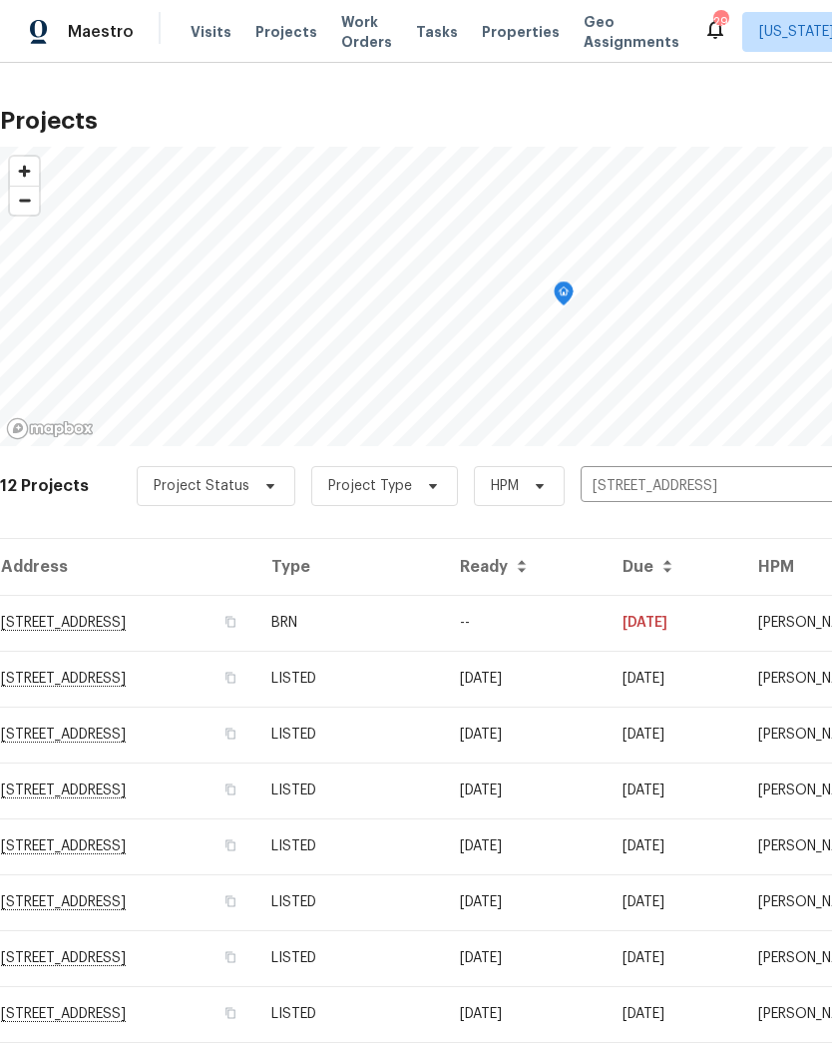
click at [444, 632] on td "BRN" at bounding box center [349, 623] width 189 height 56
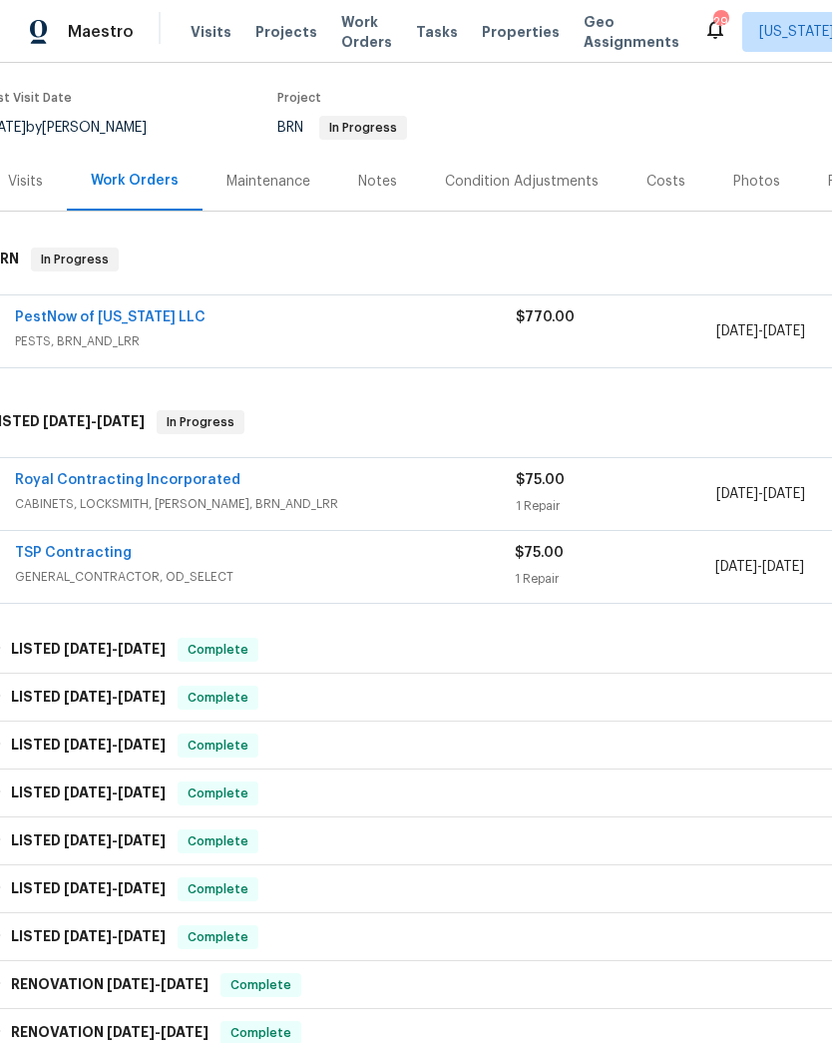
scroll to position [150, 16]
click at [459, 491] on div "Royal Contracting Incorporated" at bounding box center [265, 483] width 501 height 24
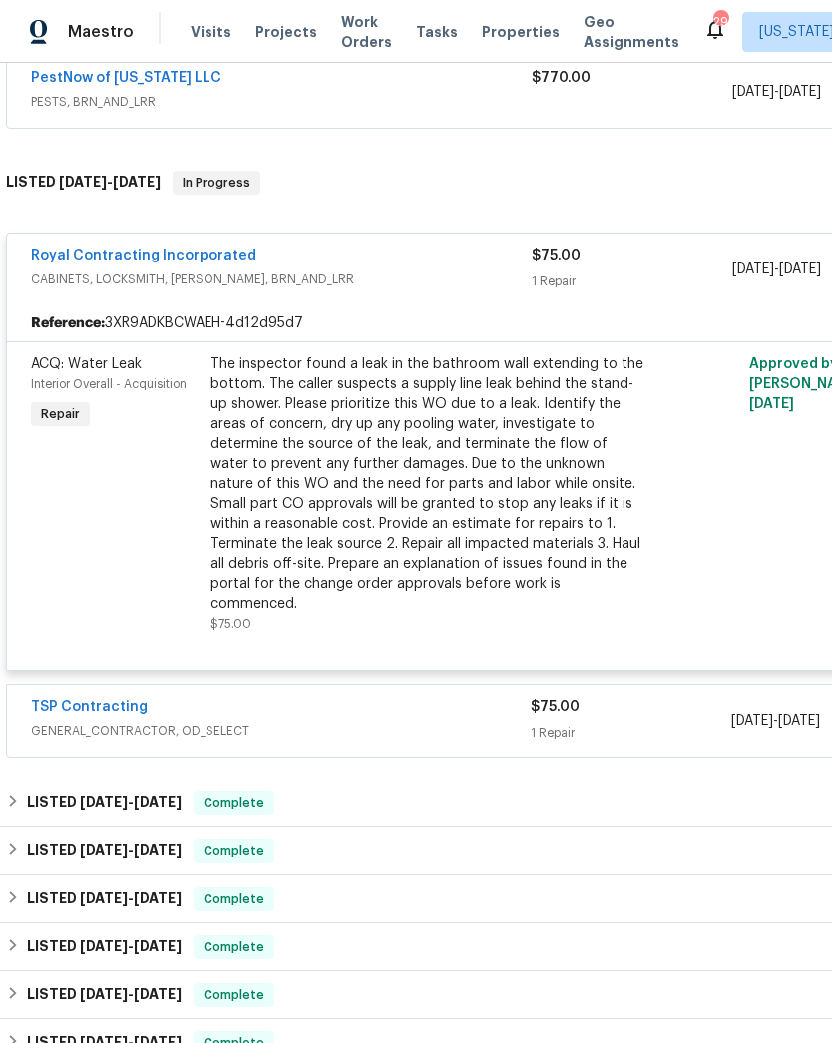
scroll to position [390, 0]
click at [554, 699] on span "$75.00" at bounding box center [555, 706] width 49 height 14
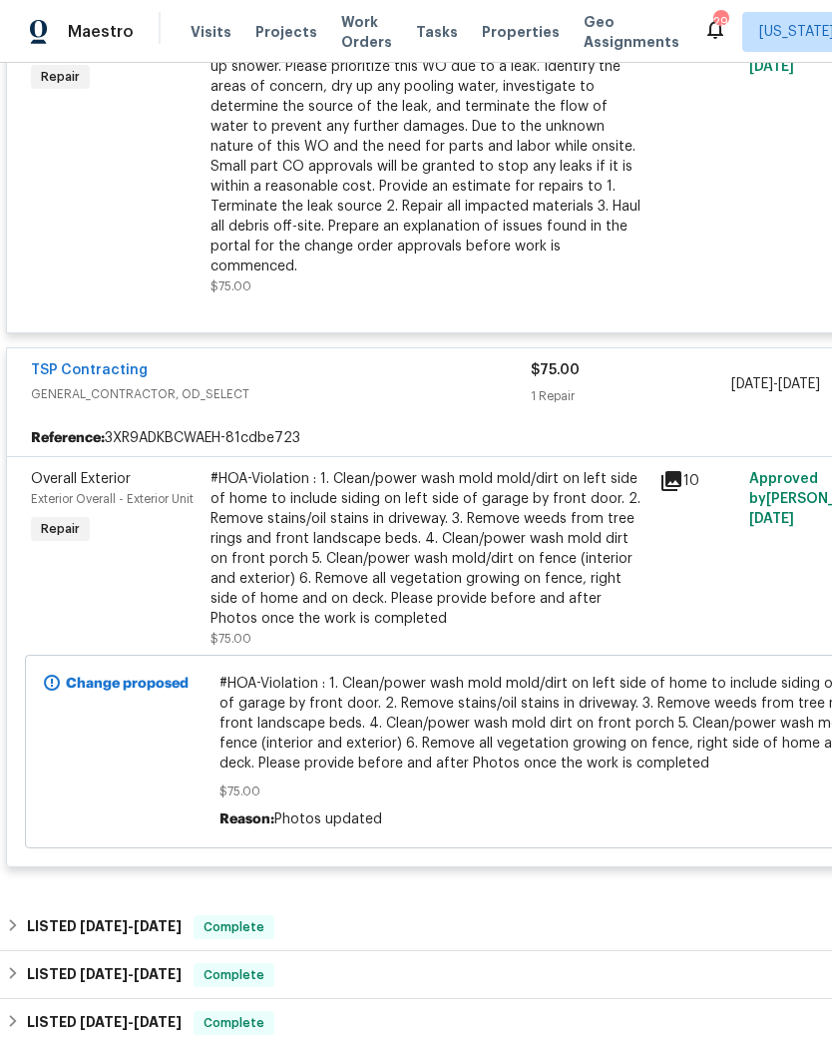
scroll to position [729, 0]
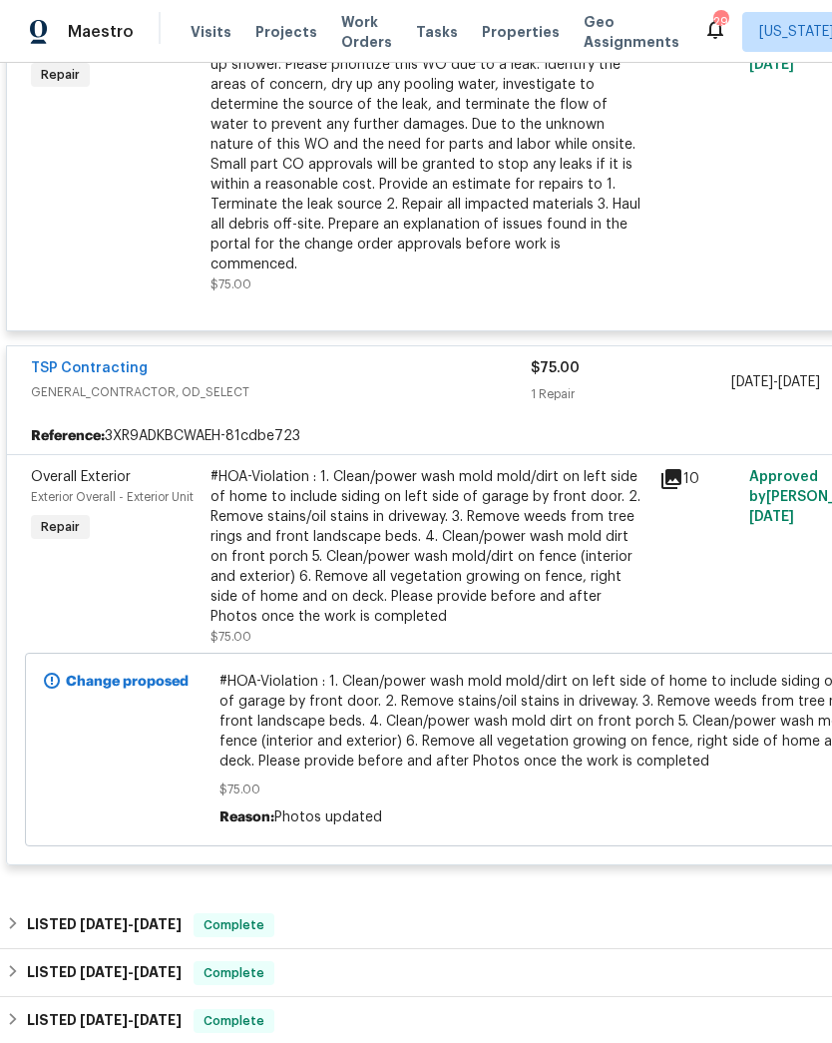
click at [118, 361] on link "TSP Contracting" at bounding box center [89, 368] width 117 height 14
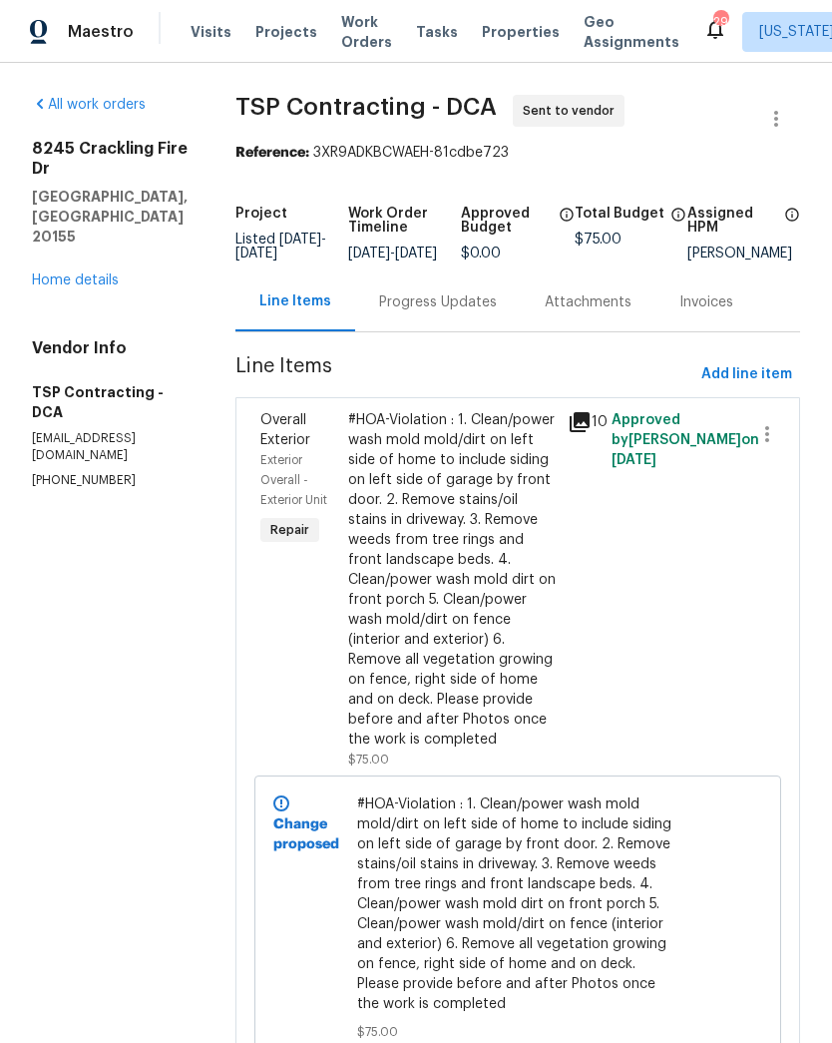
click at [409, 331] on div "Progress Updates" at bounding box center [438, 301] width 166 height 59
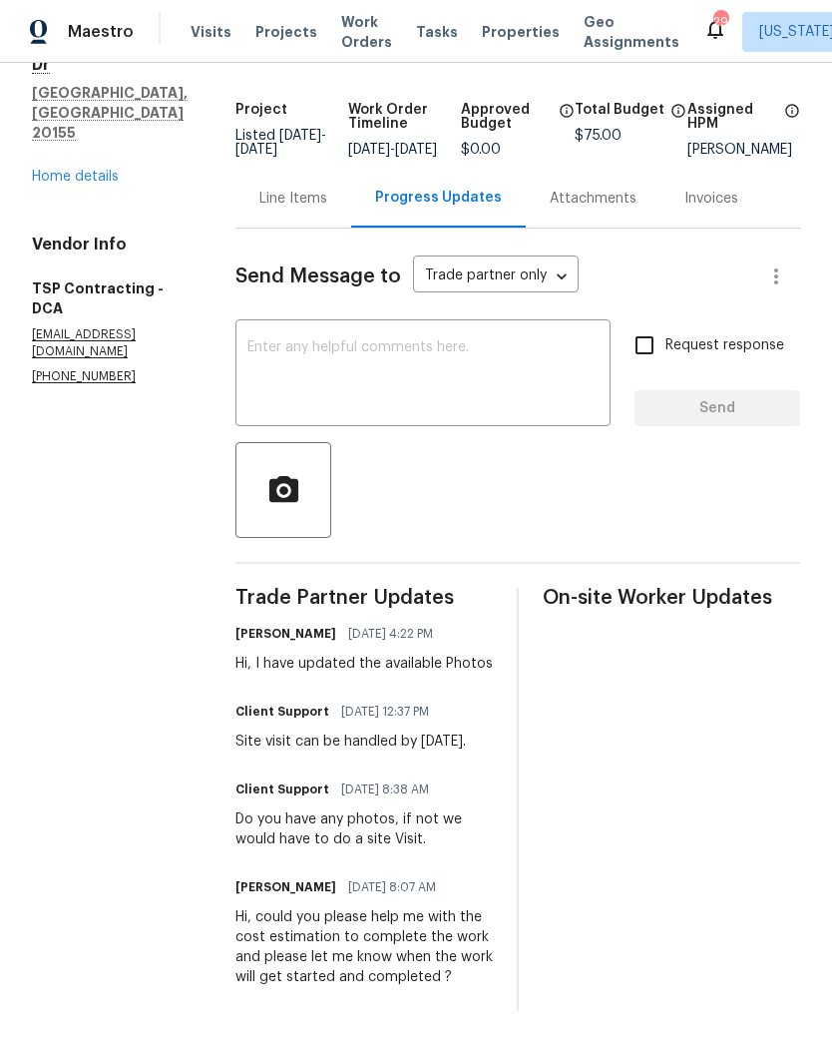
scroll to position [119, 0]
click at [465, 346] on textarea at bounding box center [422, 375] width 351 height 70
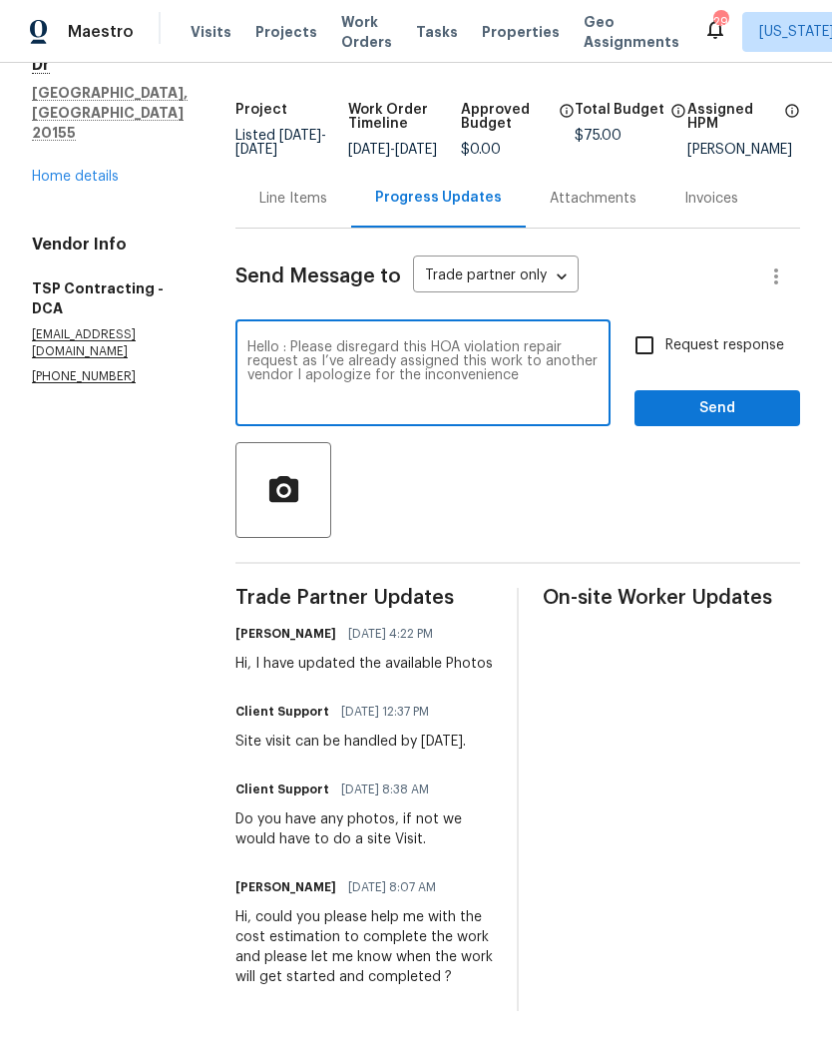
type textarea "Hello : Please disregard this HOA violation repair request as I’ve already assi…"
click at [648, 346] on input "Request response" at bounding box center [645, 345] width 42 height 42
checkbox input "true"
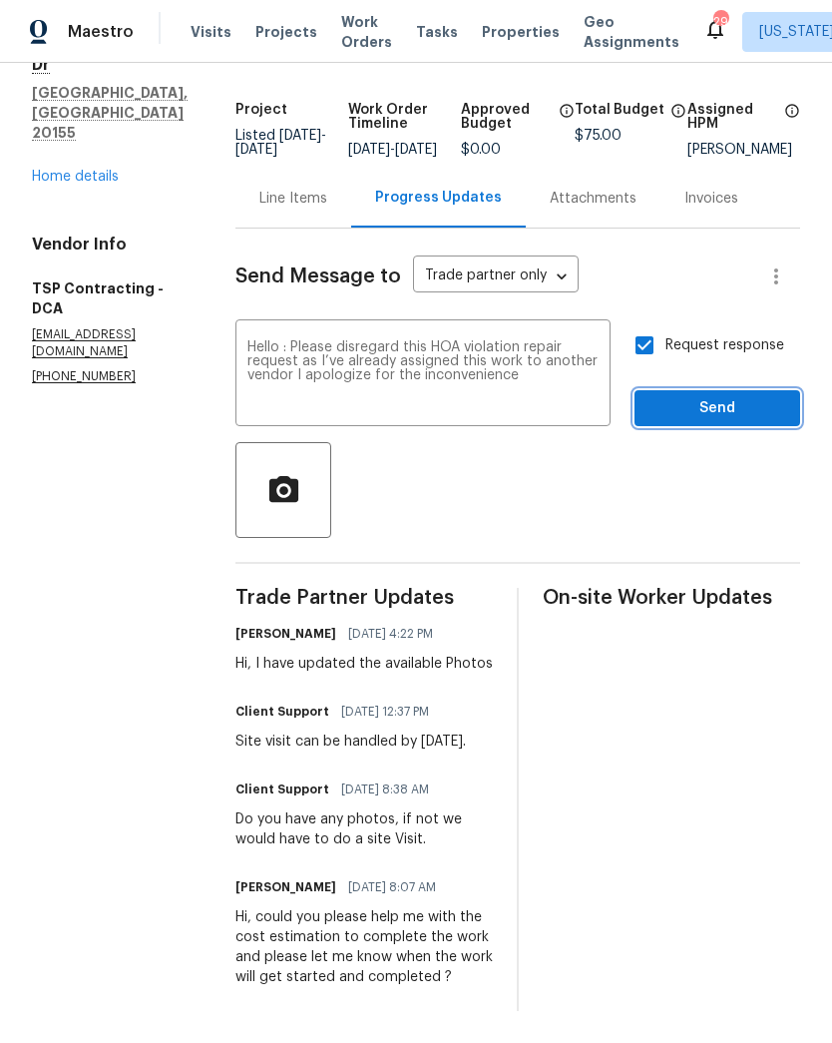
click at [711, 415] on span "Send" at bounding box center [718, 408] width 134 height 25
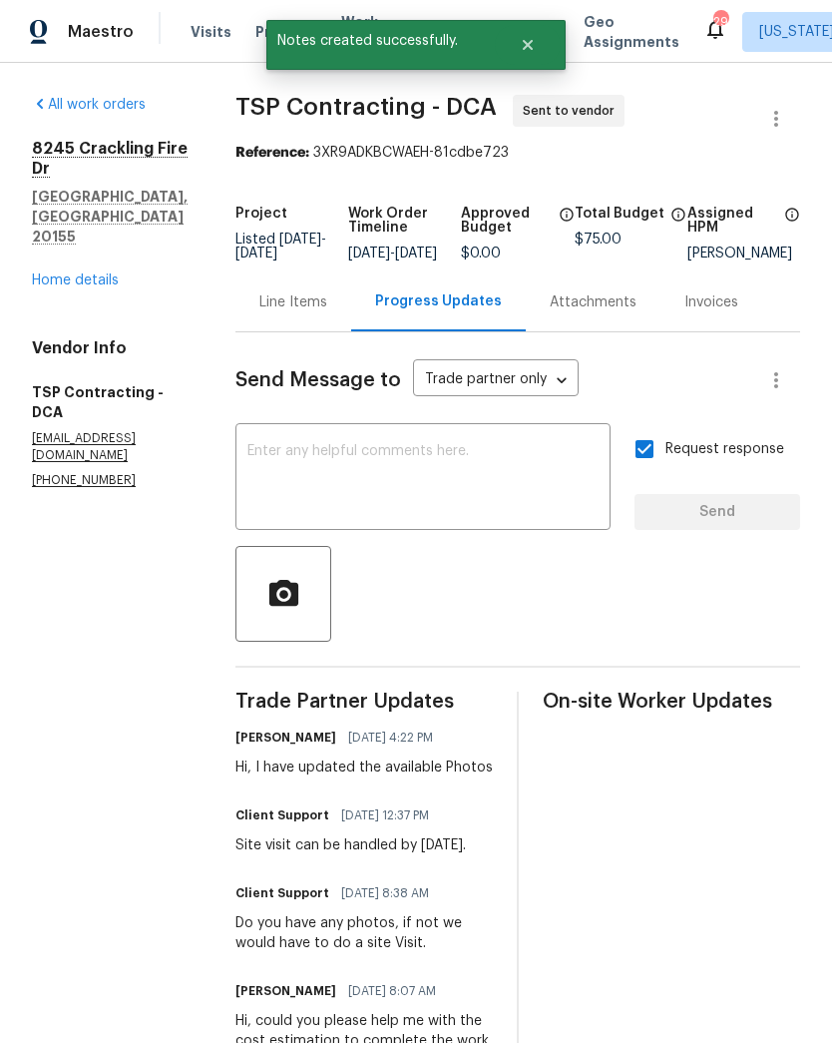
click at [88, 273] on link "Home details" at bounding box center [75, 280] width 87 height 14
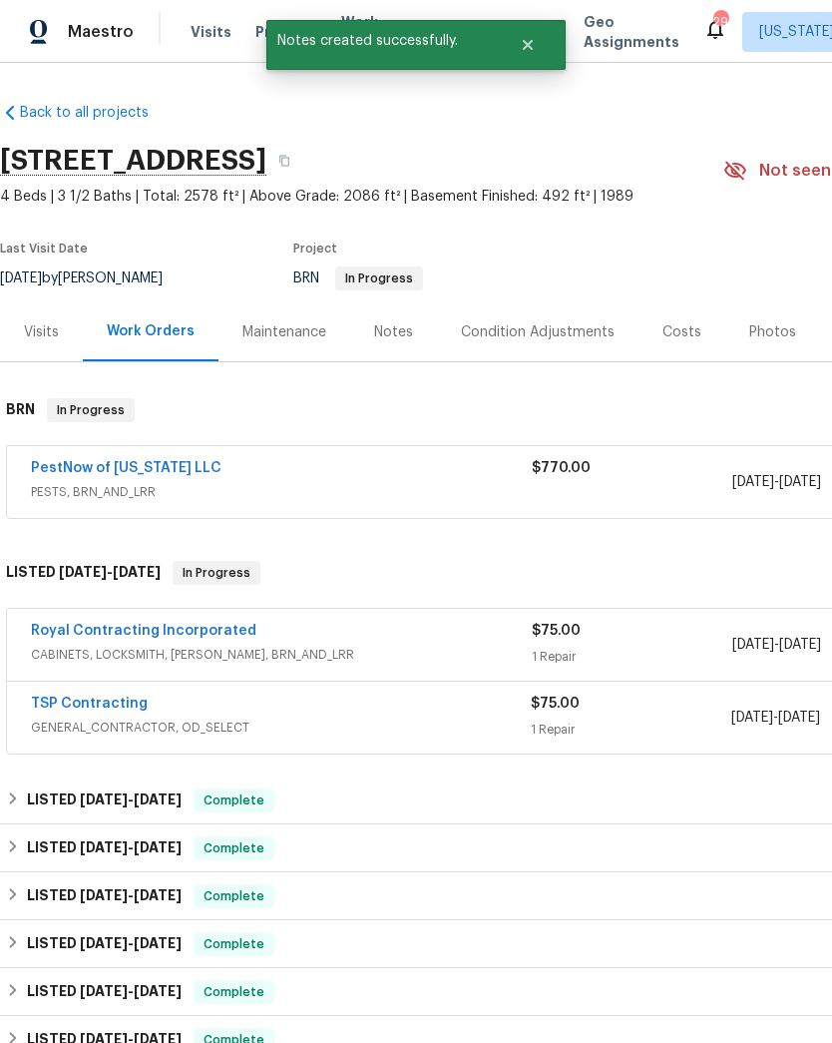
click at [713, 714] on div "$75.00 1 Repair" at bounding box center [631, 717] width 200 height 48
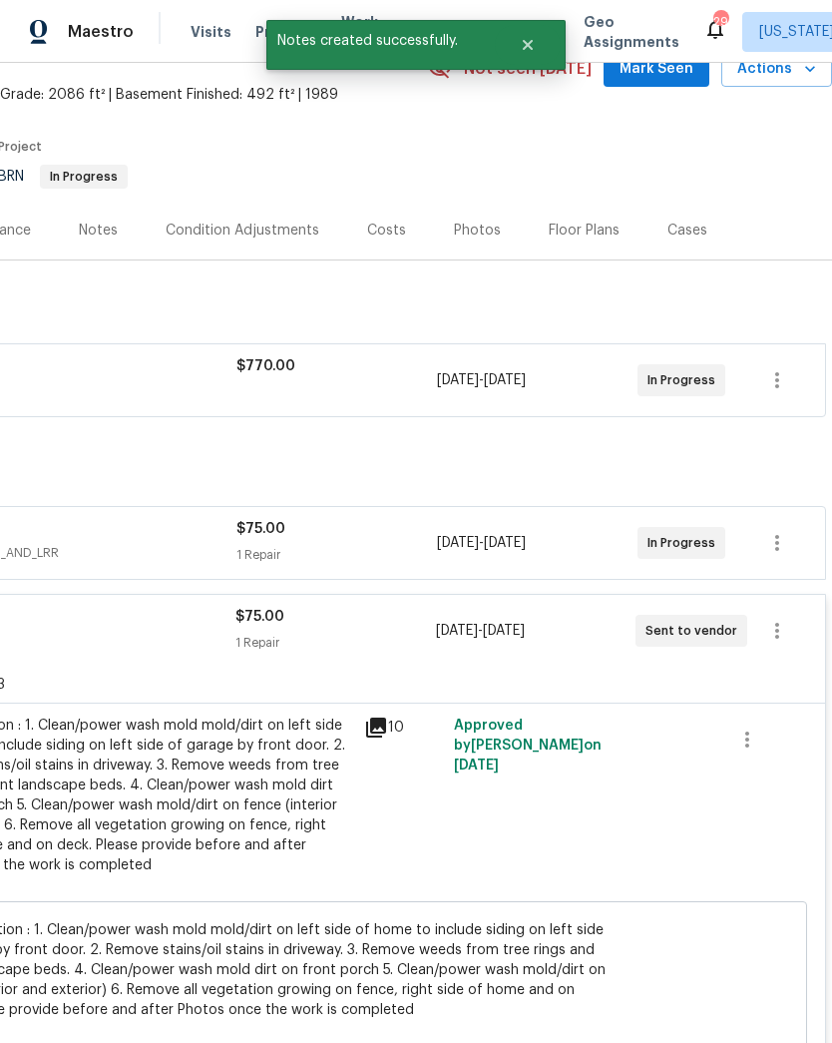
scroll to position [102, 295]
click at [779, 630] on icon "button" at bounding box center [777, 631] width 24 height 24
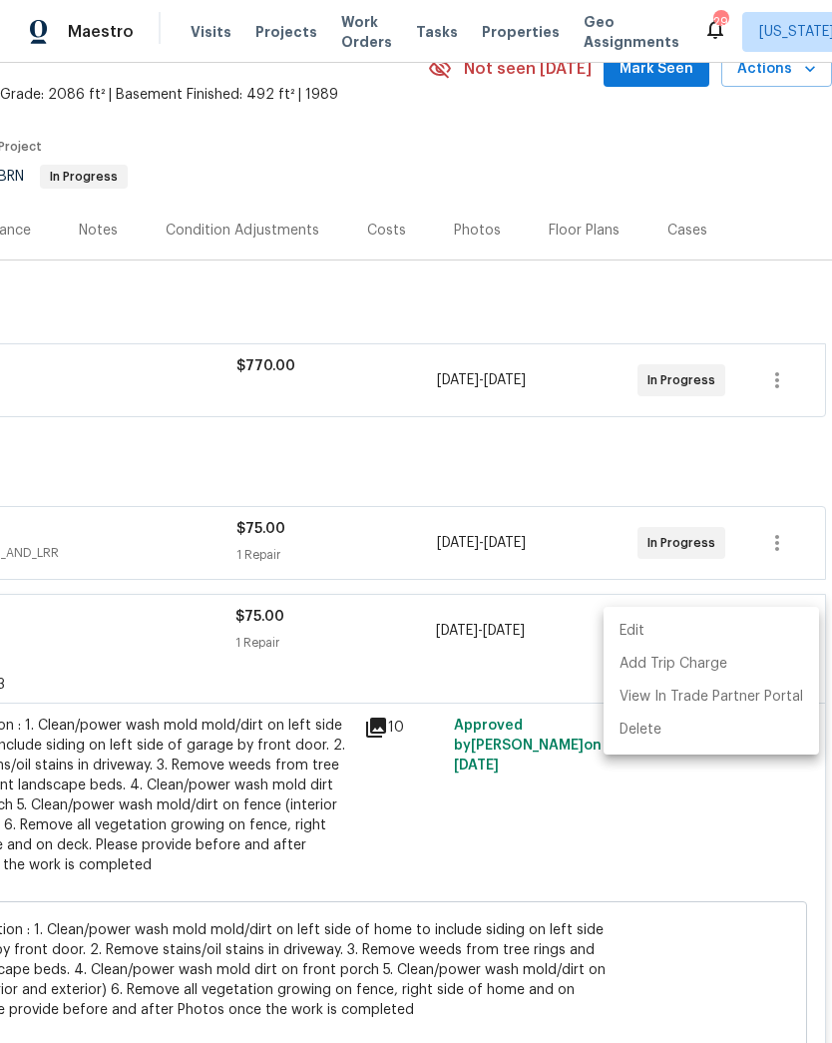
click at [740, 631] on li "Edit" at bounding box center [712, 631] width 216 height 33
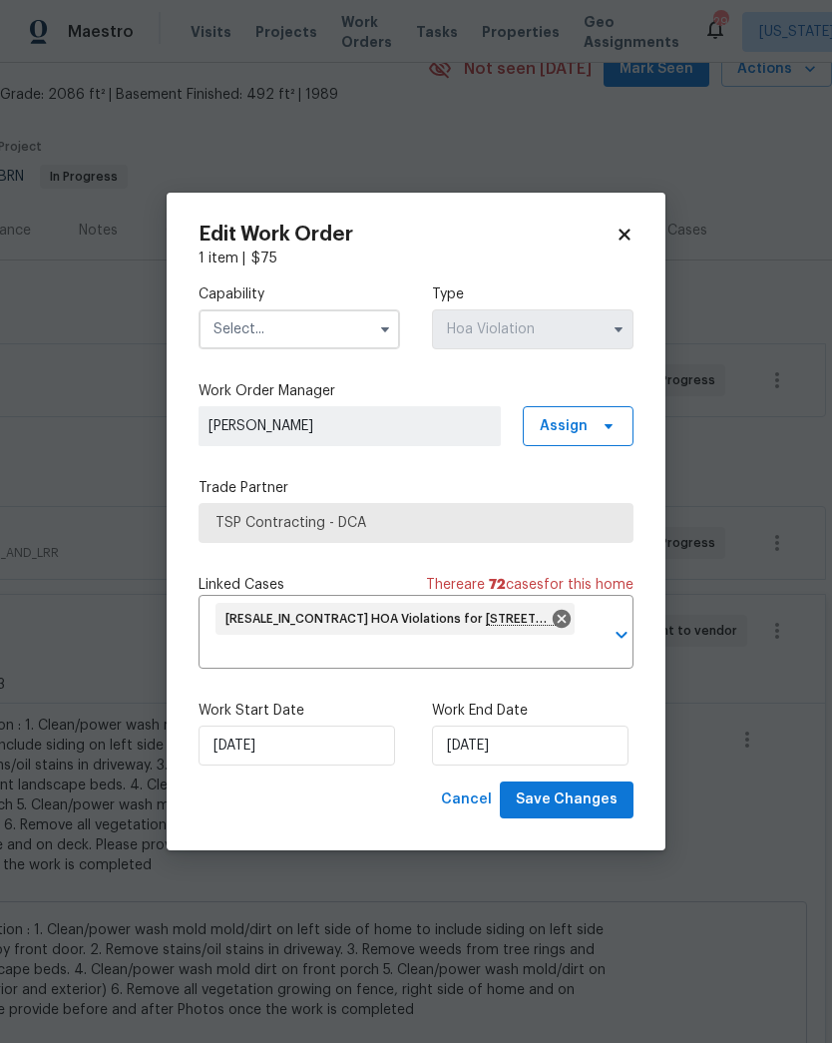
click at [621, 232] on icon at bounding box center [625, 234] width 18 height 18
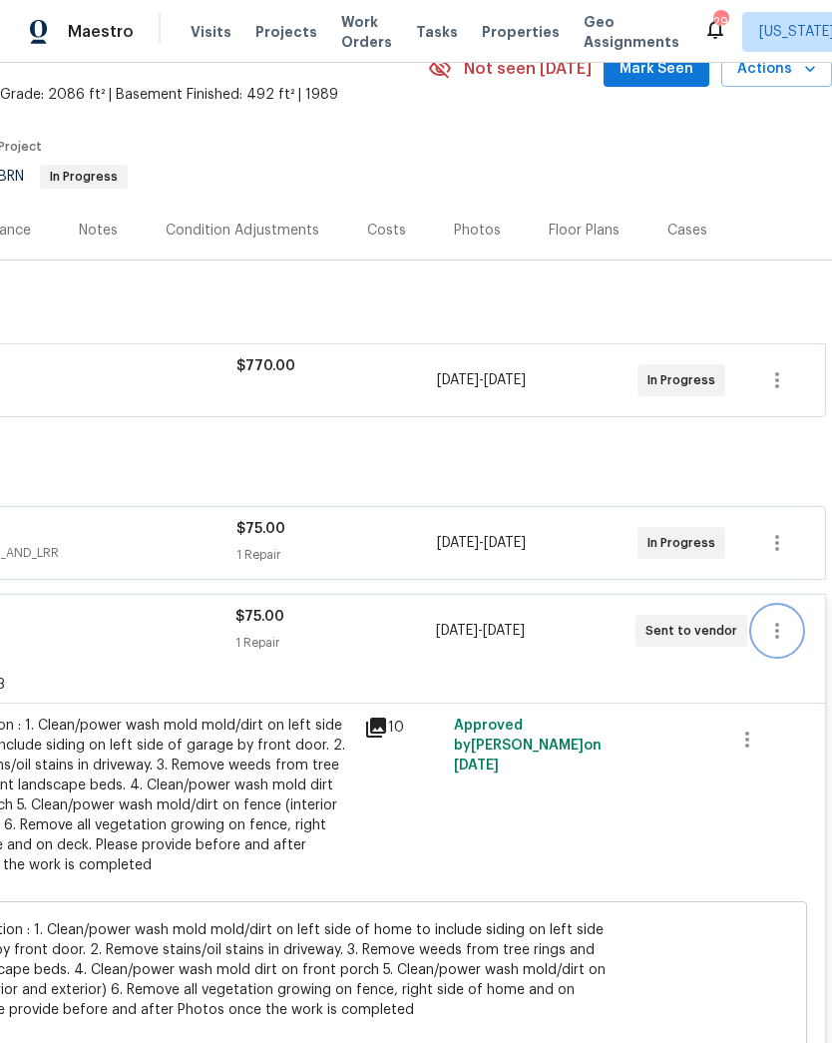
click at [778, 637] on icon "button" at bounding box center [777, 631] width 4 height 16
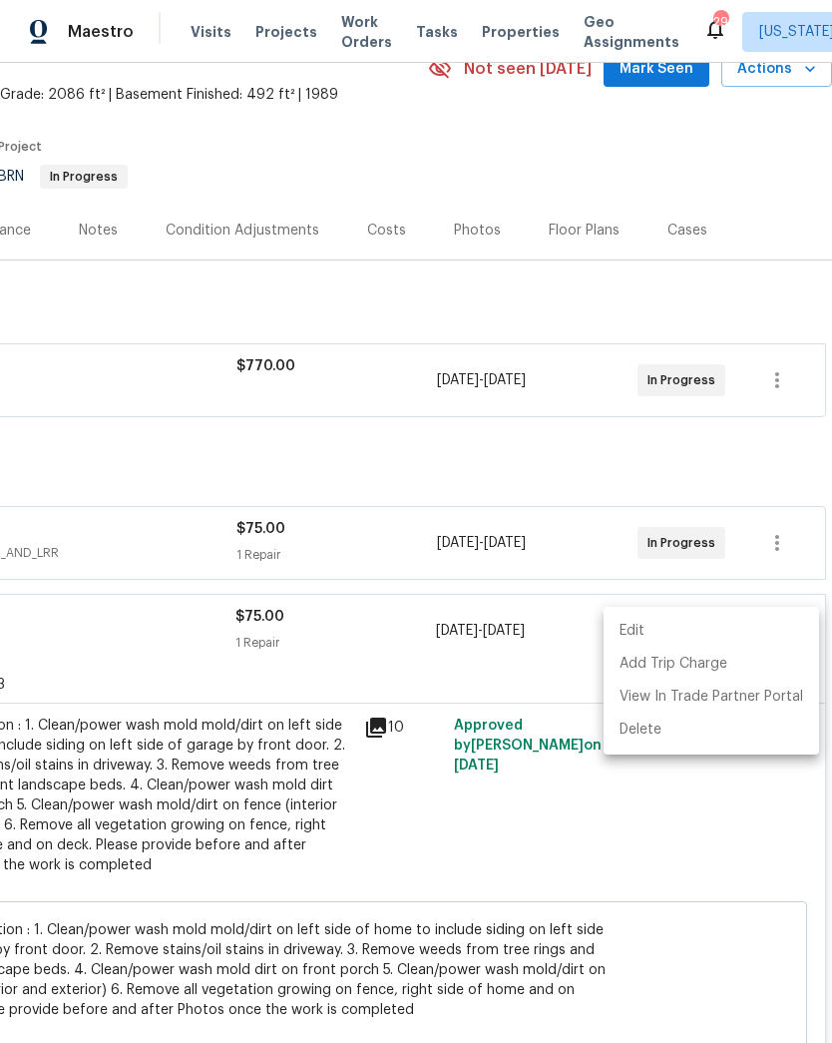
click at [767, 633] on li "Edit" at bounding box center [712, 631] width 216 height 33
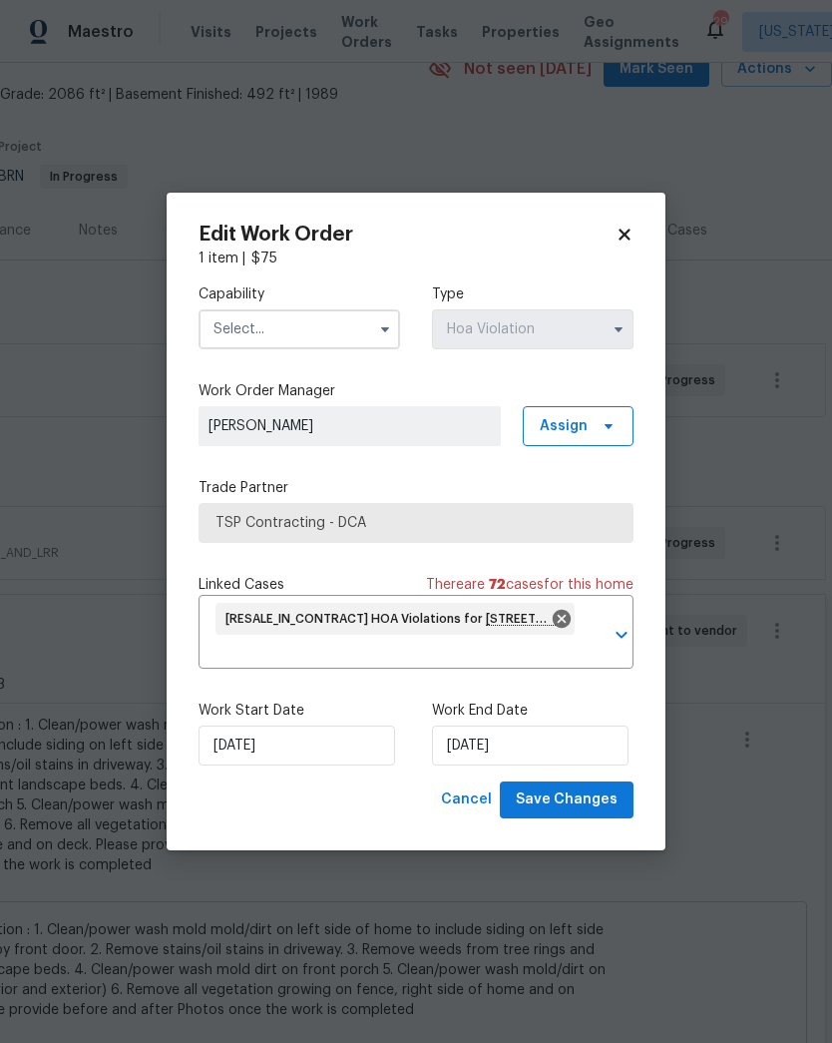
click at [584, 527] on span "TSP Contracting - DCA" at bounding box center [416, 523] width 401 height 20
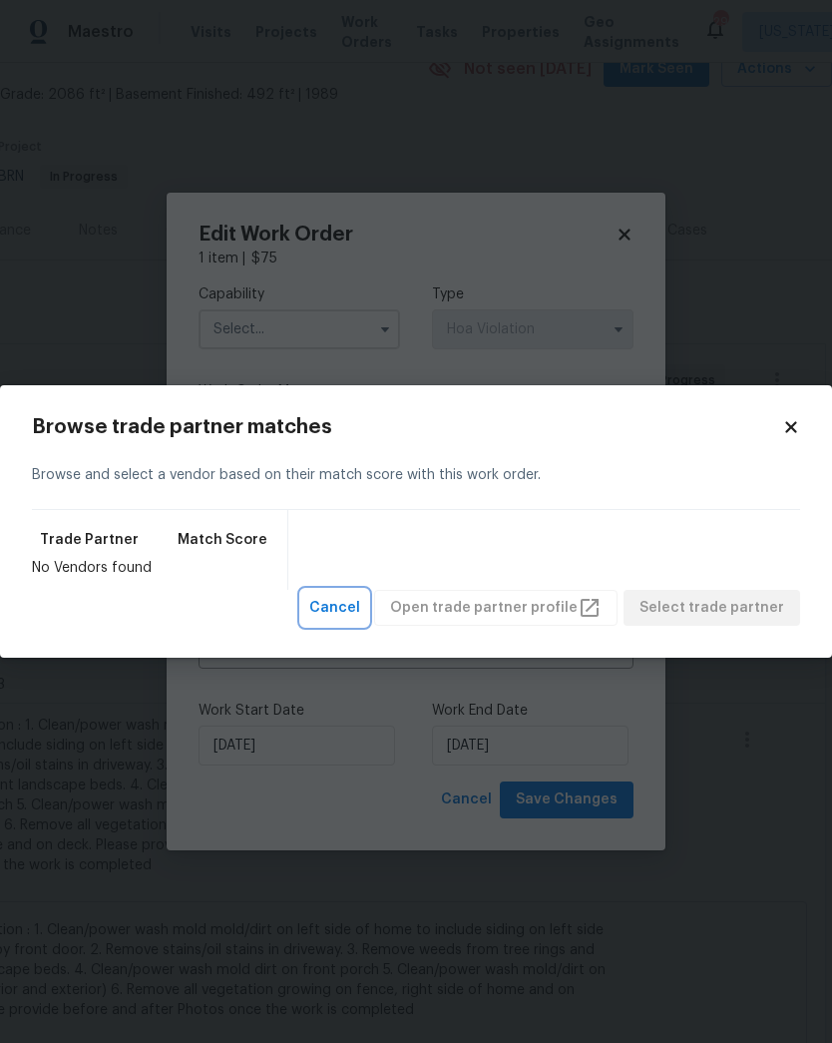
click at [360, 610] on span "Cancel" at bounding box center [334, 608] width 51 height 25
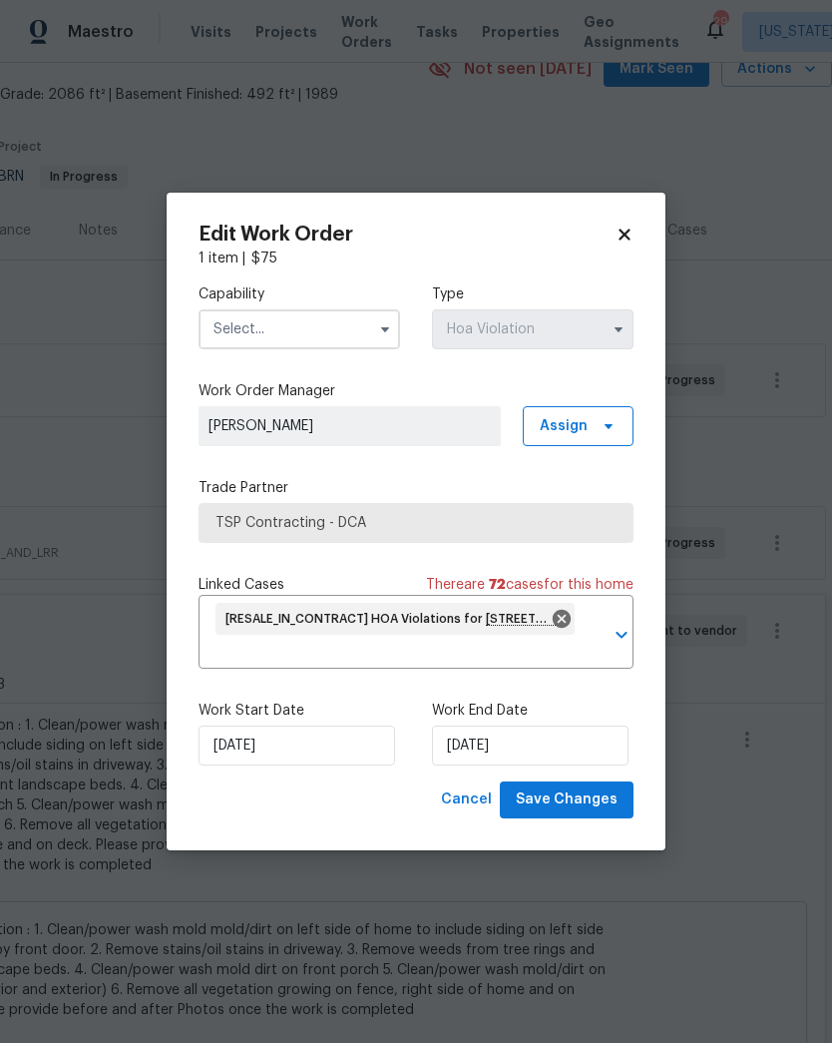
click at [375, 329] on button "button" at bounding box center [385, 329] width 24 height 24
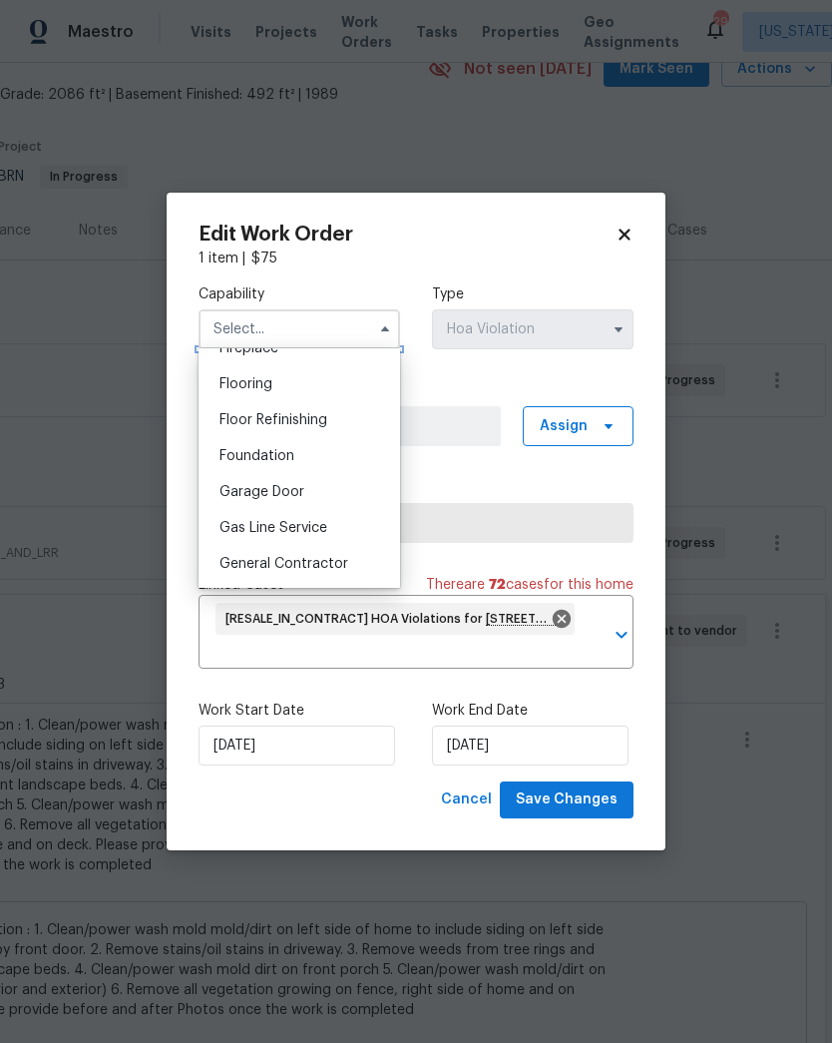
scroll to position [798, 0]
click at [767, 805] on body "Maestro Visits Projects Work Orders Tasks Properties Geo Assignments 29 [US_STA…" at bounding box center [416, 521] width 832 height 1043
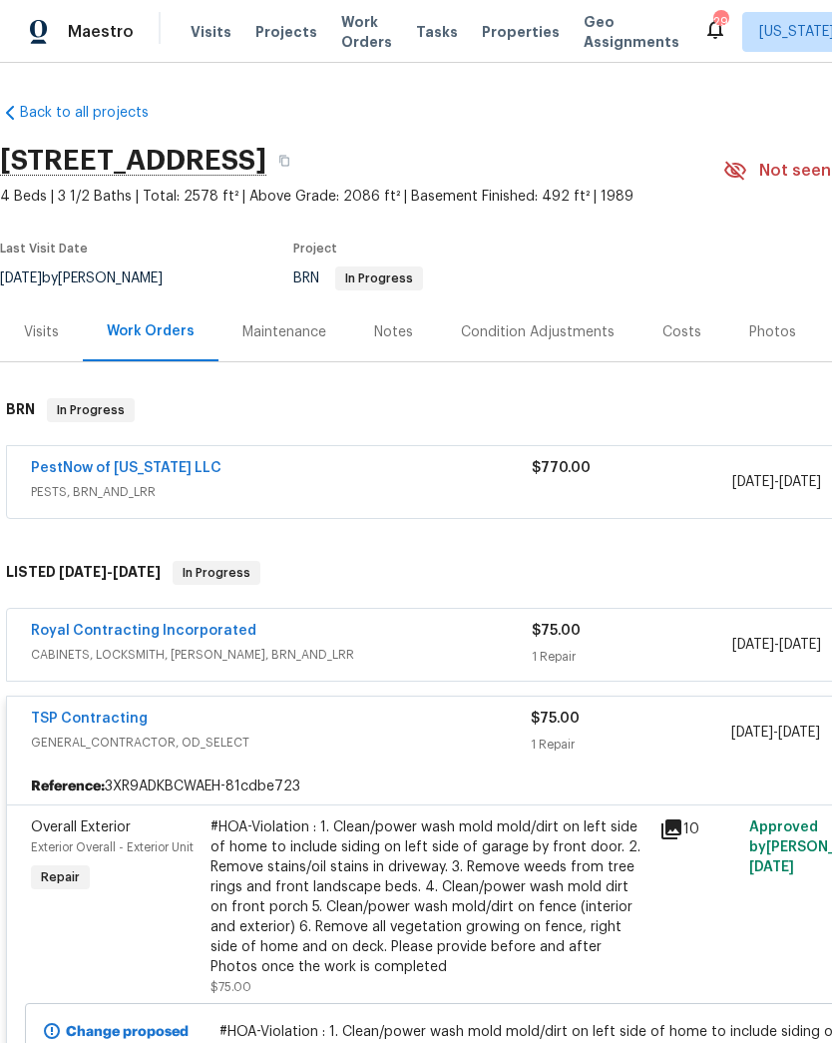
scroll to position [0, 0]
click at [689, 637] on div "$75.00" at bounding box center [632, 631] width 201 height 20
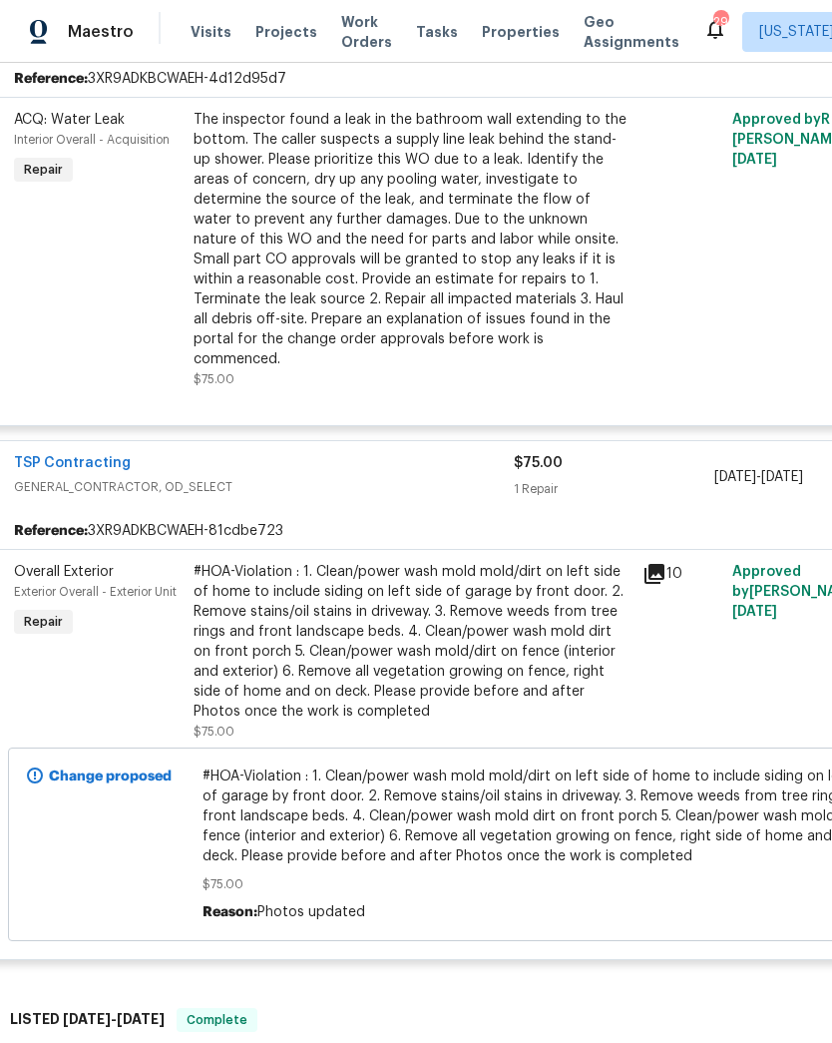
scroll to position [620, 18]
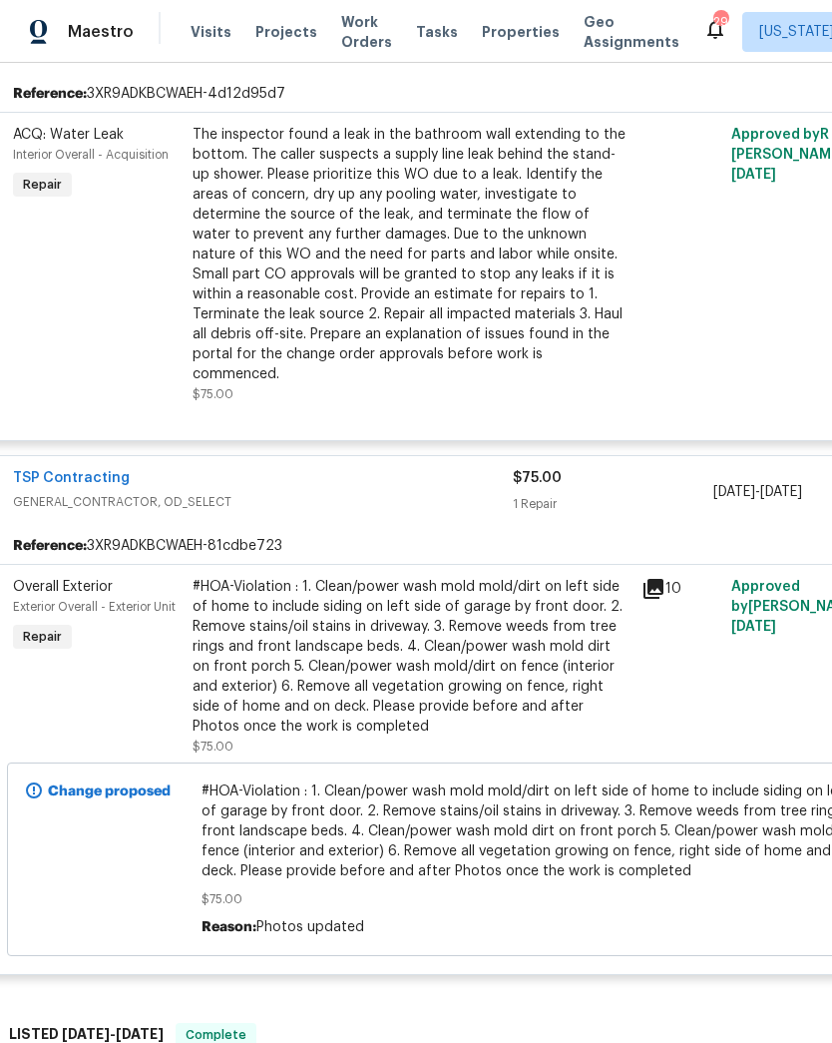
click at [663, 579] on icon at bounding box center [654, 589] width 20 height 20
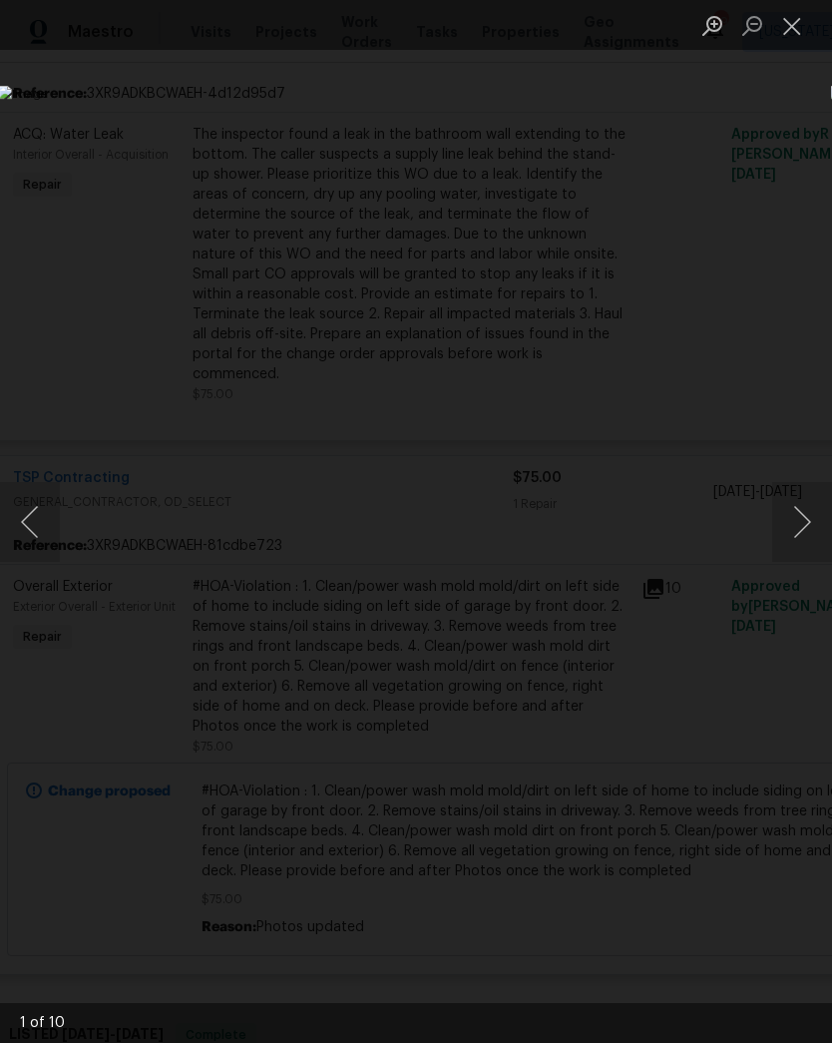
click at [795, 511] on button "Next image" at bounding box center [802, 522] width 60 height 80
click at [791, 508] on button "Next image" at bounding box center [802, 522] width 60 height 80
click at [786, 507] on button "Next image" at bounding box center [802, 522] width 60 height 80
click at [790, 502] on button "Next image" at bounding box center [802, 522] width 60 height 80
click at [788, 506] on button "Next image" at bounding box center [802, 522] width 60 height 80
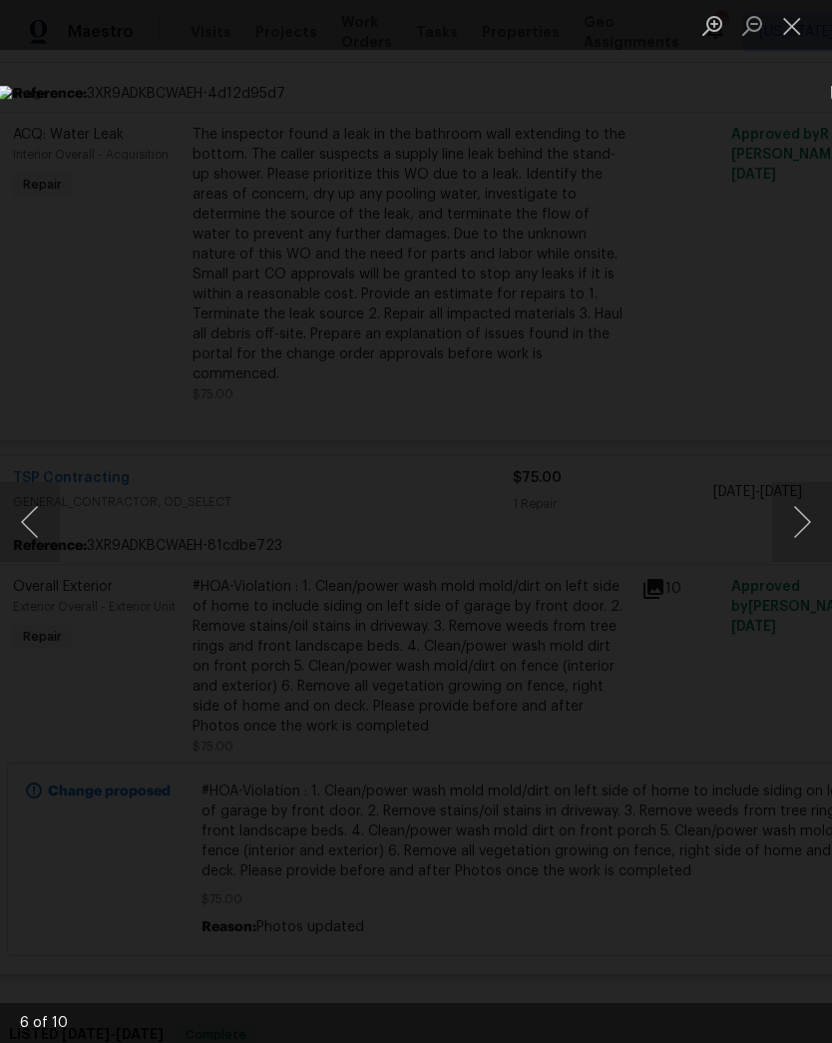
click at [790, 504] on button "Next image" at bounding box center [802, 522] width 60 height 80
click at [785, 509] on button "Next image" at bounding box center [802, 522] width 60 height 80
click at [789, 507] on button "Next image" at bounding box center [802, 522] width 60 height 80
click at [788, 507] on button "Next image" at bounding box center [802, 522] width 60 height 80
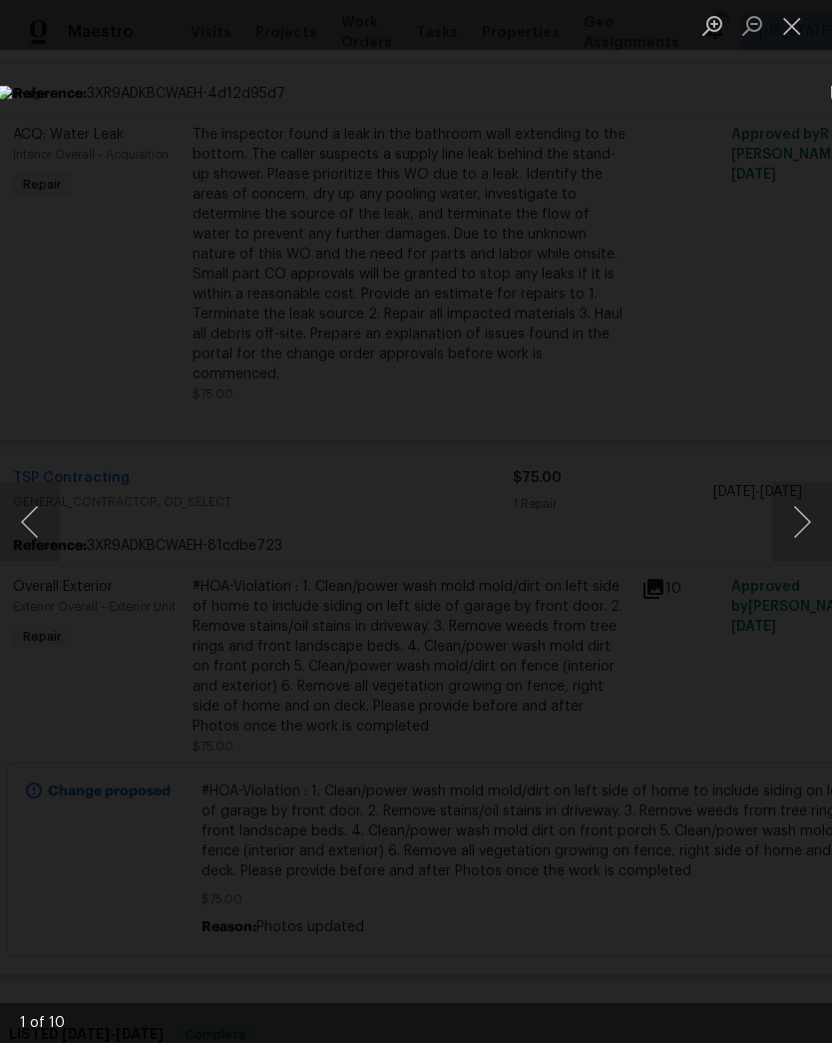
click at [790, 504] on button "Next image" at bounding box center [802, 522] width 60 height 80
click at [791, 501] on button "Next image" at bounding box center [802, 522] width 60 height 80
click at [790, 21] on button "Close lightbox" at bounding box center [792, 25] width 40 height 35
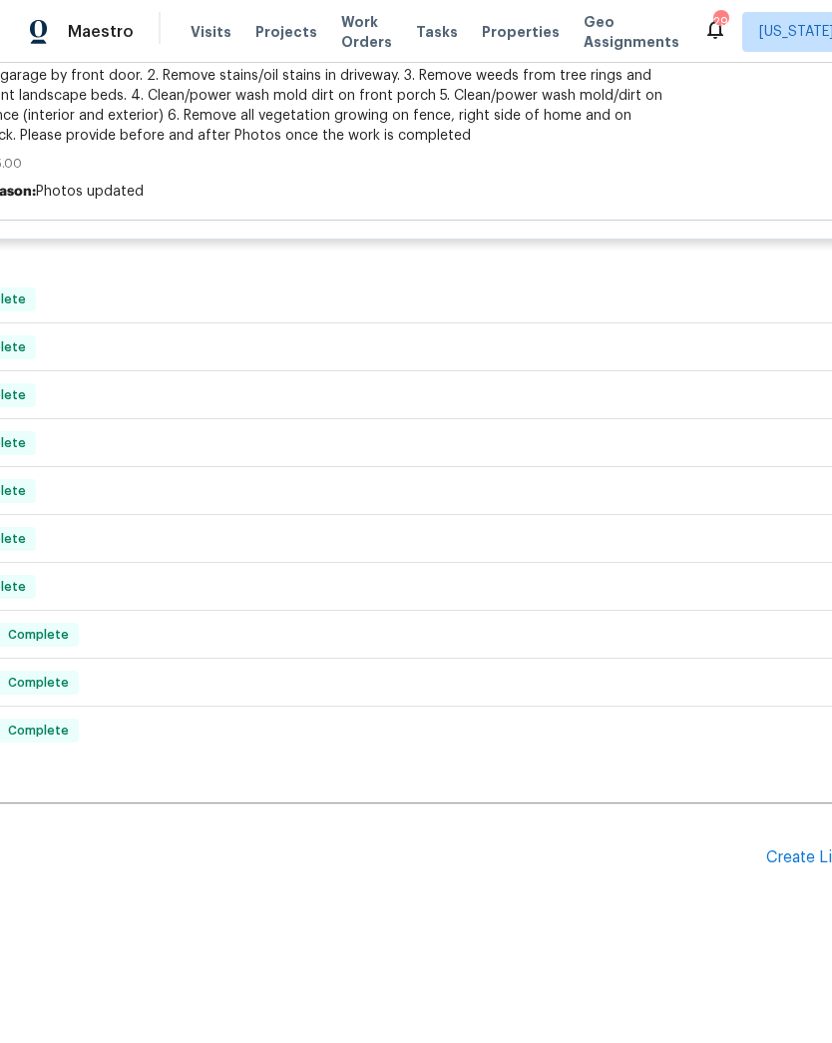
scroll to position [1354, 238]
click at [802, 849] on div "Create Line Item" at bounding box center [827, 858] width 123 height 19
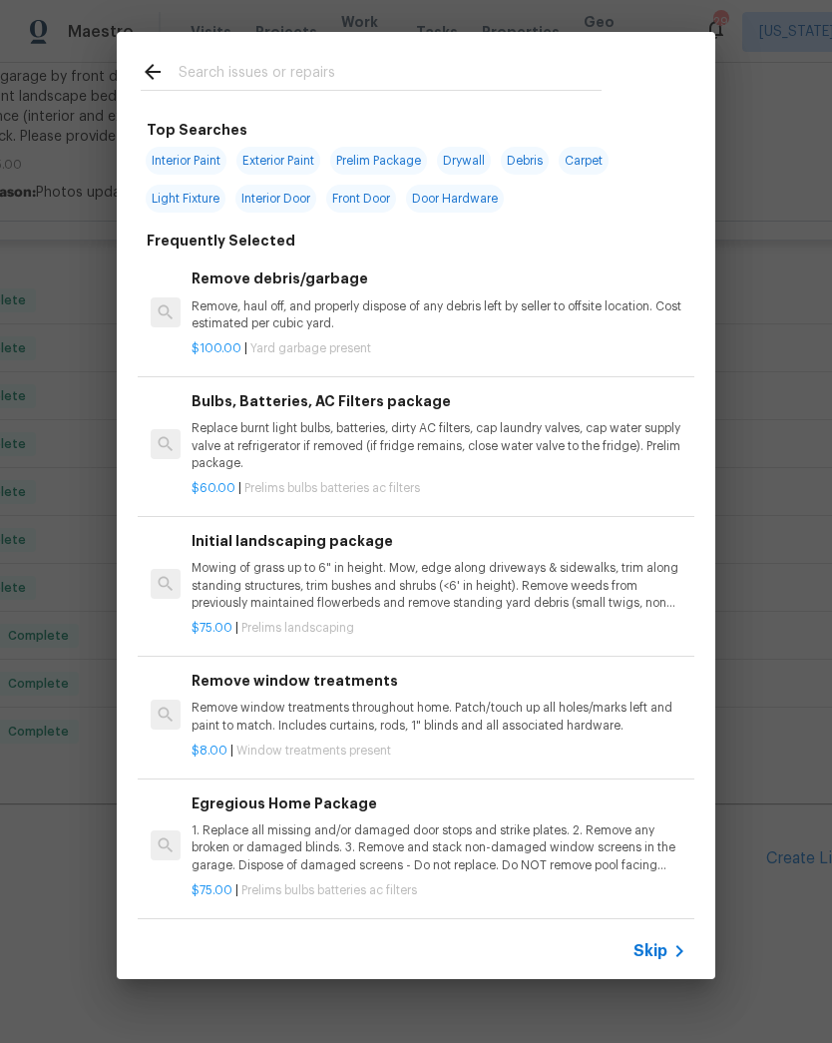
click at [562, 79] on input "text" at bounding box center [390, 75] width 423 height 30
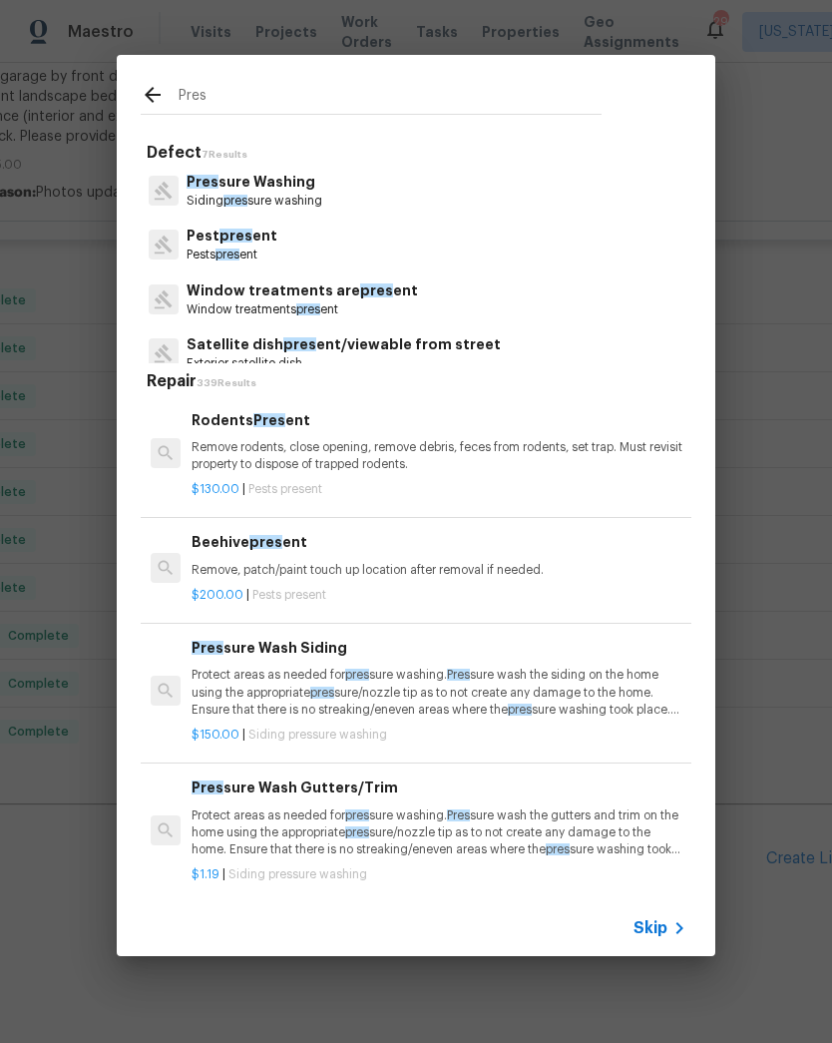
type input "Pres"
click at [389, 201] on div "Pres sure Washing Siding pres sure washing" at bounding box center [416, 191] width 551 height 54
click at [360, 195] on div "Pres sure Washing Siding pres sure washing" at bounding box center [416, 191] width 551 height 54
click at [287, 191] on p "Pres sure Washing" at bounding box center [255, 182] width 136 height 21
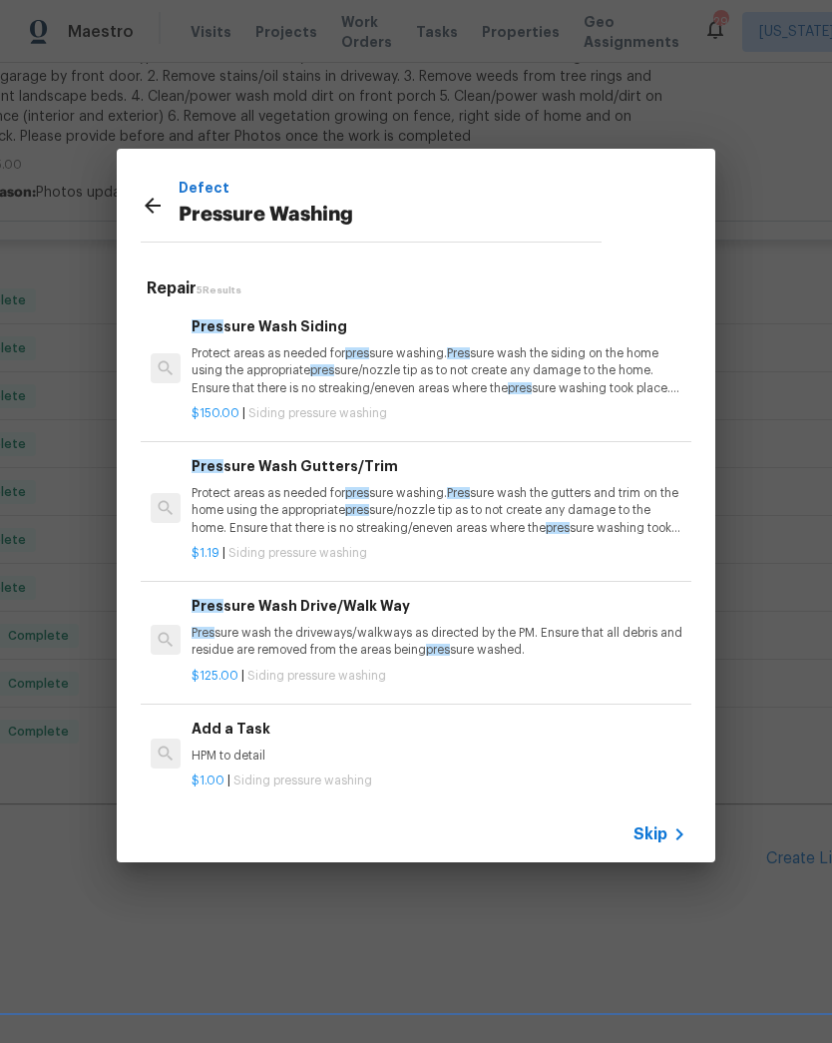
click at [443, 387] on p "Protect areas as needed for pres sure washing. Pres sure wash the siding on the…" at bounding box center [439, 370] width 495 height 51
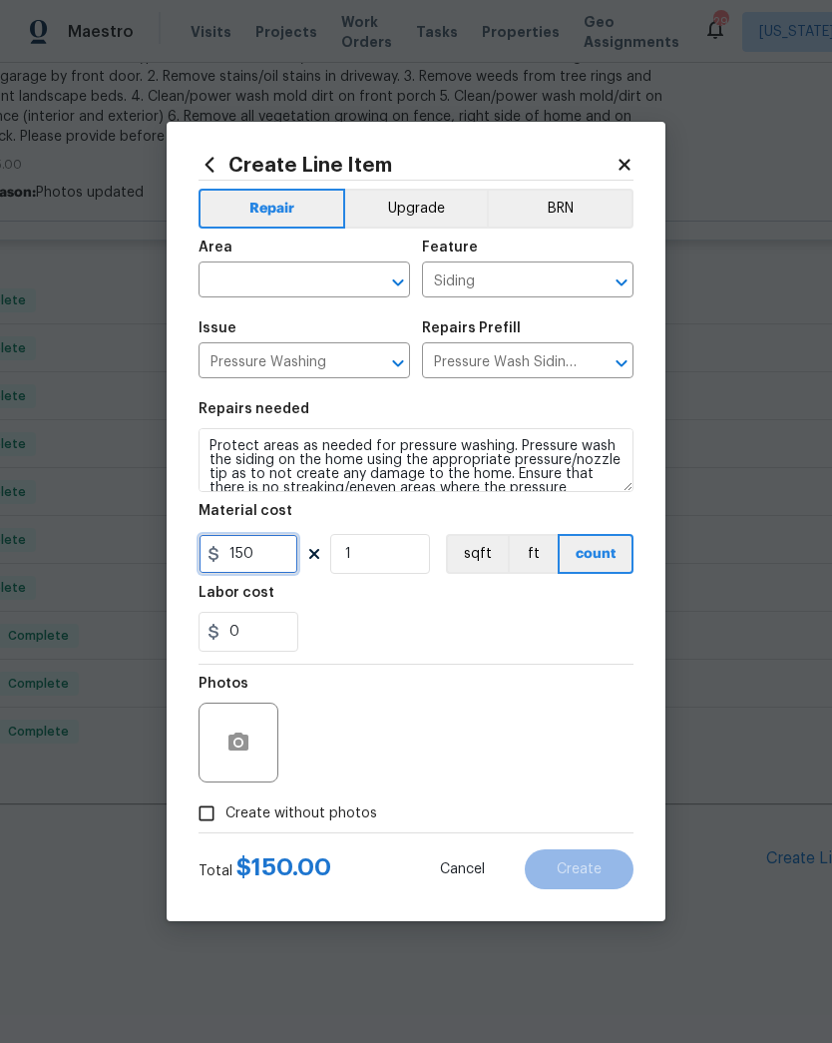
click at [272, 553] on input "150" at bounding box center [249, 554] width 100 height 40
type input "250"
click at [425, 619] on div "0" at bounding box center [416, 632] width 435 height 40
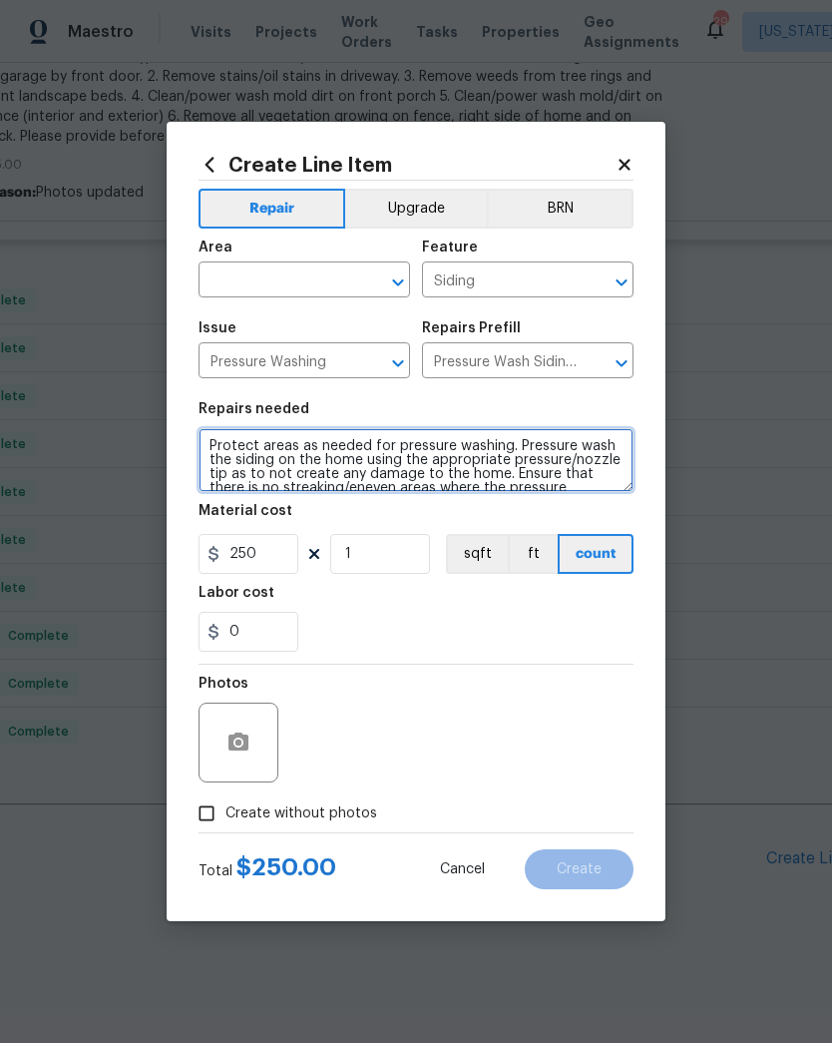
click at [220, 444] on textarea "Protect areas as needed for pressure washing. Pressure wash the siding on the h…" at bounding box center [416, 460] width 435 height 64
click at [310, 444] on textarea "Protect areas as needed for pressure washing. Pressure wash the siding on the h…" at bounding box center [416, 460] width 435 height 64
click at [344, 448] on textarea "Protect areas as needed for pressure washing. Pressure wash the siding on the h…" at bounding box center [416, 460] width 435 height 64
paste textarea "1. Clean/power wash mold/dirt on left side of home to include siding on left si…"
click at [207, 445] on textarea "1. Clean/power wash mold/dirt on left side of home to include siding on left si…" at bounding box center [416, 460] width 435 height 64
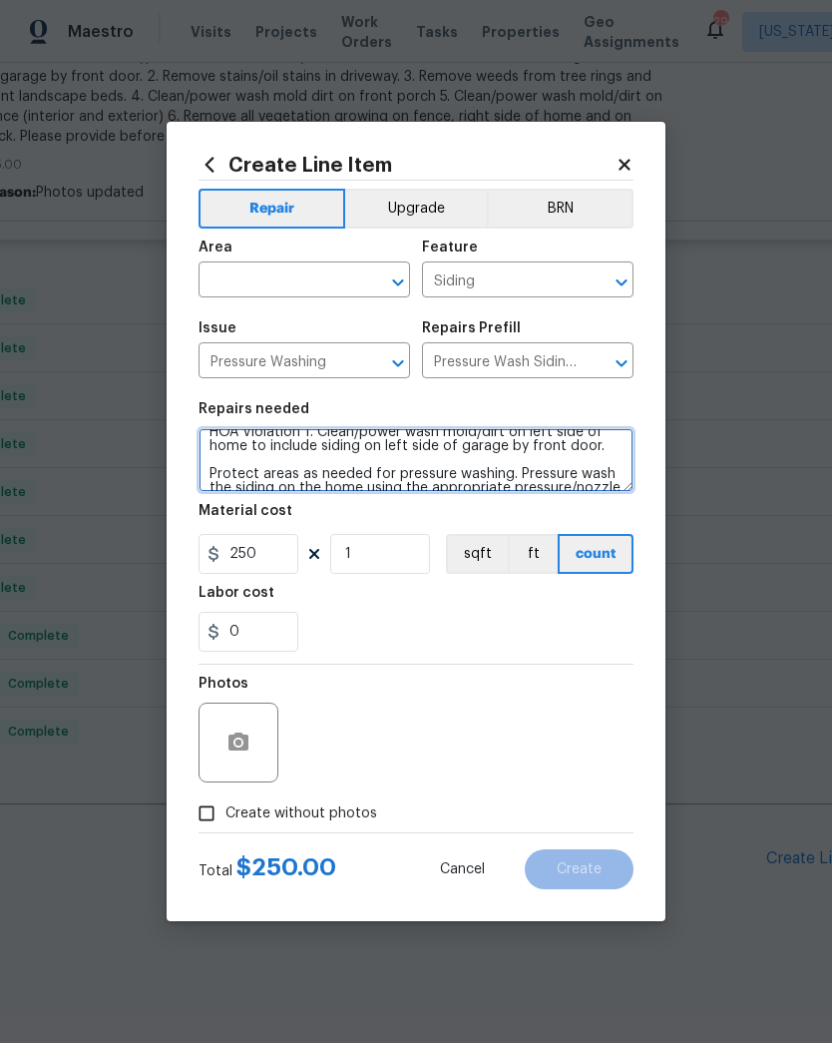
scroll to position [17, 0]
click at [390, 276] on icon "Open" at bounding box center [398, 282] width 24 height 24
type textarea "HOA Violation 1. Clean/power wash mold/dirt on left side of home to include sid…"
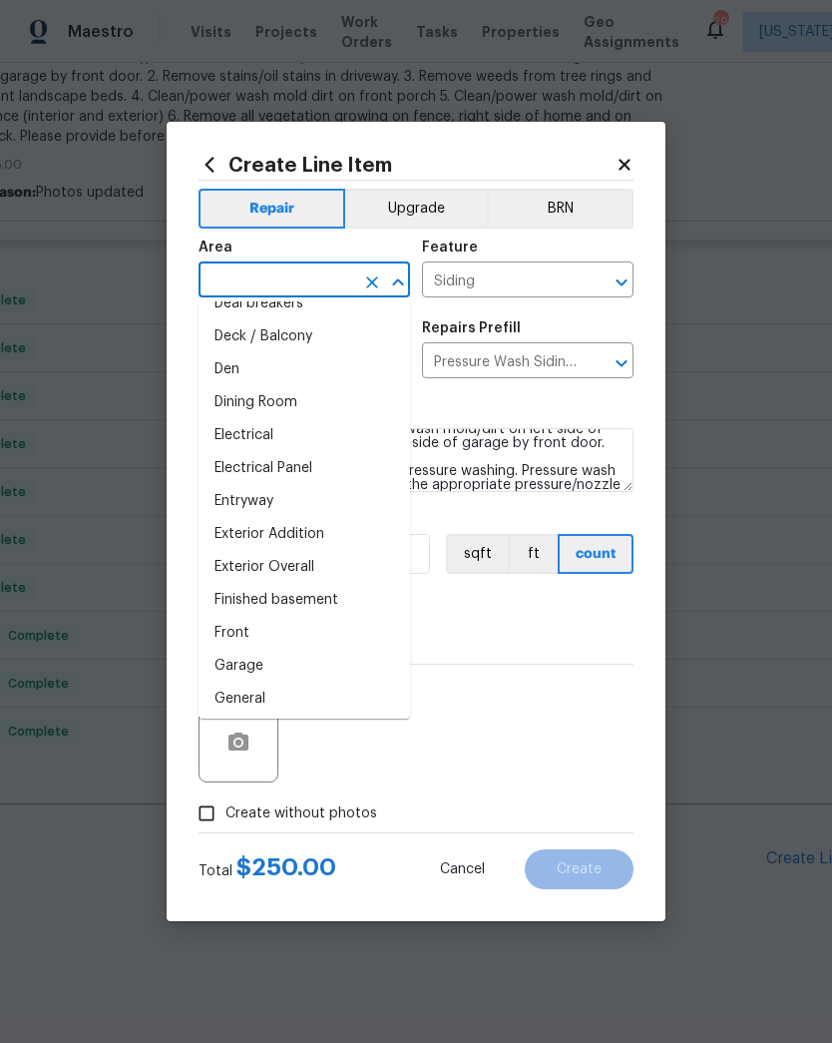
scroll to position [477, 0]
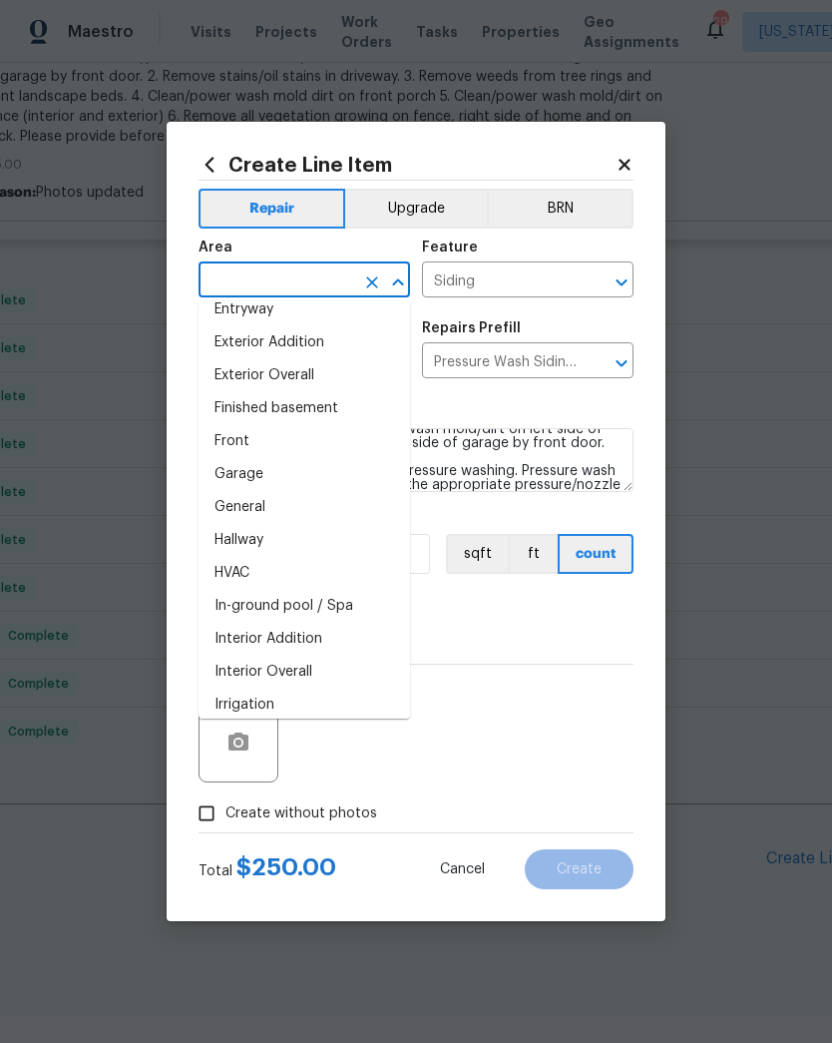
click at [326, 372] on li "Exterior Overall" at bounding box center [305, 375] width 212 height 33
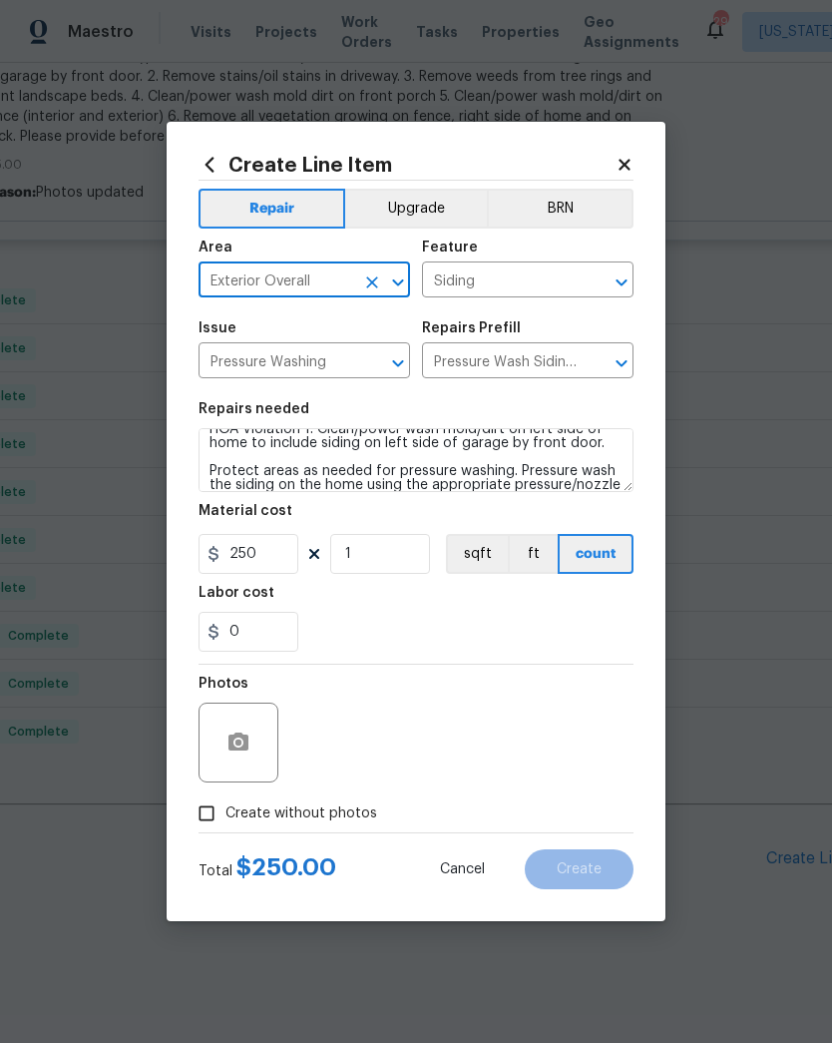
type input "Exterior Overall"
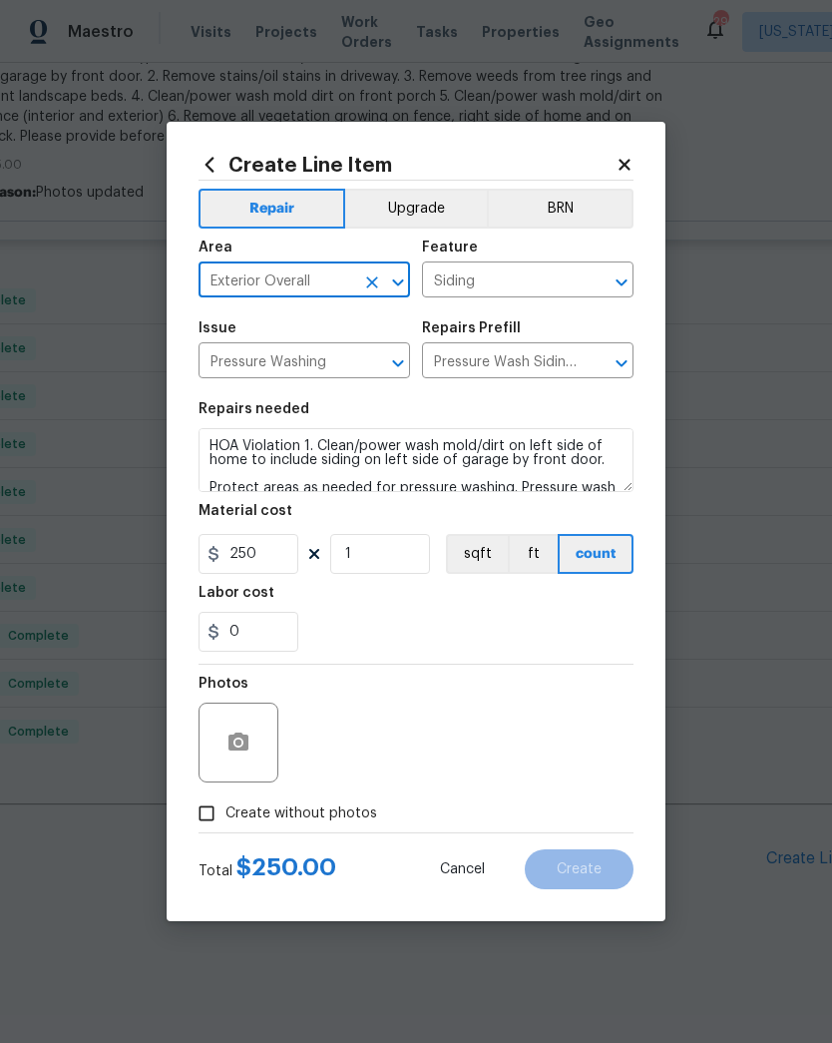
scroll to position [10, 0]
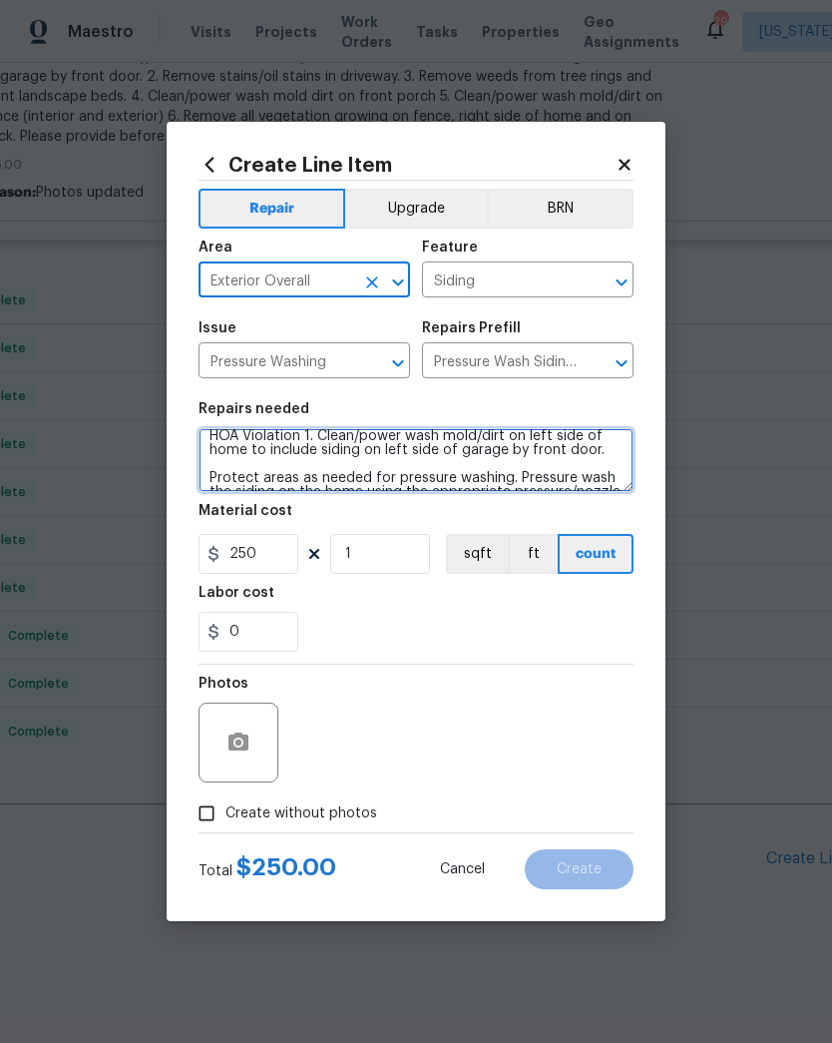
click at [595, 460] on textarea "HOA Violation 1. Clean/power wash mold/dirt on left side of home to include sid…" at bounding box center [416, 460] width 435 height 64
click at [589, 463] on textarea "HOA Violation 1. Clean/power wash mold/dirt on left side of home to include sid…" at bounding box center [416, 460] width 435 height 64
click at [602, 461] on textarea "HOA Violation 1. Clean/power wash mold/dirt on left side of home to include sid…" at bounding box center [416, 460] width 435 height 64
click at [607, 452] on textarea "HOA Violation 1. Clean/power wash mold/dirt on left side of home to include sid…" at bounding box center [416, 460] width 435 height 64
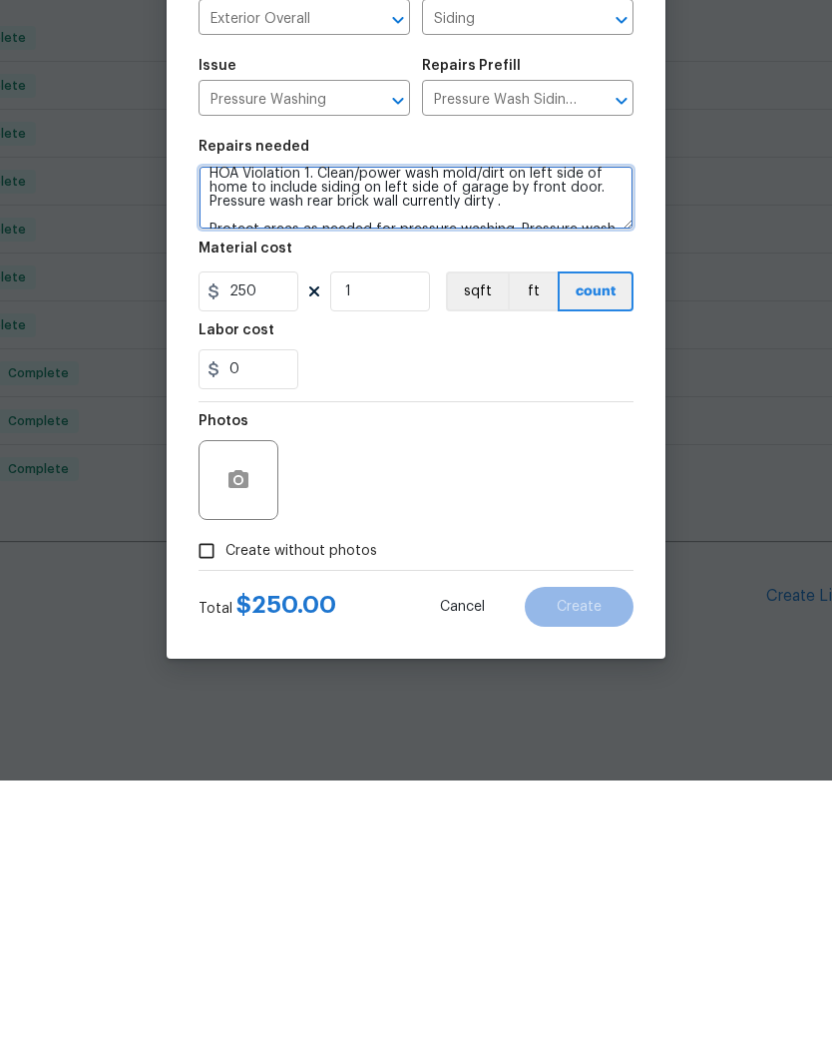
type textarea "HOA Violation 1. Clean/power wash mold/dirt on left side of home to include sid…"
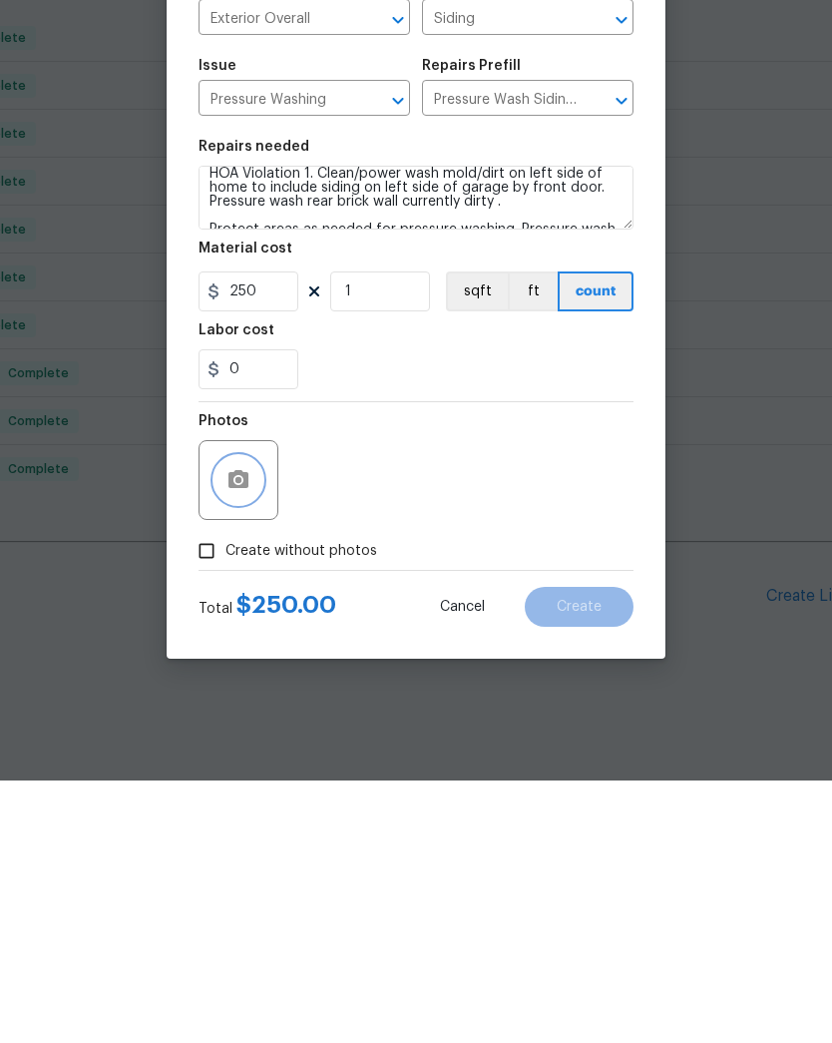
click at [261, 718] on button "button" at bounding box center [239, 742] width 48 height 48
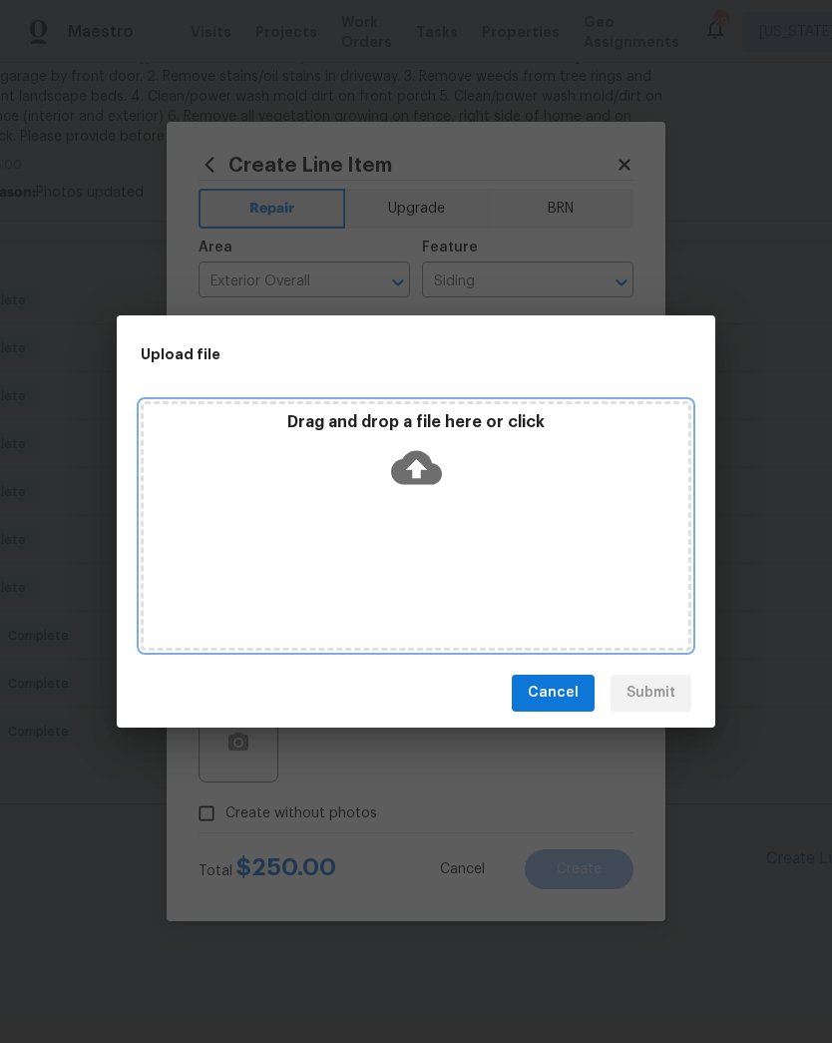
click at [436, 464] on icon at bounding box center [416, 467] width 51 height 34
